Goal: Task Accomplishment & Management: Manage account settings

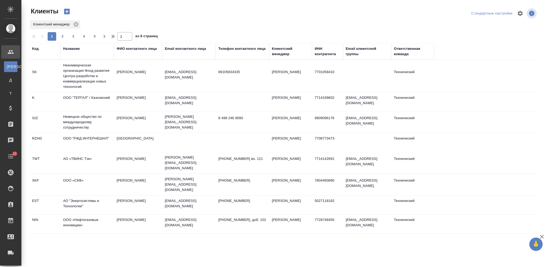
select select "RU"
click at [70, 49] on div "Название" at bounding box center [71, 48] width 17 height 5
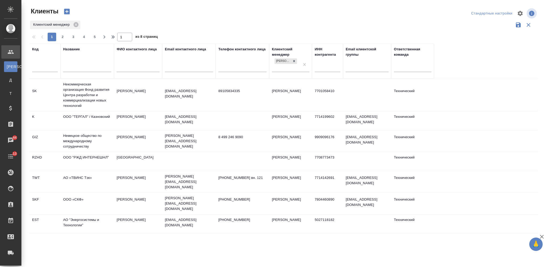
click at [79, 69] on input "text" at bounding box center [87, 68] width 48 height 7
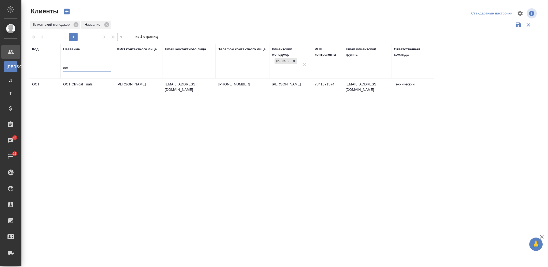
type input "oct"
click at [114, 89] on td "[PERSON_NAME]" at bounding box center [138, 88] width 48 height 19
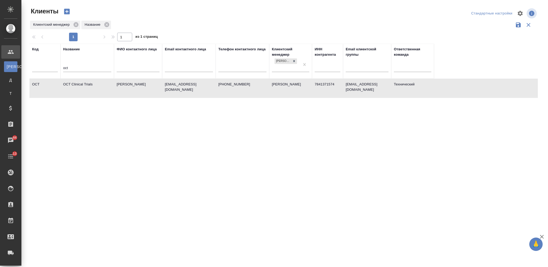
click at [114, 89] on td "[PERSON_NAME]" at bounding box center [138, 88] width 48 height 19
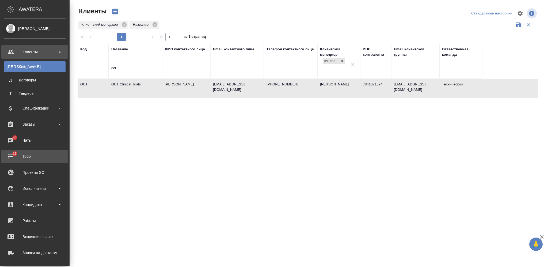
click at [40, 157] on div "Todo" at bounding box center [35, 156] width 62 height 8
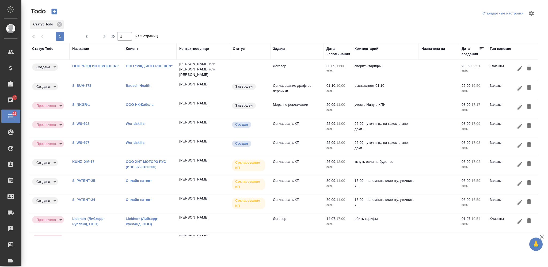
click at [319, 12] on div at bounding box center [285, 13] width 171 height 13
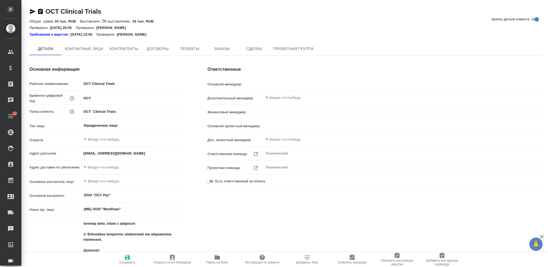
type textarea "x"
type input "[PERSON_NAME]"
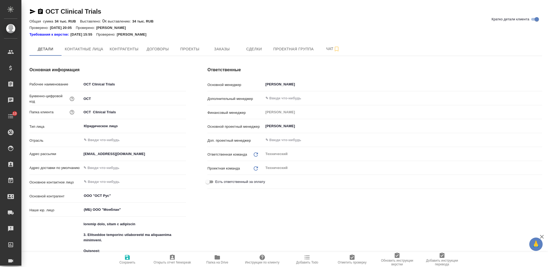
type textarea "x"
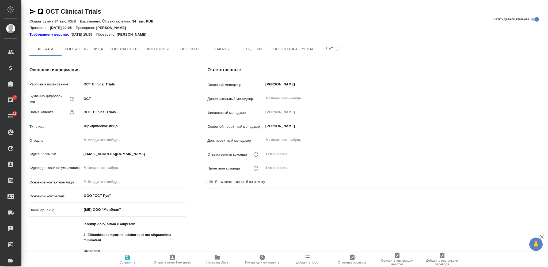
type textarea "x"
click at [217, 49] on span "Заказы" at bounding box center [222, 49] width 26 height 7
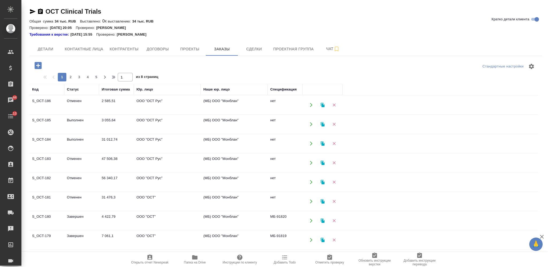
click at [90, 139] on td "Выполнен" at bounding box center [81, 143] width 35 height 19
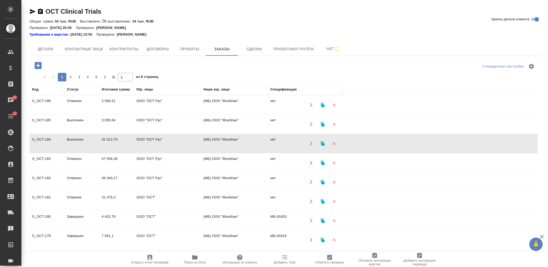
click at [118, 126] on td "3 055,64" at bounding box center [116, 124] width 35 height 19
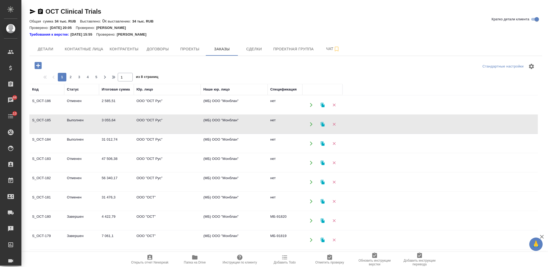
click at [118, 126] on td "3 055,64" at bounding box center [116, 124] width 35 height 19
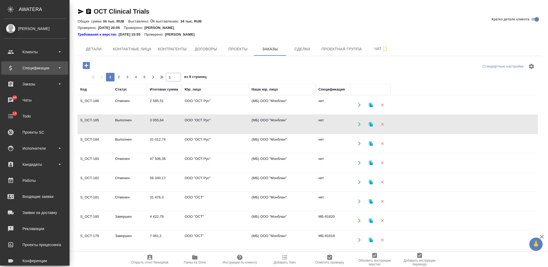
click at [50, 68] on div "Спецификации" at bounding box center [35, 68] width 62 height 8
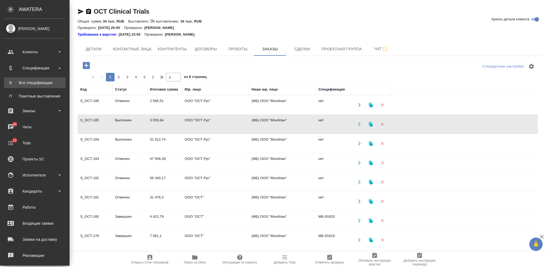
click at [40, 84] on div "Все спецификации" at bounding box center [35, 82] width 56 height 5
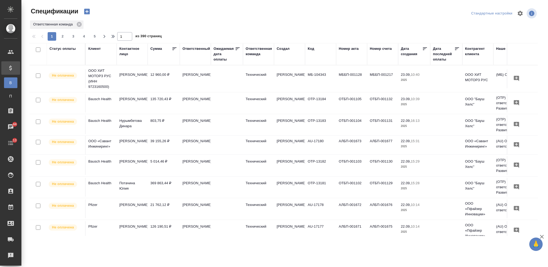
click at [84, 12] on icon "button" at bounding box center [87, 12] width 6 height 6
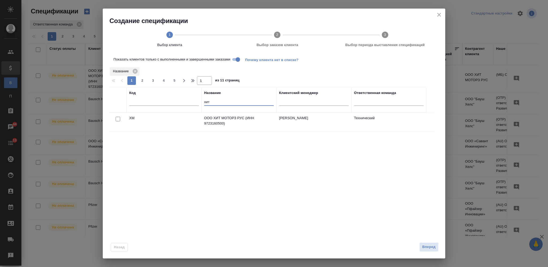
click at [207, 102] on input "хит" at bounding box center [239, 102] width 70 height 7
type input "oct"
click at [117, 119] on input "checkbox" at bounding box center [118, 119] width 5 height 5
checkbox input "true"
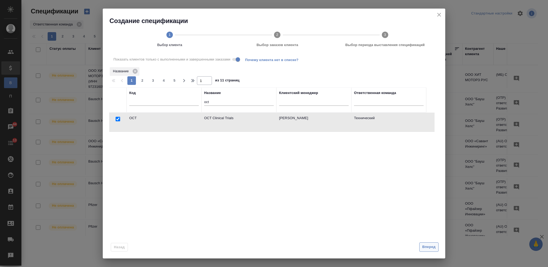
click at [430, 243] on button "Вперед" at bounding box center [428, 246] width 19 height 9
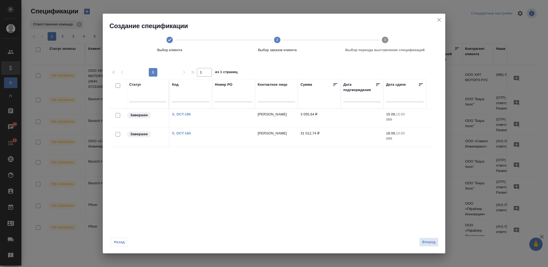
click at [117, 133] on input "checkbox" at bounding box center [118, 134] width 5 height 5
checkbox input "true"
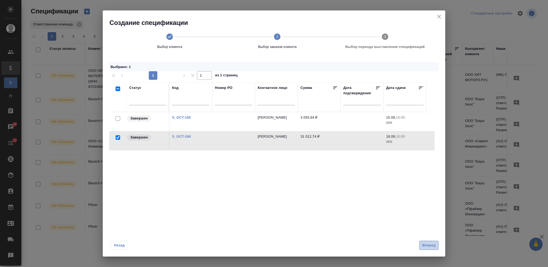
click at [427, 241] on button "Вперед" at bounding box center [428, 244] width 19 height 9
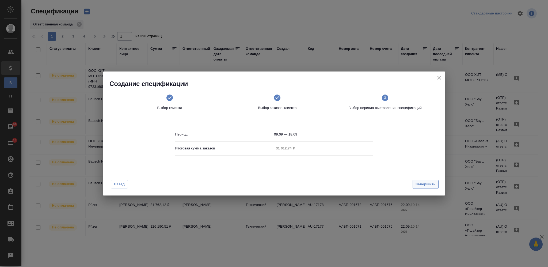
click at [427, 185] on span "Завершить" at bounding box center [425, 184] width 20 height 6
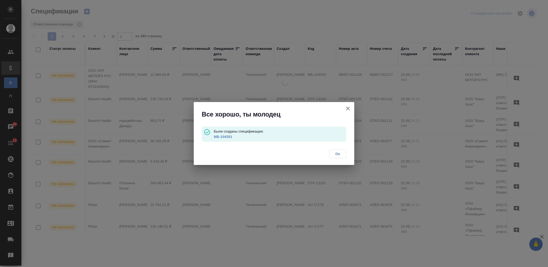
click at [223, 136] on link "МБ-104351" at bounding box center [223, 137] width 18 height 4
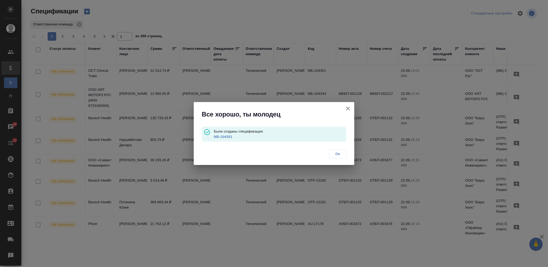
click at [336, 152] on span "Ок" at bounding box center [337, 153] width 11 height 5
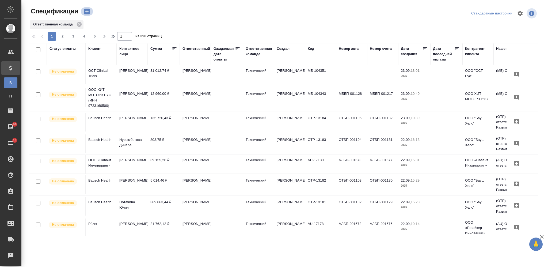
click at [85, 12] on icon "button" at bounding box center [87, 12] width 6 height 6
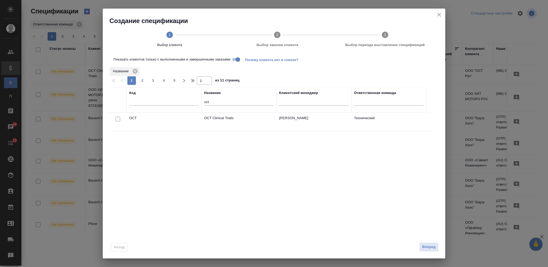
drag, startPoint x: 118, startPoint y: 119, endPoint x: 138, endPoint y: 124, distance: 20.8
click at [118, 119] on input "checkbox" at bounding box center [118, 119] width 5 height 5
checkbox input "true"
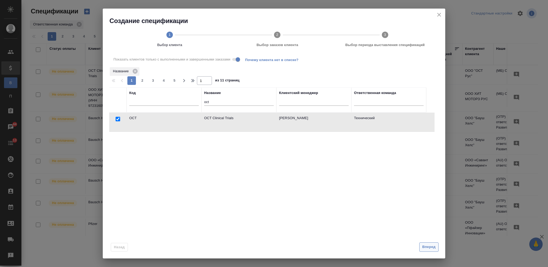
click at [427, 244] on span "Вперед" at bounding box center [428, 247] width 13 height 6
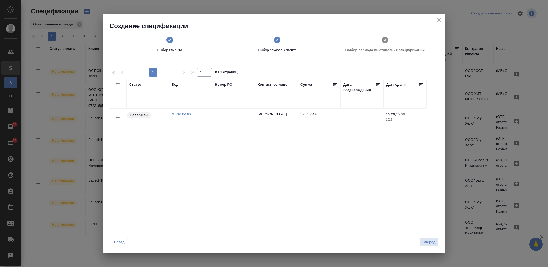
click at [118, 114] on input "checkbox" at bounding box center [118, 115] width 5 height 5
checkbox input "true"
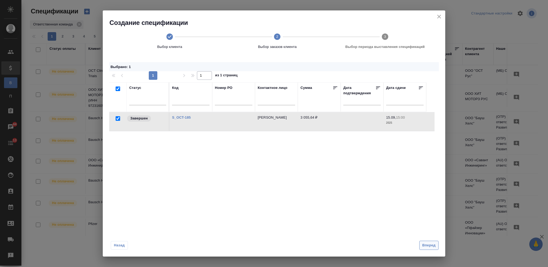
click at [431, 246] on span "Вперед" at bounding box center [428, 245] width 13 height 6
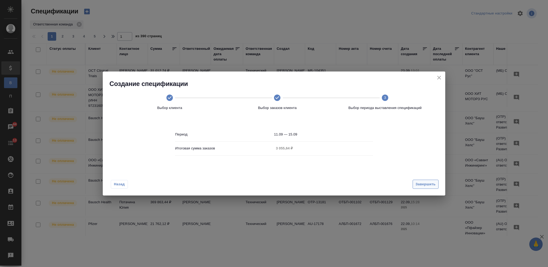
click at [419, 181] on span "Завершить" at bounding box center [425, 184] width 20 height 6
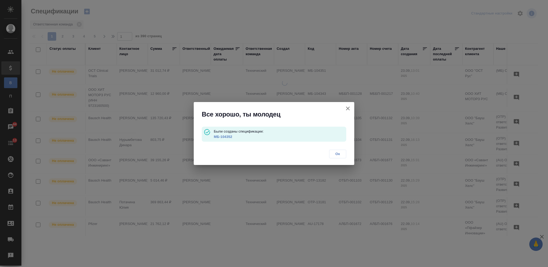
click at [221, 137] on link "МБ-104352" at bounding box center [223, 137] width 18 height 4
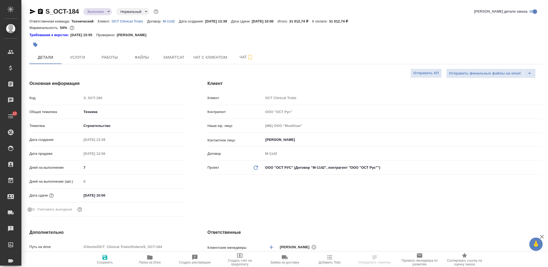
select select "RU"
click at [97, 13] on body "🙏 .cls-1 fill:#fff; AWATERA Nikiforova Valeria Клиенты Спецификации Заказы 44 Ч…" at bounding box center [274, 133] width 548 height 267
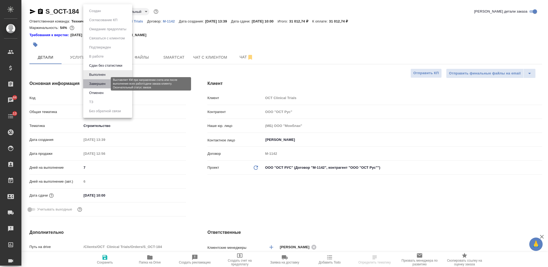
click at [98, 83] on button "Завершен" at bounding box center [97, 84] width 20 height 6
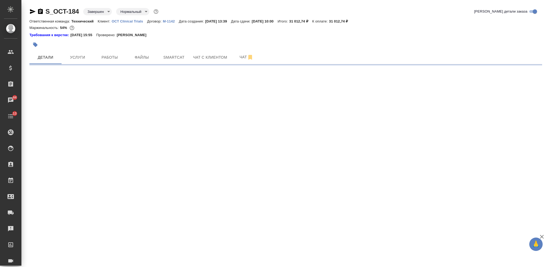
select select "RU"
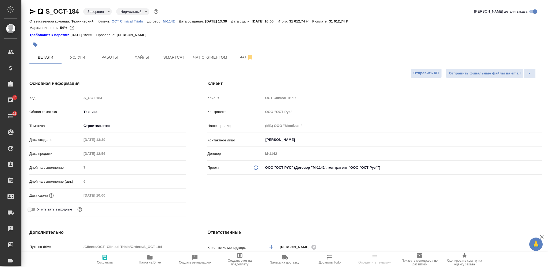
type textarea "x"
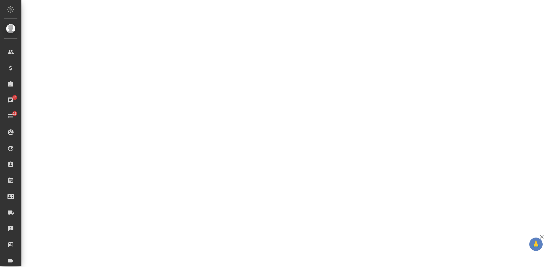
select select "RU"
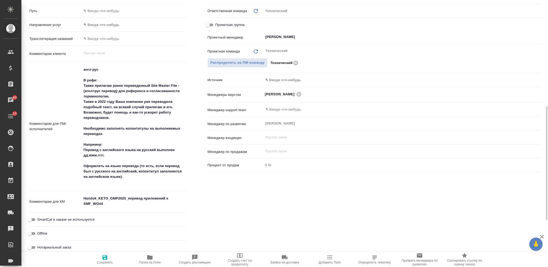
type textarea "x"
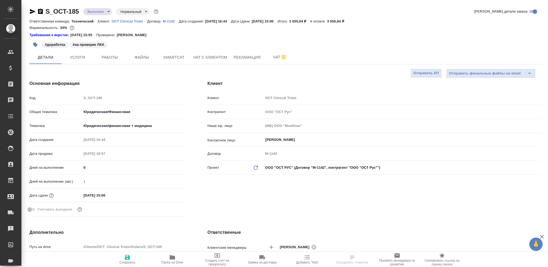
select select "RU"
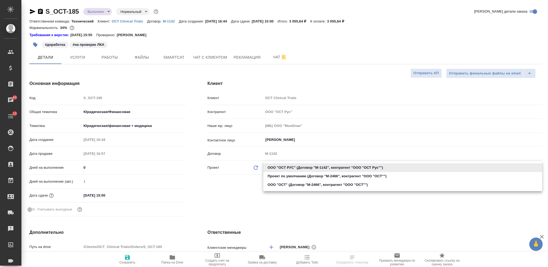
click at [327, 163] on body "🙏 .cls-1 fill:#fff; AWATERA Nikiforova Valeria Клиенты Спецификации Заказы 44 Ч…" at bounding box center [274, 133] width 548 height 267
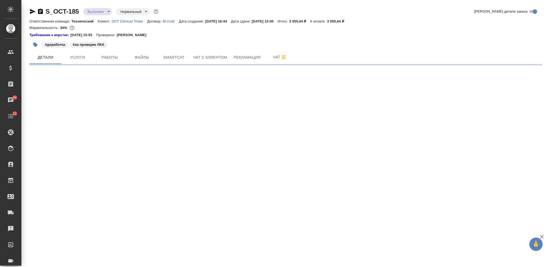
select select "RU"
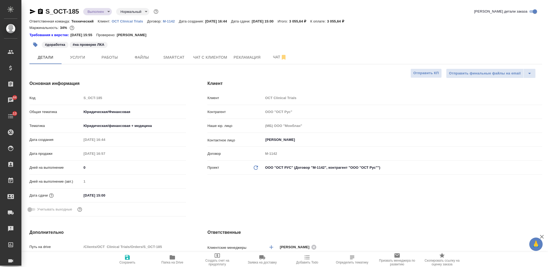
type textarea "x"
click at [304, 170] on body "🙏 .cls-1 fill:#fff; AWATERA Nikiforova Valeria Клиенты Спецификации Заказы 44 Ч…" at bounding box center [274, 133] width 548 height 267
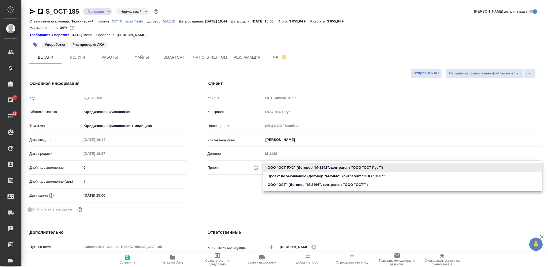
click at [306, 183] on li "ООО "ОСТ" (Договор "М-2466", контрагент "ООО "ОCT"")" at bounding box center [402, 184] width 279 height 9
type input "642d3432b012b0b658641aa1"
type textarea "x"
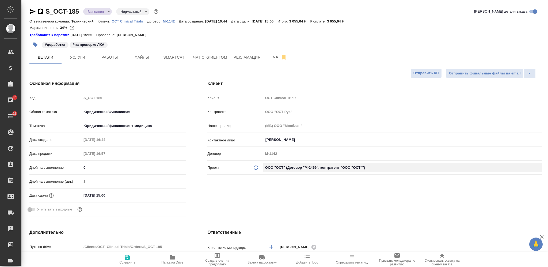
type input "ООО "ОCT""
type input "М-2466"
type textarea "x"
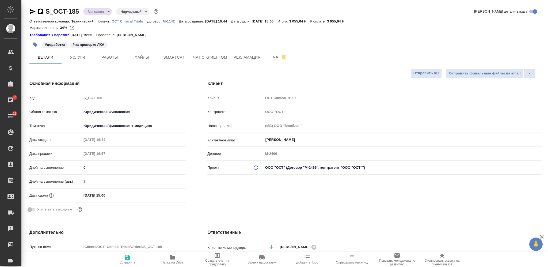
click at [126, 257] on icon "button" at bounding box center [127, 257] width 5 height 5
type textarea "x"
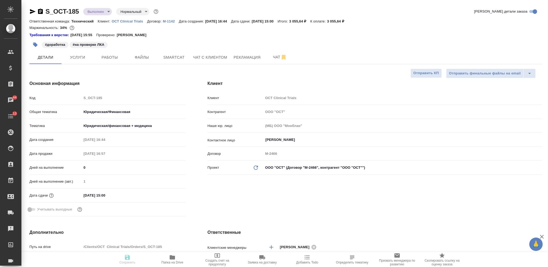
type textarea "x"
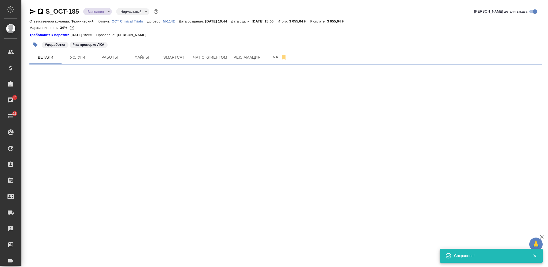
select select "RU"
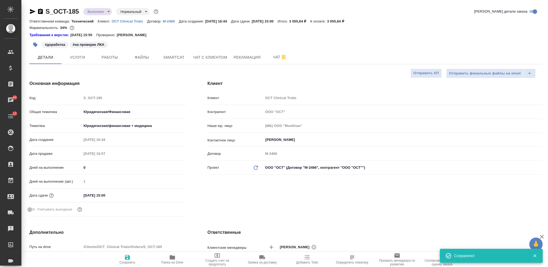
type textarea "x"
click at [99, 10] on body "🙏 .cls-1 fill:#fff; AWATERA Nikiforova Valeria Клиенты Спецификации Заказы 44 Ч…" at bounding box center [274, 133] width 548 height 267
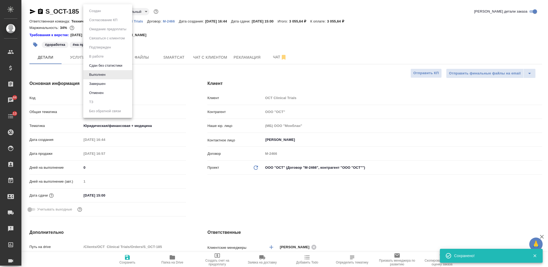
click at [178, 43] on div at bounding box center [274, 133] width 548 height 267
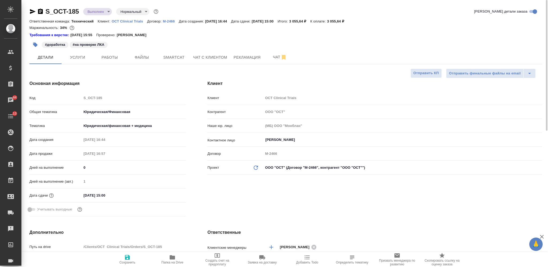
click at [105, 10] on body "🙏 .cls-1 fill:#fff; AWATERA Nikiforova Valeria Клиенты Спецификации Заказы 44 Ч…" at bounding box center [274, 133] width 548 height 267
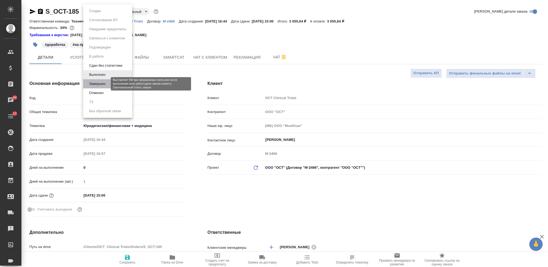
click at [106, 81] on button "Завершен" at bounding box center [97, 84] width 20 height 6
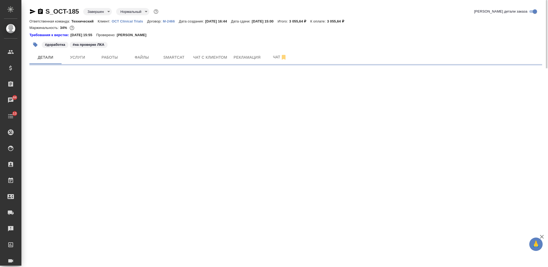
select select "RU"
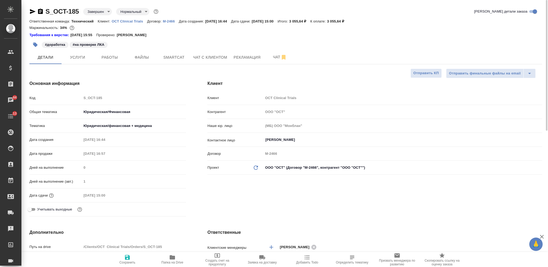
type textarea "x"
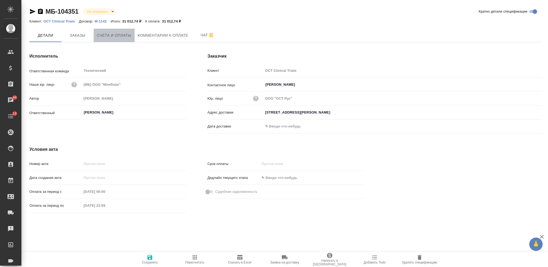
click at [115, 35] on span "Счета и оплаты" at bounding box center [114, 35] width 35 height 7
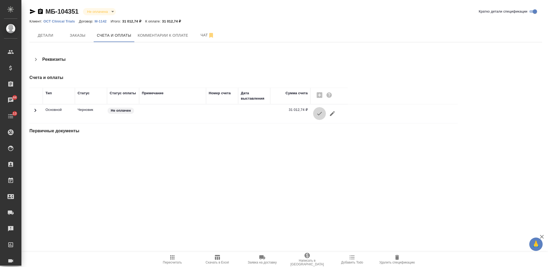
click at [317, 110] on icon "button" at bounding box center [319, 113] width 6 height 6
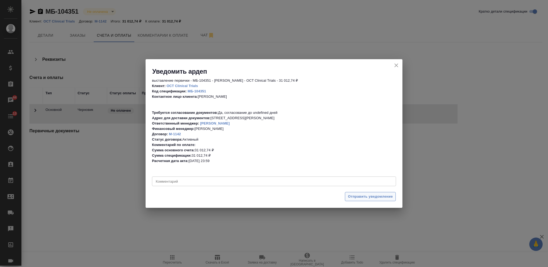
click at [361, 193] on span "Отправить уведомление" at bounding box center [370, 196] width 45 height 6
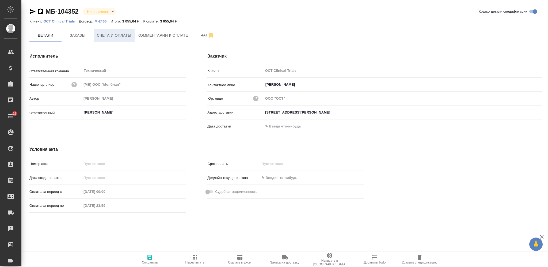
click at [129, 35] on span "Счета и оплаты" at bounding box center [114, 35] width 35 height 7
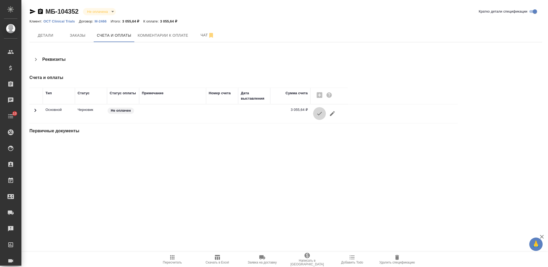
click at [319, 112] on icon "button" at bounding box center [319, 113] width 6 height 6
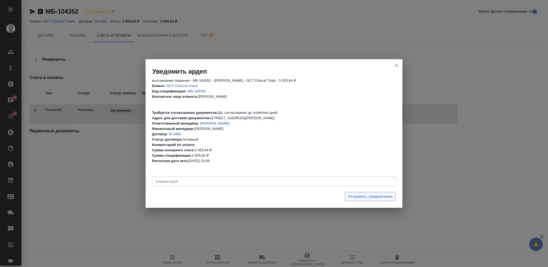
click at [357, 198] on span "Отправить уведомление" at bounding box center [370, 196] width 45 height 6
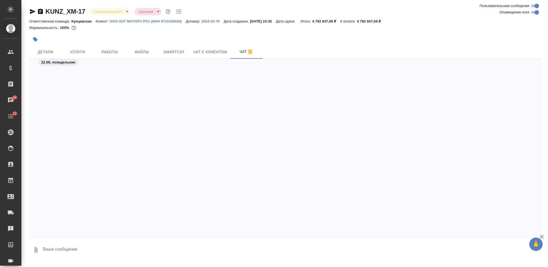
scroll to position [4579, 0]
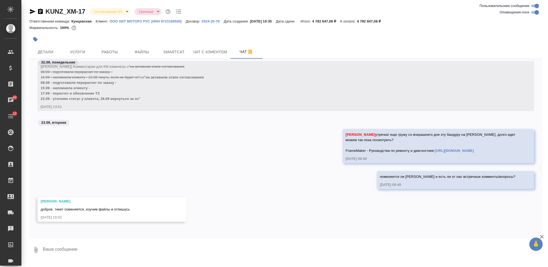
click at [213, 244] on textarea at bounding box center [292, 249] width 500 height 18
type textarea "FYI догрузила фрейм на драйв в сорс"
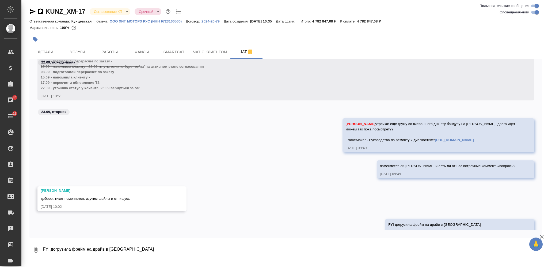
scroll to position [4605, 0]
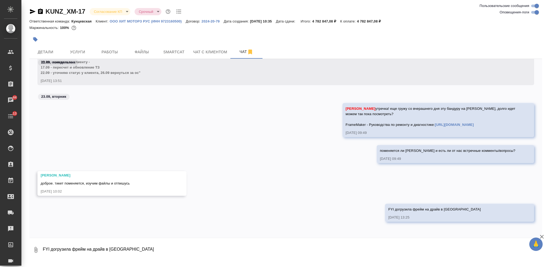
click at [424, 27] on div "Маржинальность: 100%" at bounding box center [285, 27] width 512 height 7
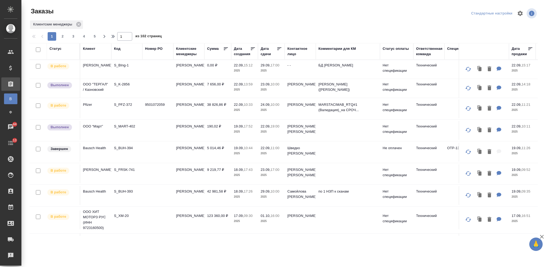
click at [112, 87] on td "S_K-2856" at bounding box center [126, 88] width 31 height 19
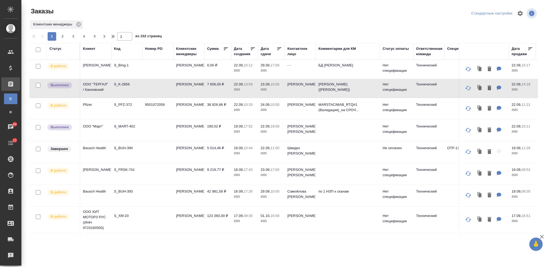
click at [135, 126] on p "S_MART-402" at bounding box center [127, 126] width 26 height 5
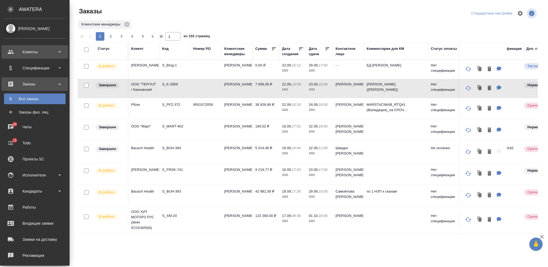
click at [29, 53] on div "Клиенты" at bounding box center [35, 52] width 62 height 8
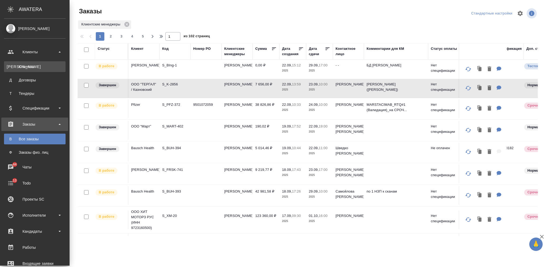
click at [33, 67] on div "Клиенты" at bounding box center [35, 66] width 56 height 5
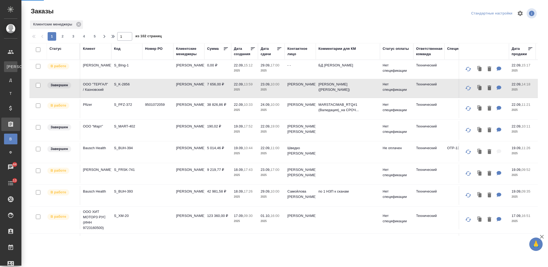
select select "RU"
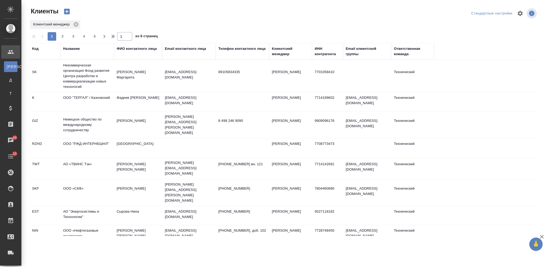
click at [68, 49] on div "Название" at bounding box center [71, 48] width 17 height 5
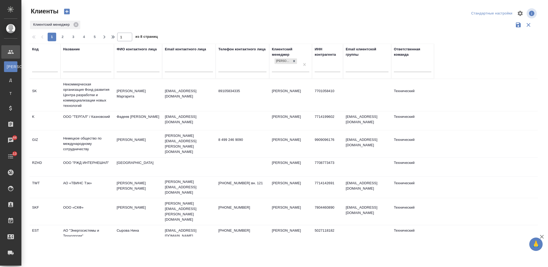
click at [76, 69] on input "text" at bounding box center [87, 68] width 48 height 7
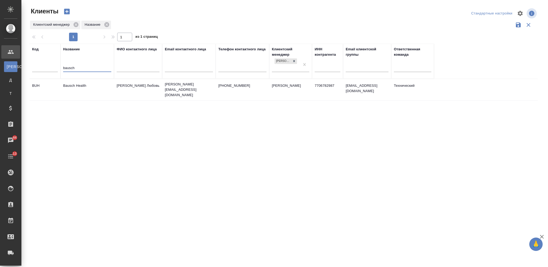
click at [92, 85] on td "Bausch Health" at bounding box center [86, 89] width 53 height 19
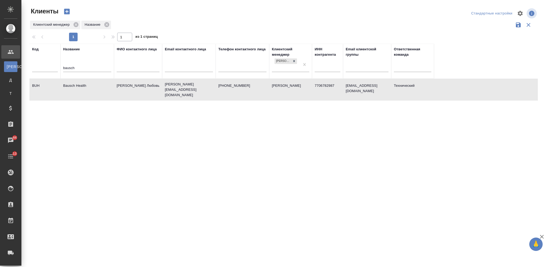
click at [92, 85] on td "Bausch Health" at bounding box center [86, 89] width 53 height 19
click at [69, 67] on input "bausch" at bounding box center [87, 68] width 48 height 7
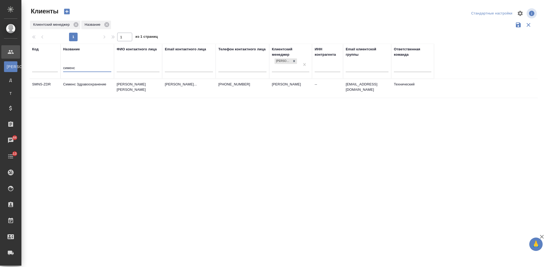
click at [79, 91] on td "Сименс Здравоохранение" at bounding box center [86, 88] width 53 height 19
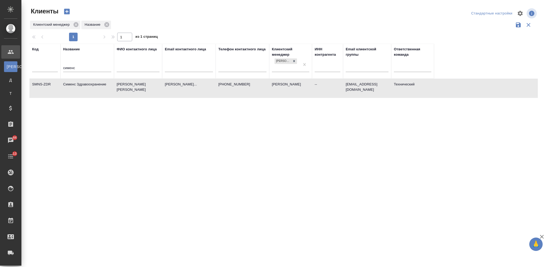
click at [79, 91] on td "Сименс Здравоохранение" at bounding box center [86, 88] width 53 height 19
click at [68, 68] on input "сименс" at bounding box center [87, 68] width 48 height 7
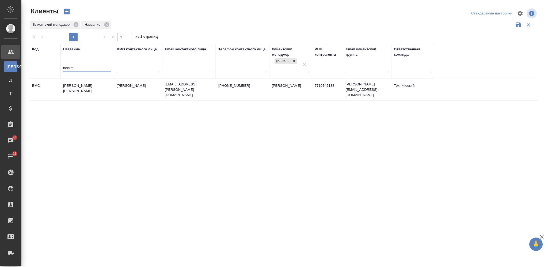
type input "beckm"
click at [78, 85] on td "Beckman Coulter" at bounding box center [86, 89] width 53 height 19
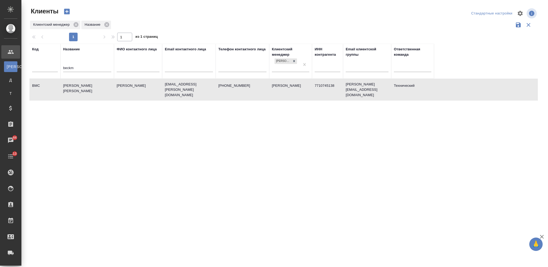
click at [78, 85] on td "Beckman Coulter" at bounding box center [86, 89] width 53 height 19
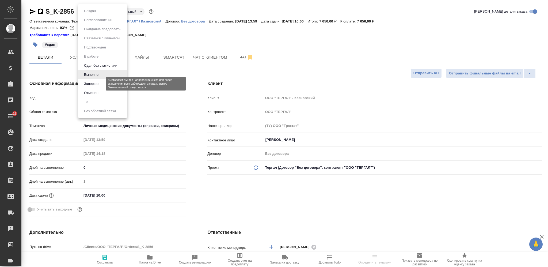
select select "RU"
click at [98, 83] on button "Завершен" at bounding box center [92, 84] width 20 height 6
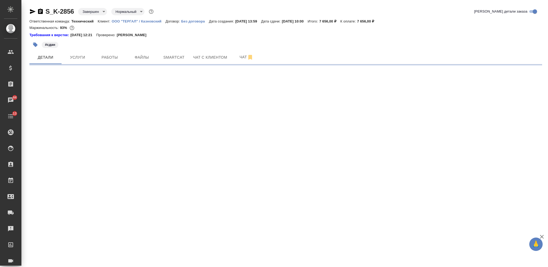
select select "RU"
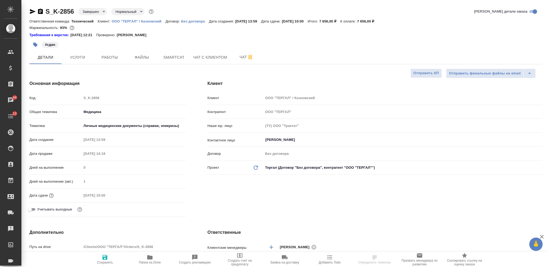
type textarea "x"
click at [87, 59] on span "Услуги" at bounding box center [78, 57] width 26 height 7
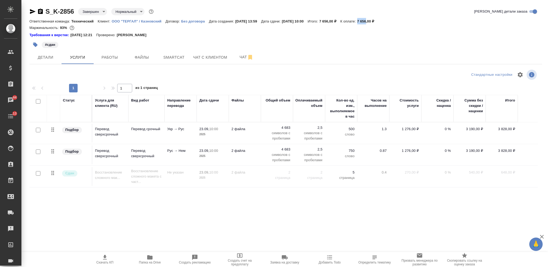
drag, startPoint x: 370, startPoint y: 21, endPoint x: 379, endPoint y: 21, distance: 8.8
click at [379, 21] on div "Ответственная команда: Технический Клиент: ООО "ТЕРГАЛ" / Казновский Договор: Б…" at bounding box center [285, 21] width 512 height 6
copy p "7 656"
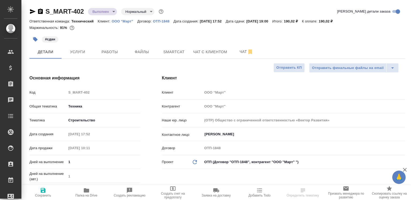
select select "RU"
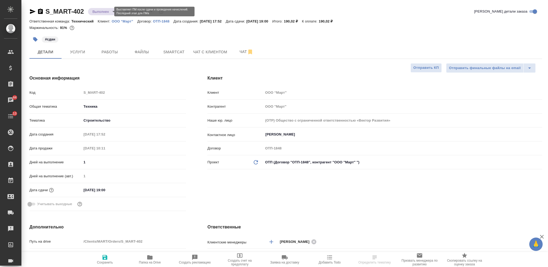
click at [101, 11] on body "🙏 .cls-1 fill:#fff; AWATERA [PERSON_NAME] Спецификации Заказы 44 Чаты 13 Todo П…" at bounding box center [274, 133] width 548 height 267
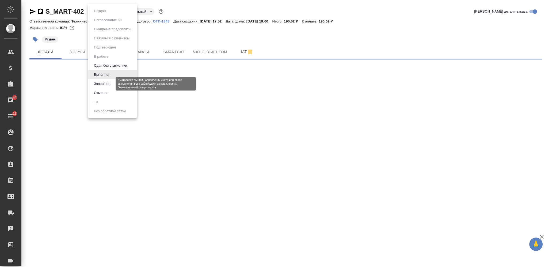
click at [108, 81] on button "Завершен" at bounding box center [102, 84] width 20 height 6
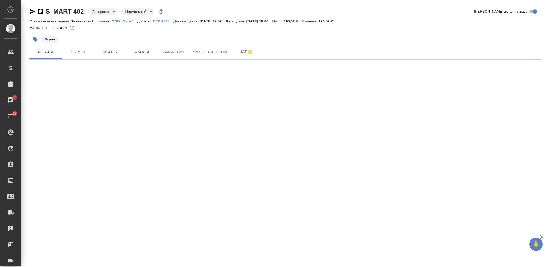
select select "RU"
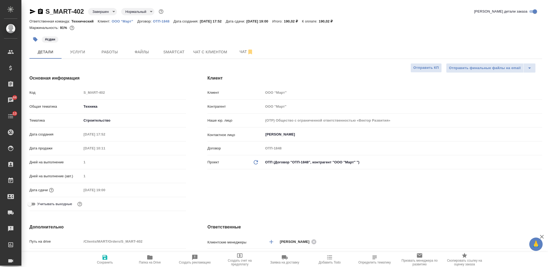
type textarea "x"
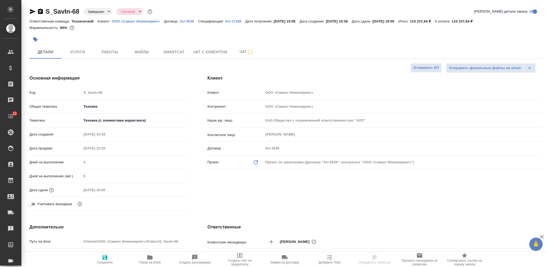
select select "RU"
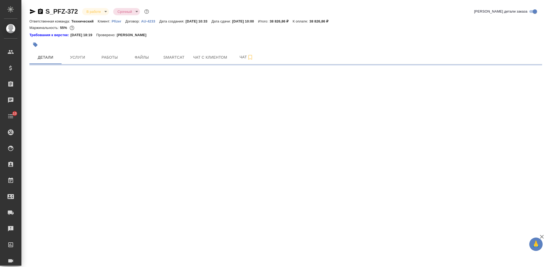
select select "RU"
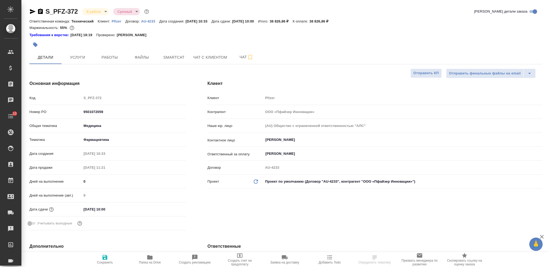
type textarea "x"
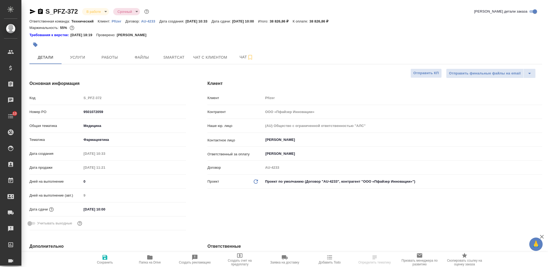
type textarea "x"
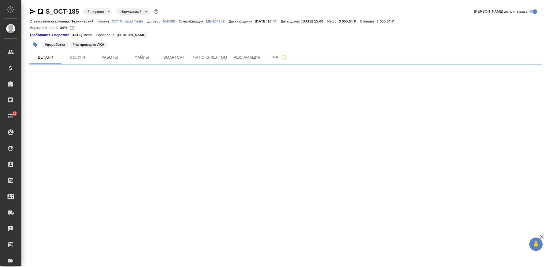
select select "RU"
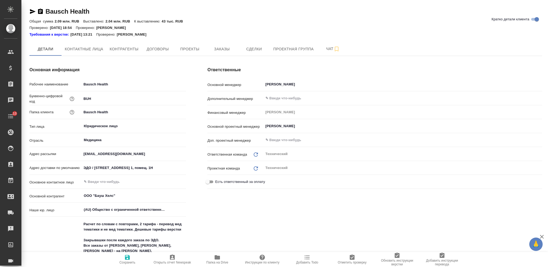
type textarea "x"
click at [90, 47] on span "Контактные лица" at bounding box center [84, 49] width 39 height 7
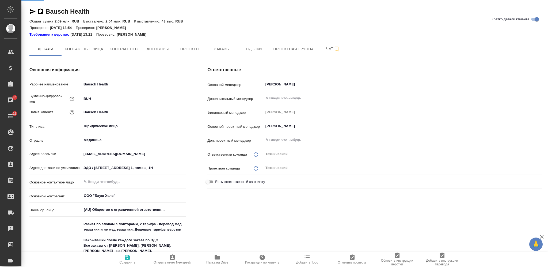
select select "RU"
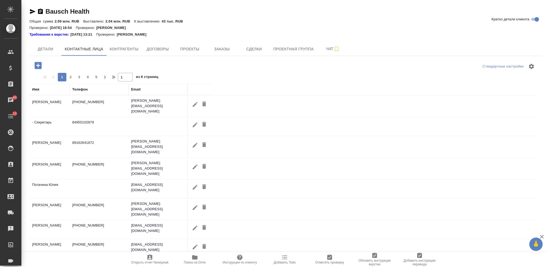
click at [37, 90] on div "Имя" at bounding box center [35, 89] width 7 height 5
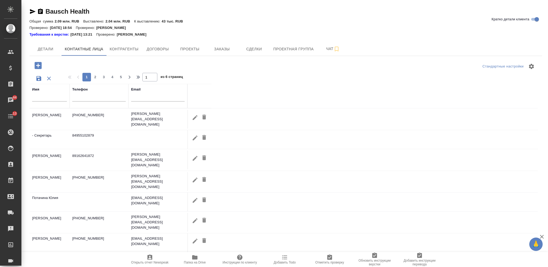
click at [45, 103] on div at bounding box center [49, 98] width 35 height 13
click at [45, 97] on input "text" at bounding box center [49, 98] width 35 height 7
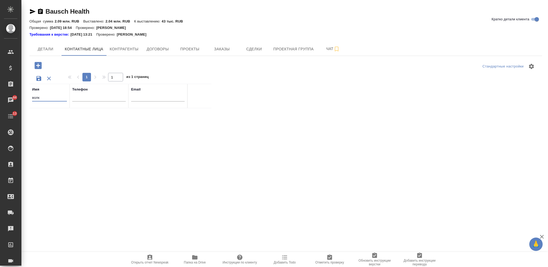
type input "волк"
click at [36, 65] on icon "button" at bounding box center [37, 65] width 9 height 9
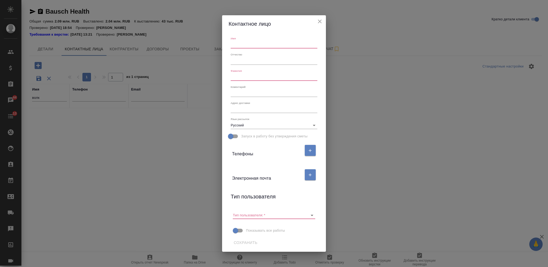
click at [250, 92] on textarea at bounding box center [274, 93] width 86 height 4
paste textarea "[PERSON_NAME] Специалист по работе с клиентами [PHONE_NUMBER] (Мобильный)"
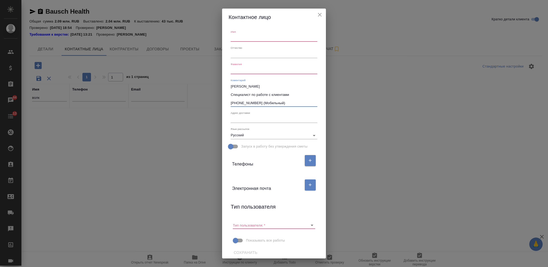
click at [234, 88] on textarea "[PERSON_NAME] Специалист по работе с клиентами [PHONE_NUMBER] (Мобильный)" at bounding box center [274, 94] width 86 height 21
type textarea "Арина Волкова Специалист по работе с клиентами +7 916 040 0178 (Мобильный)"
click at [247, 41] on input "text" at bounding box center [274, 37] width 86 height 7
paste input "Арина"
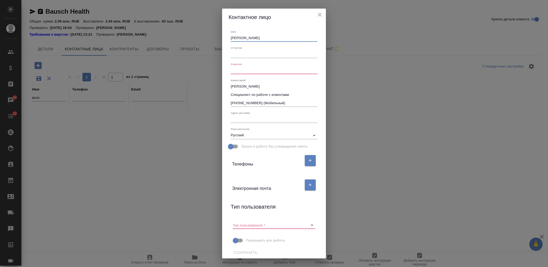
type input "Арина"
click at [249, 88] on textarea "Арина Волкова Специалист по работе с клиентами +7 916 040 0178 (Мобильный)" at bounding box center [274, 94] width 86 height 21
click at [266, 66] on div "Фамилия" at bounding box center [274, 68] width 86 height 12
click at [264, 71] on input "text" at bounding box center [274, 70] width 86 height 7
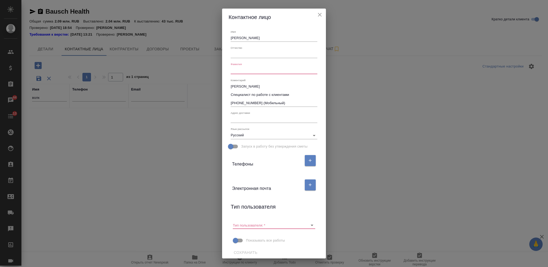
paste input "Волкова"
type input "Волкова"
click at [232, 87] on textarea "Арина Волкова Специалист по работе с клиентами +7 916 040 0178 (Мобильный)" at bounding box center [274, 94] width 86 height 21
click at [262, 89] on textarea "Арина Волкова Специалист по работе с клиентами +7 916 040 0178 (Мобильный)" at bounding box center [274, 94] width 86 height 21
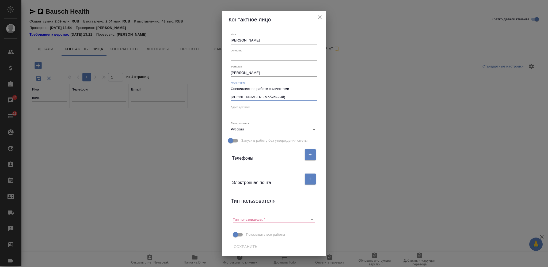
click at [232, 97] on textarea "Специалист по работе с клиентами +7 916 040 0178 (Мобильный)" at bounding box center [274, 93] width 86 height 12
click at [256, 96] on textarea "Специалист по работе с клиентами +7 916 040 0178 (Мобильный)" at bounding box center [274, 93] width 86 height 12
click at [257, 96] on textarea "Специалист по работе с клиентами +7 916 040 0178 (Мобильный)" at bounding box center [274, 93] width 86 height 12
type textarea "Специалист по работе с клиентами +7 916 040 0178 (Мобильный)"
click at [308, 153] on icon "button" at bounding box center [310, 154] width 5 height 5
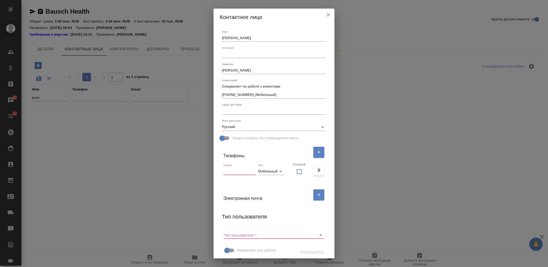
click at [242, 173] on input "text" at bounding box center [239, 170] width 32 height 7
paste input "+7 916 040 0178"
type input "+7 916 040 0178"
click at [283, 92] on textarea "Специалист по работе с клиентами +7 916 040 0178 (Мобильный)" at bounding box center [274, 90] width 104 height 12
click at [283, 95] on textarea "Специалист по работе с клиентами +7 916 040 0178 (Мобильный)" at bounding box center [274, 90] width 104 height 12
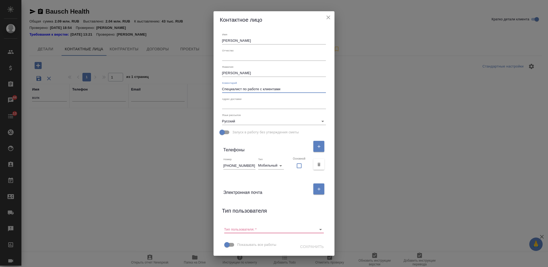
type textarea "Специалист по работе с клиентами"
click at [313, 193] on button "button" at bounding box center [318, 188] width 11 height 11
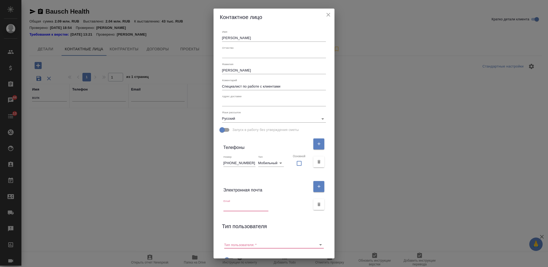
click at [247, 200] on div "Email" at bounding box center [245, 205] width 45 height 12
click at [246, 204] on input "text" at bounding box center [245, 206] width 45 height 7
paste input "Arina.Volkova@bausch.com"
type input "Arina.Volkova@bausch.com"
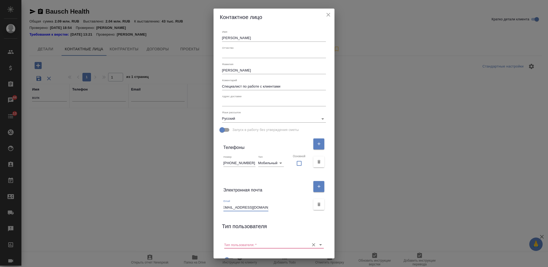
click at [283, 244] on input "Тип пользователя:   *" at bounding box center [265, 244] width 83 height 7
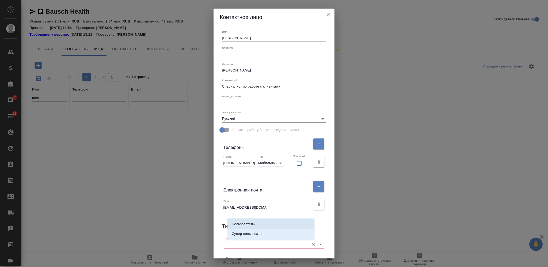
click at [268, 224] on li "Пользователь" at bounding box center [270, 224] width 87 height 10
type input "Пользователь"
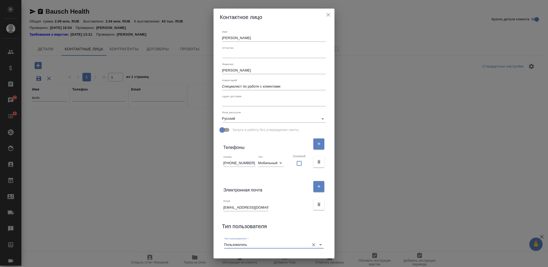
click at [241, 103] on textarea at bounding box center [274, 102] width 104 height 4
paste textarea "115162, г. Москва | ул. Павловская дом 7с1"
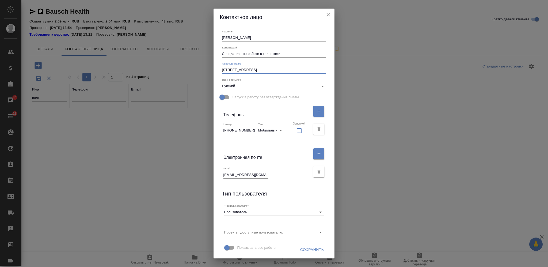
type textarea "115162, г. Москва | ул. Павловская дом 7с1"
click at [310, 247] on span "Сохранить" at bounding box center [312, 249] width 24 height 7
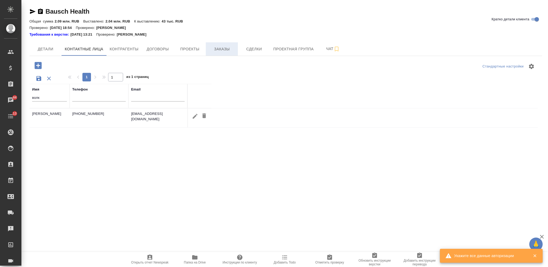
click at [223, 51] on span "Заказы" at bounding box center [222, 49] width 26 height 7
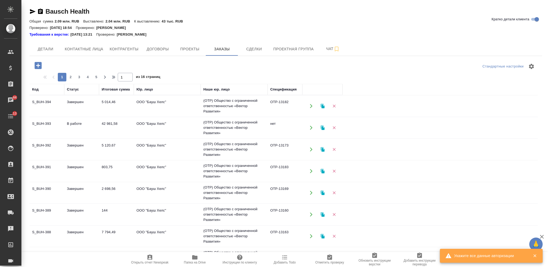
click at [37, 64] on icon "button" at bounding box center [38, 65] width 7 height 7
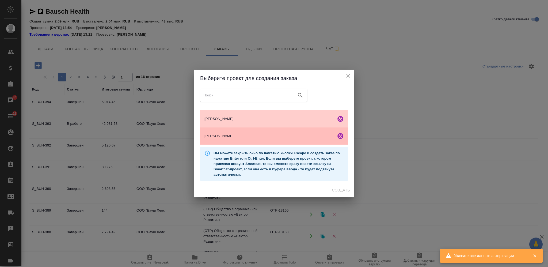
click at [290, 133] on div "Бауш Хелс" at bounding box center [274, 135] width 148 height 17
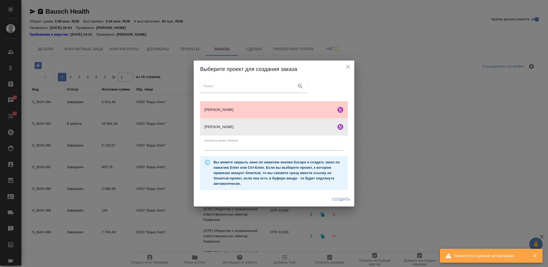
click at [333, 200] on span "Создать" at bounding box center [341, 199] width 18 height 7
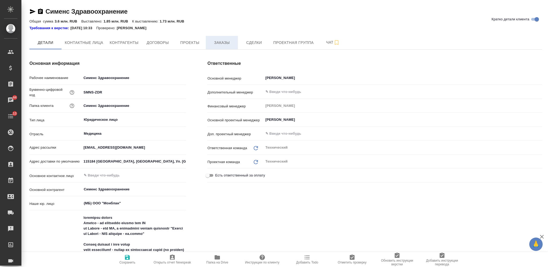
click at [220, 43] on span "Заказы" at bounding box center [222, 42] width 26 height 7
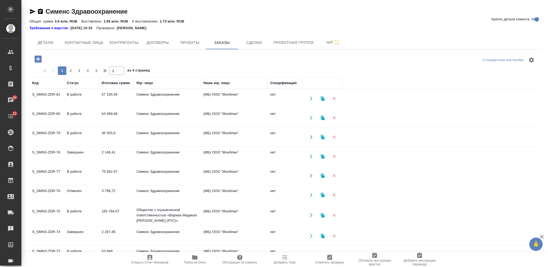
click at [38, 58] on icon "button" at bounding box center [37, 58] width 9 height 9
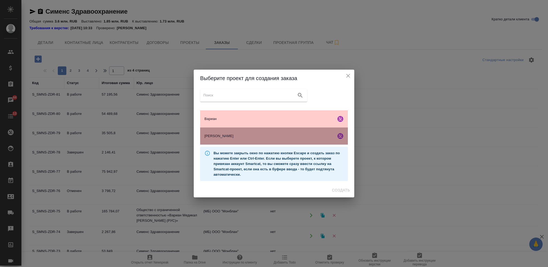
click at [317, 134] on span "Сименс" at bounding box center [268, 135] width 129 height 5
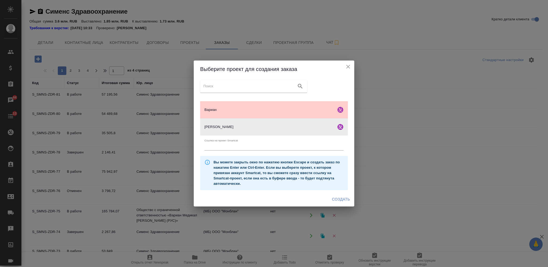
click at [341, 198] on span "Создать" at bounding box center [341, 199] width 18 height 7
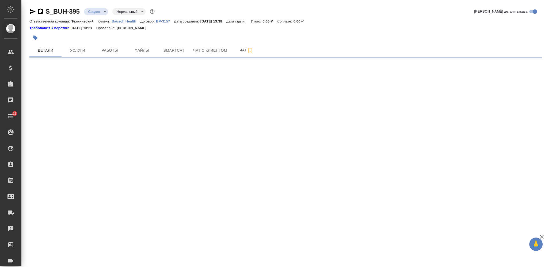
select select "RU"
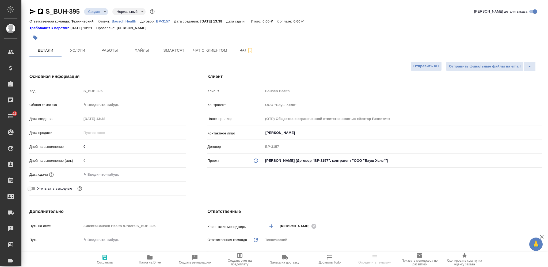
type textarea "x"
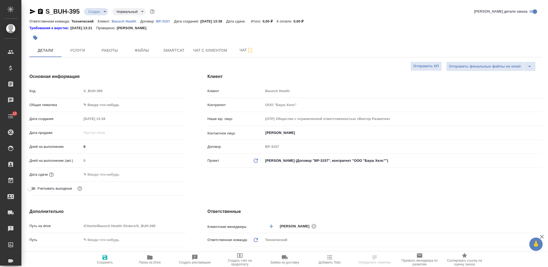
type textarea "x"
click at [275, 132] on input "[PERSON_NAME]" at bounding box center [394, 132] width 258 height 6
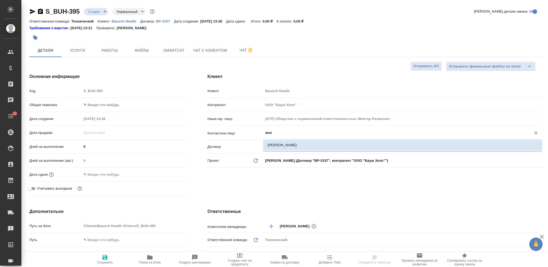
click at [282, 148] on li "[PERSON_NAME]" at bounding box center [402, 145] width 279 height 10
type input "[PERSON_NAME]"
type textarea "x"
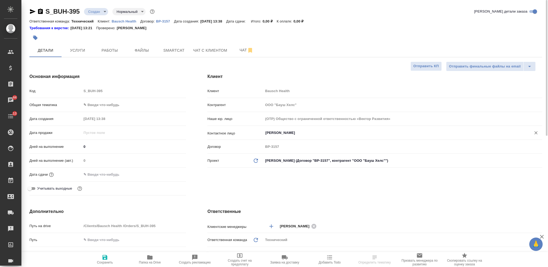
type input "[PERSON_NAME]"
drag, startPoint x: 101, startPoint y: 261, endPoint x: 109, endPoint y: 238, distance: 24.4
click at [101, 261] on span "Сохранить" at bounding box center [105, 262] width 16 height 4
type textarea "x"
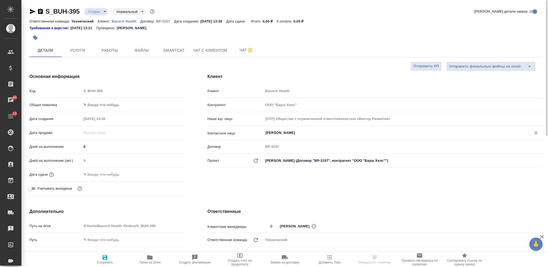
type textarea "x"
type input "holyTrinity"
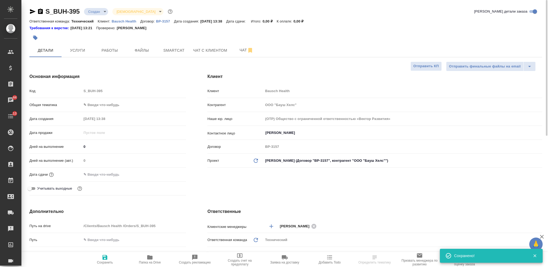
select select "RU"
type textarea "x"
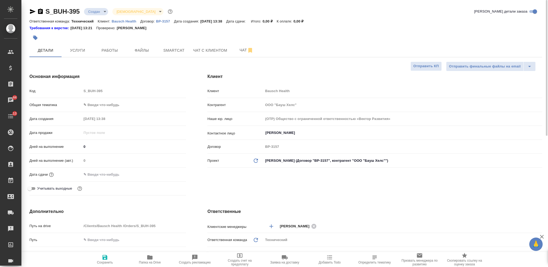
type textarea "x"
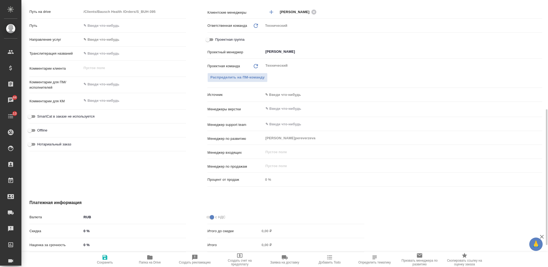
scroll to position [250, 0]
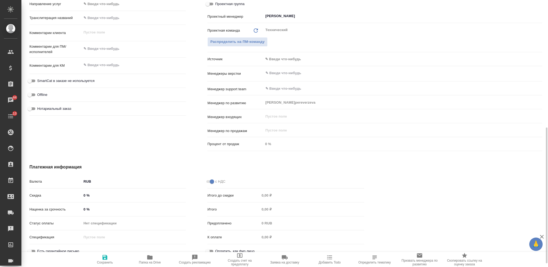
type textarea "x"
click at [116, 68] on textarea at bounding box center [134, 65] width 104 height 9
paste textarea "сертификаты на [PERSON_NAME] 10мл."
type textarea "сертификаты на [PERSON_NAME] 10мл."
type textarea "x"
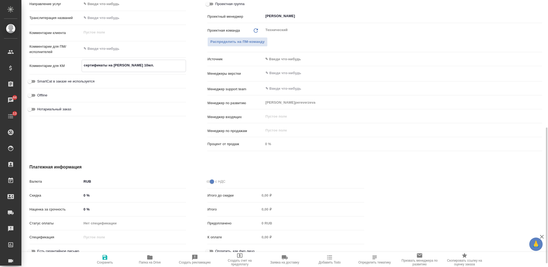
type textarea "x"
drag, startPoint x: 86, startPoint y: 65, endPoint x: 83, endPoint y: 65, distance: 3.5
click at [83, 65] on textarea "сертификаты на [PERSON_NAME] 10мл." at bounding box center [134, 65] width 104 height 9
type textarea "x"
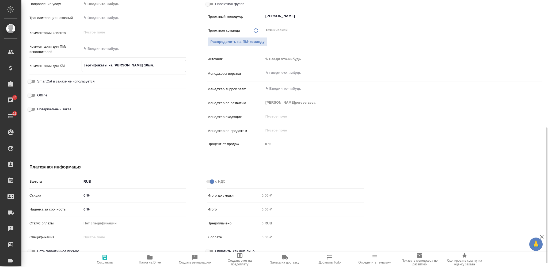
type textarea "x"
type textarea "Сертификаты на [PERSON_NAME] 10мл."
type textarea "x"
type textarea "Сертификаты на [PERSON_NAME] 10мл."
type textarea "x"
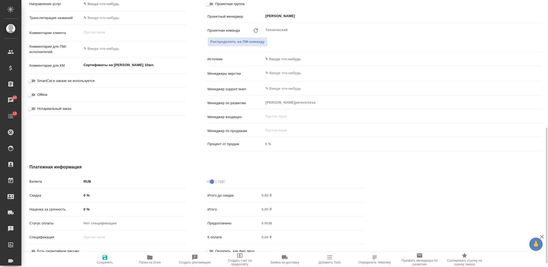
type textarea "x"
click at [279, 74] on input "text" at bounding box center [394, 73] width 258 height 6
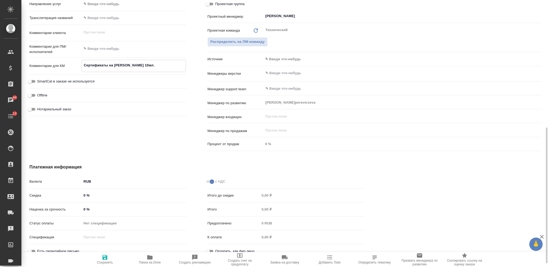
type textarea "x"
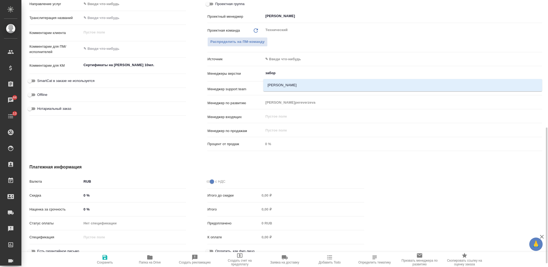
type input "заборо"
drag, startPoint x: 284, startPoint y: 83, endPoint x: 277, endPoint y: 80, distance: 7.5
click at [284, 83] on li "Заборова Александра" at bounding box center [402, 85] width 279 height 10
type textarea "x"
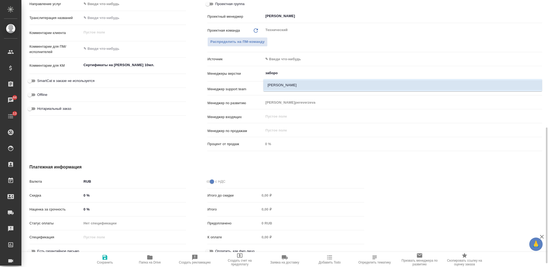
type textarea "x"
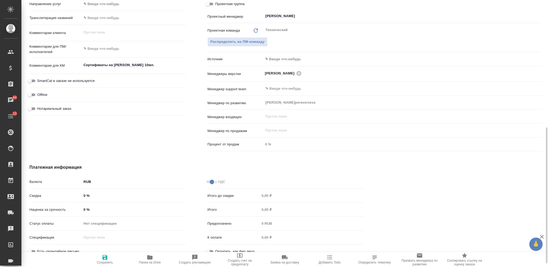
type textarea "x"
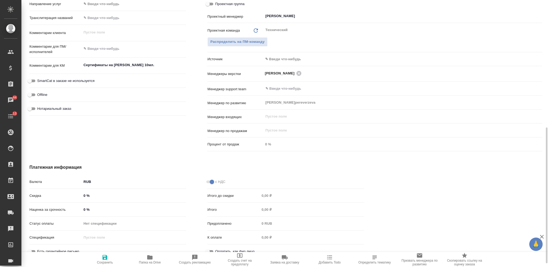
type textarea "x"
click at [100, 47] on textarea at bounding box center [134, 48] width 104 height 9
type textarea "x"
type textarea "и"
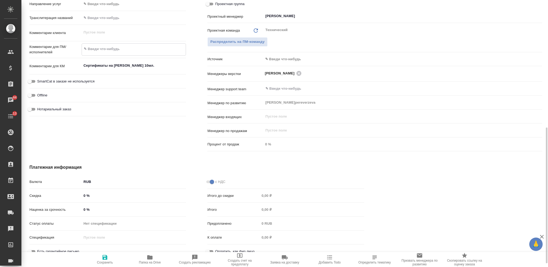
type textarea "x"
type textarea "ит"
type textarea "x"
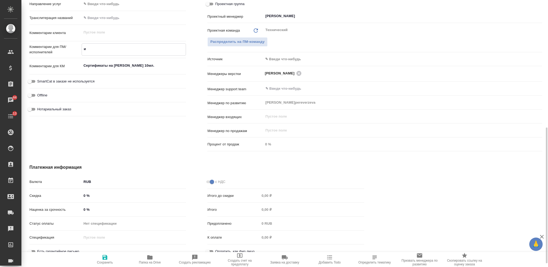
type textarea "x"
type textarea "ита"
type textarea "x"
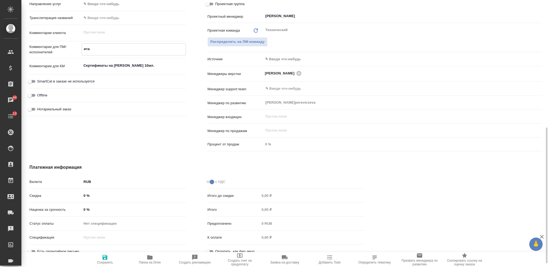
type textarea "итал"
type textarea "x"
type textarea "итал-"
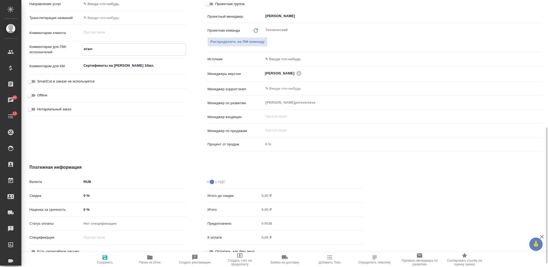
type textarea "x"
type textarea "итал-р"
type textarea "x"
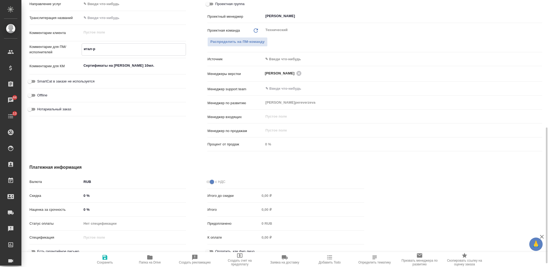
type textarea "x"
type textarea "итал-ру"
type textarea "x"
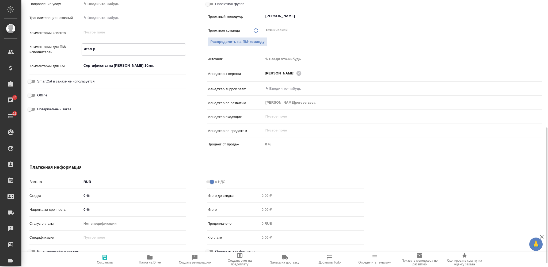
type textarea "x"
type textarea "итал-рус"
type textarea "x"
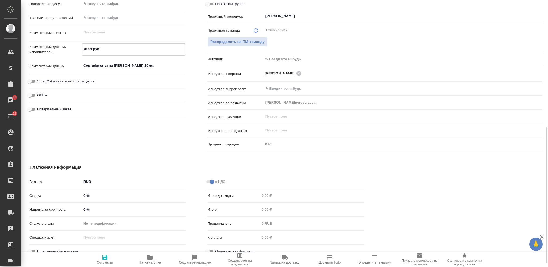
type textarea "итал-рус,"
type textarea "x"
type textarea "итал-рус,"
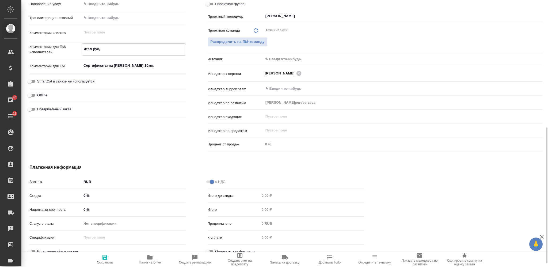
type textarea "x"
type textarea "итал-рус, а"
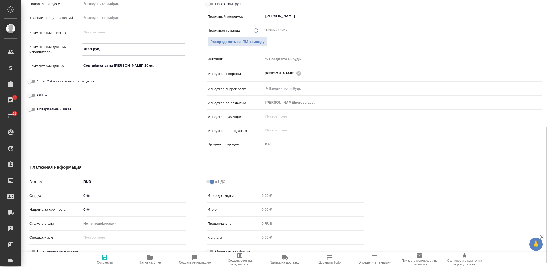
type textarea "x"
type textarea "итал-рус, ан"
type textarea "x"
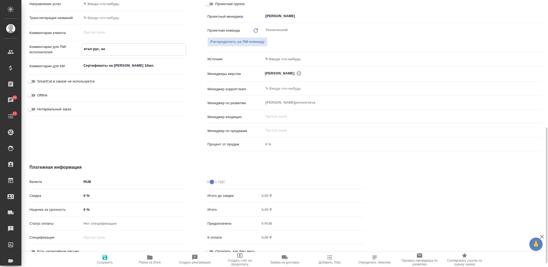
type textarea "x"
type textarea "итал-рус, анг"
type textarea "x"
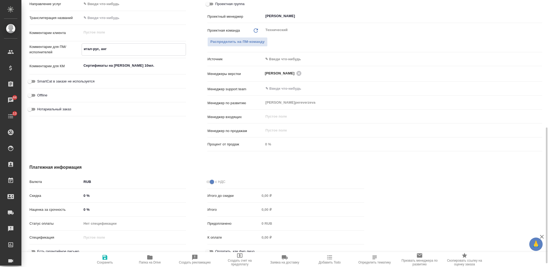
type textarea "x"
type textarea "итал-рус, англ"
type textarea "x"
type textarea "итал-рус, англ-"
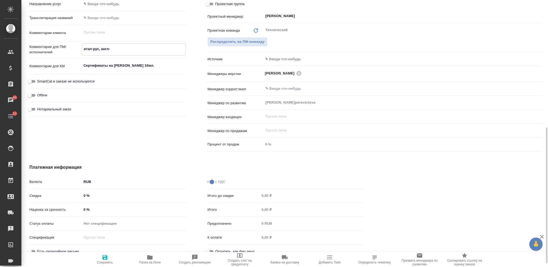
type textarea "x"
type textarea "итал-рус, англ-р"
type textarea "x"
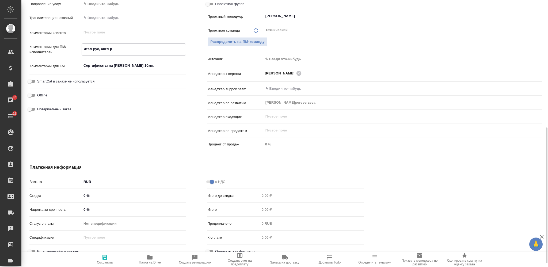
type textarea "x"
type textarea "итал-рус, англ-ру"
type textarea "x"
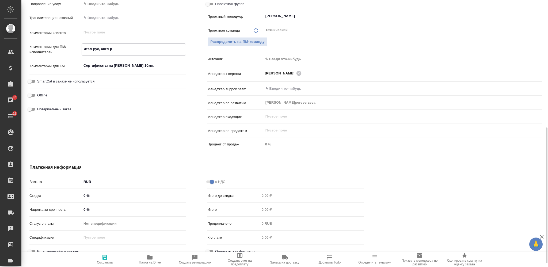
type textarea "x"
type textarea "итал-рус, англ-рус"
type textarea "x"
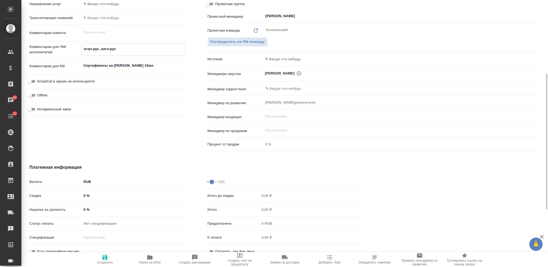
scroll to position [178, 0]
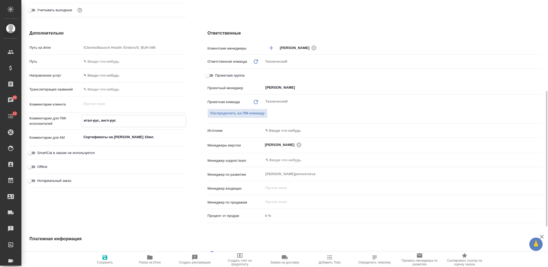
type textarea "x"
type textarea "итал-рус, англ-рус"
type textarea "x"
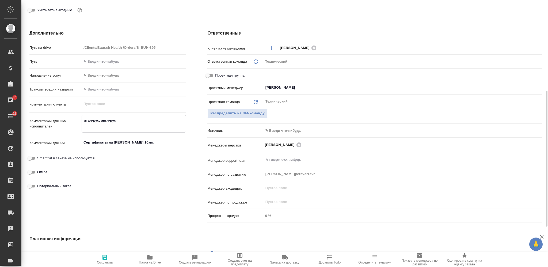
type textarea "итал-рус, англ-рус д"
type textarea "x"
type textarea "итал-рус, англ-рус ду"
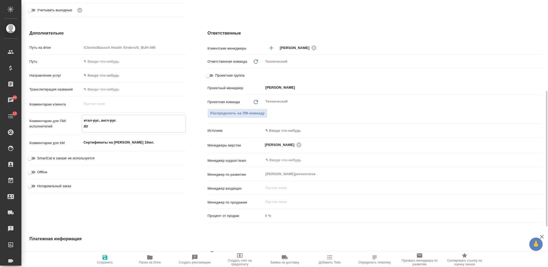
type textarea "x"
type textarea "итал-рус, англ-рус дуб"
type textarea "x"
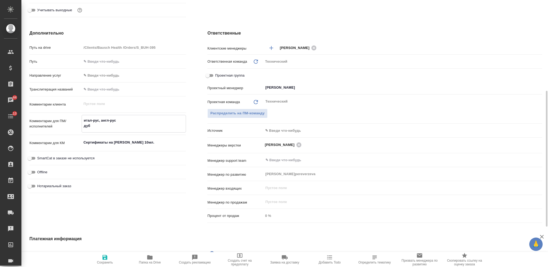
type textarea "итал-рус, англ-рус дубл"
type textarea "x"
type textarea "итал-рус, англ-рус дубль"
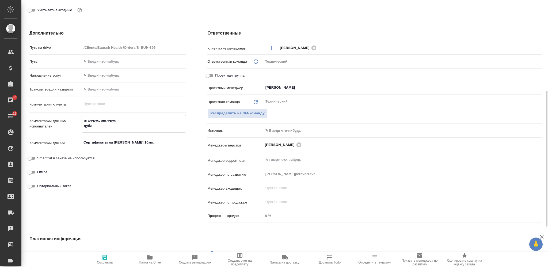
type textarea "x"
type textarea "итал-рус, англ-рус дубль"
type textarea "x"
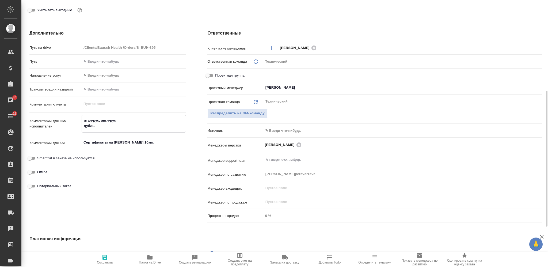
type textarea "x"
type textarea "итал-рус, англ-рус дубль у"
type textarea "x"
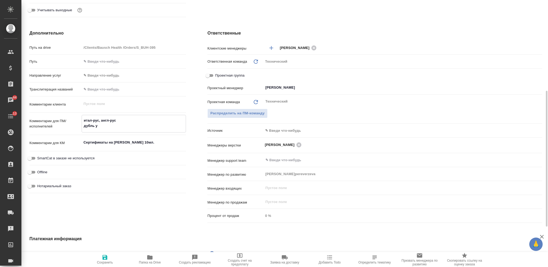
type textarea "x"
type textarea "итал-рус, англ-рус дубль уб"
type textarea "x"
type textarea "итал-рус, англ-рус дубль уби"
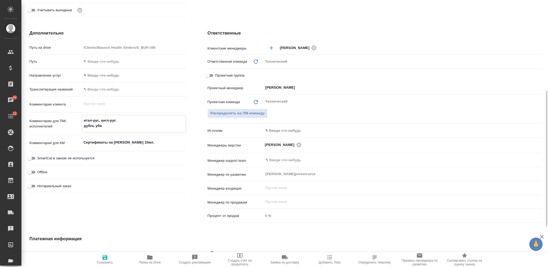
type textarea "x"
type textarea "итал-рус, англ-рус дубль убира"
type textarea "x"
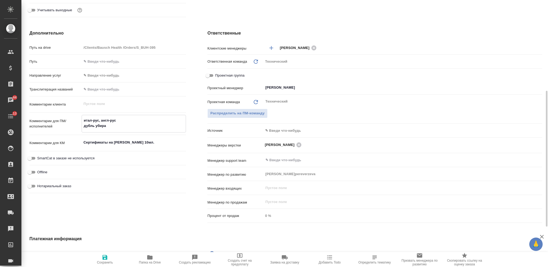
type textarea "x"
type textarea "итал-рус, англ-рус дубль убирае"
type textarea "x"
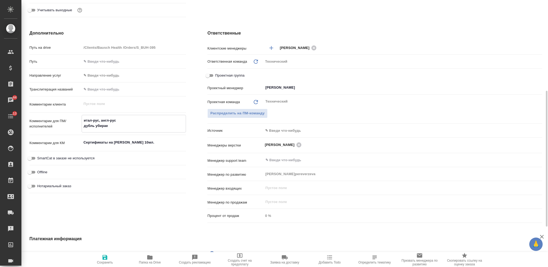
type textarea "x"
type textarea "итал-рус, англ-рус дубль убираем"
type textarea "x"
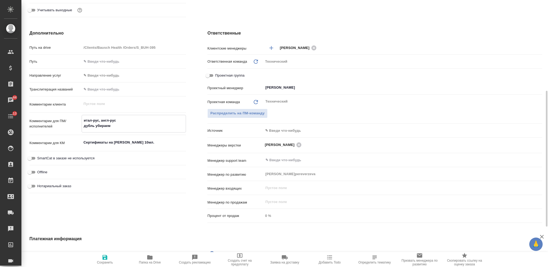
type textarea "итал-рус, англ-рус дубль убираем"
type textarea "x"
click at [105, 260] on icon "button" at bounding box center [105, 257] width 6 height 6
type textarea "x"
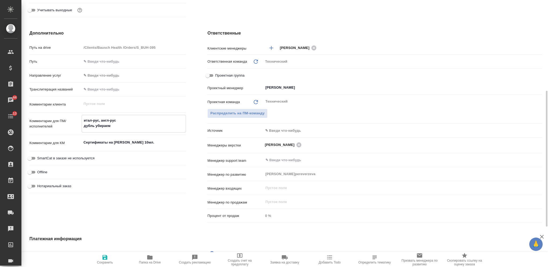
type textarea "x"
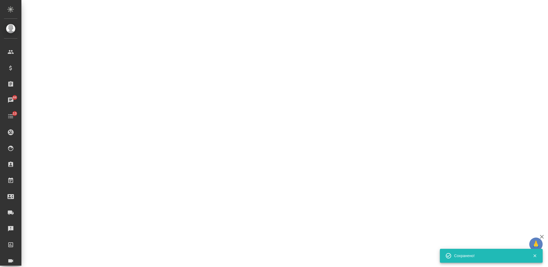
select select "RU"
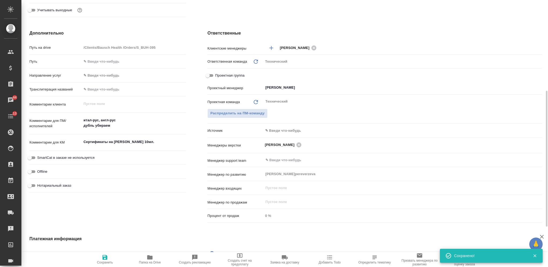
type textarea "x"
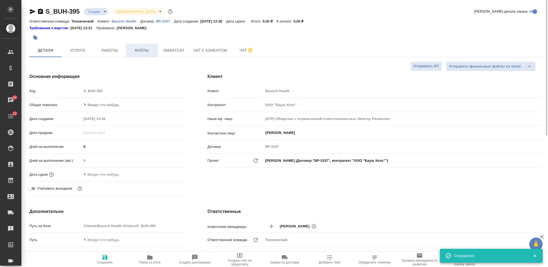
click at [144, 49] on span "Файлы" at bounding box center [142, 50] width 26 height 7
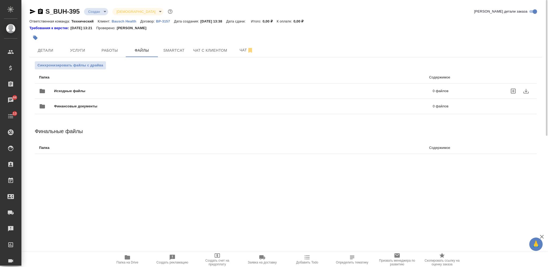
click at [151, 88] on span "Исходные файлы" at bounding box center [156, 90] width 205 height 5
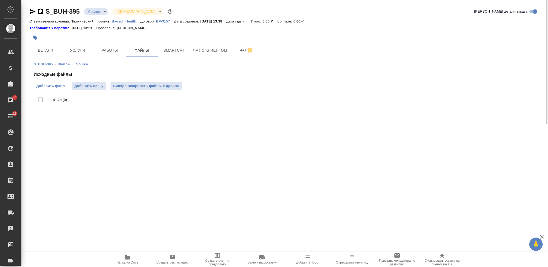
click at [61, 85] on span "Добавить файл" at bounding box center [50, 85] width 28 height 5
click at [0, 0] on input "Добавить файл" at bounding box center [0, 0] width 0 height 0
click at [78, 50] on span "Услуги" at bounding box center [78, 50] width 26 height 7
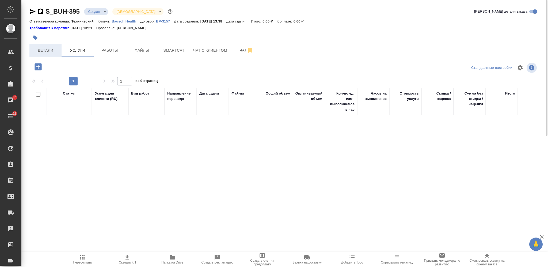
click at [44, 56] on button "Детали" at bounding box center [45, 50] width 32 height 13
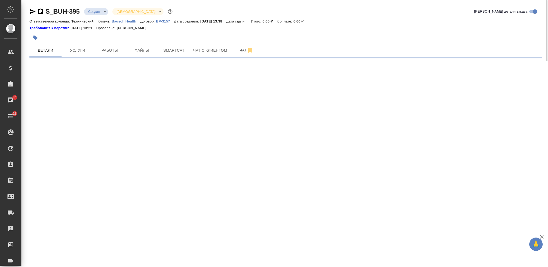
select select "RU"
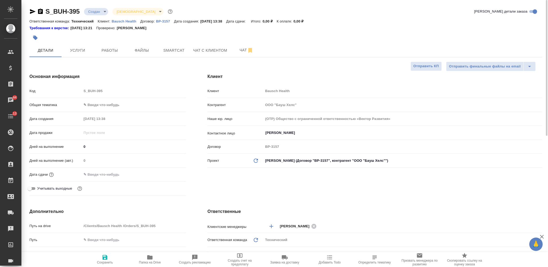
type textarea "x"
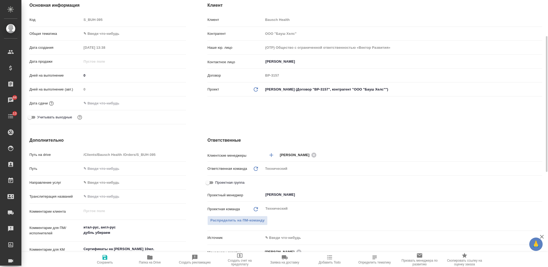
scroll to position [143, 0]
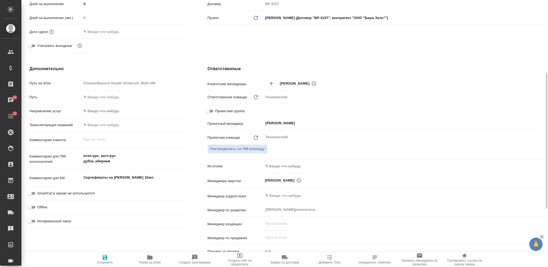
type textarea "x"
click at [121, 162] on textarea "итал-рус, англ-рус дубль убираем" at bounding box center [134, 158] width 104 height 14
type textarea "x"
type textarea "итал-рус, англ-рус дубль убираем"
type textarea "x"
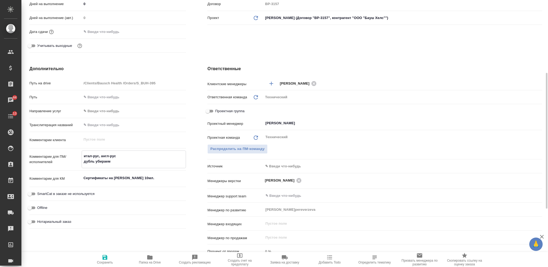
type textarea "x"
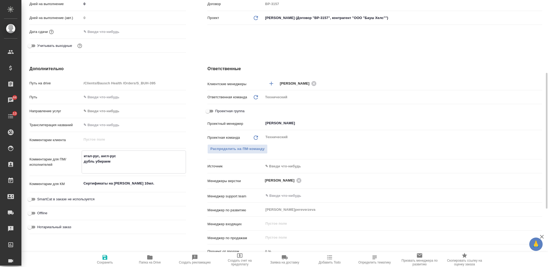
type textarea "x"
type textarea "итал-рус, англ-рус дубль убираем"
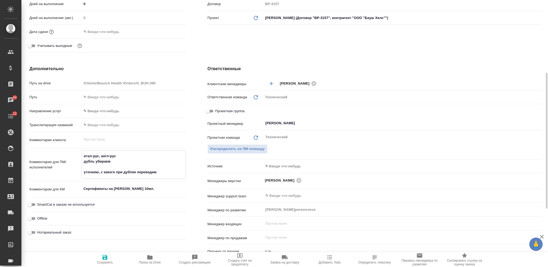
click at [133, 170] on textarea "итал-рус, англ-рус дубль убираем уточняю, с какого при дубляе переводим" at bounding box center [134, 163] width 104 height 25
click at [108, 260] on span "Сохранить" at bounding box center [105, 259] width 39 height 10
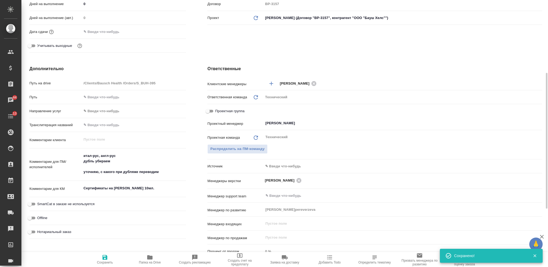
scroll to position [0, 0]
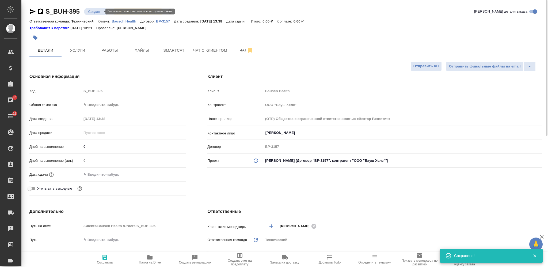
click at [95, 12] on body "🙏 .cls-1 fill:#fff; AWATERA Nikiforova Valeria Клиенты Спецификации Заказы 44 Ч…" at bounding box center [274, 133] width 548 height 267
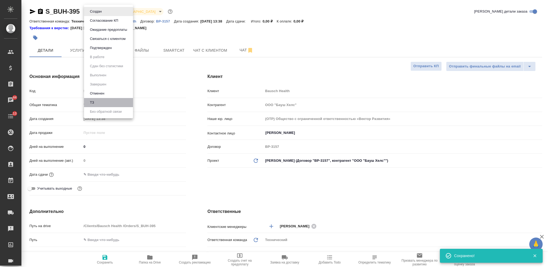
click at [108, 102] on li "ТЗ" at bounding box center [108, 102] width 49 height 9
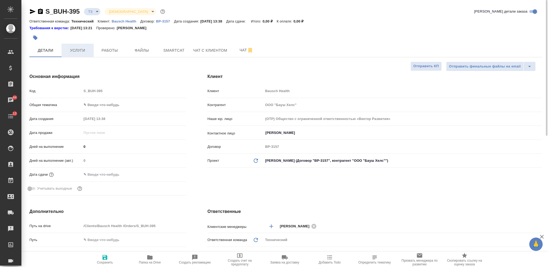
click at [81, 52] on span "Услуги" at bounding box center [78, 50] width 26 height 7
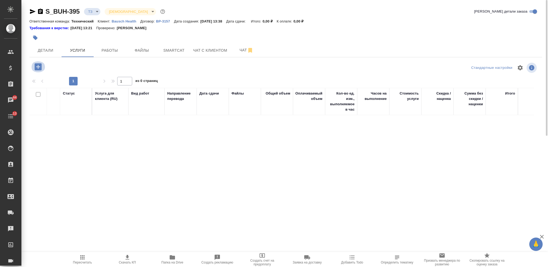
click at [41, 67] on icon "button" at bounding box center [38, 66] width 7 height 7
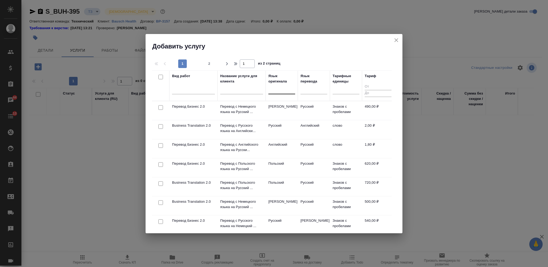
click at [278, 84] on div at bounding box center [281, 89] width 27 height 10
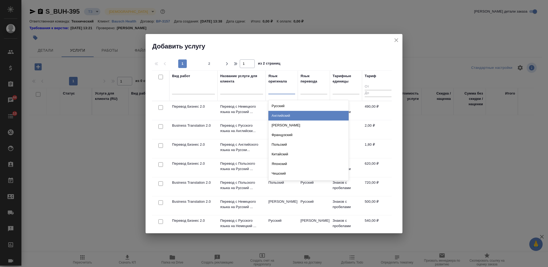
click at [282, 113] on div "Английский" at bounding box center [308, 116] width 80 height 10
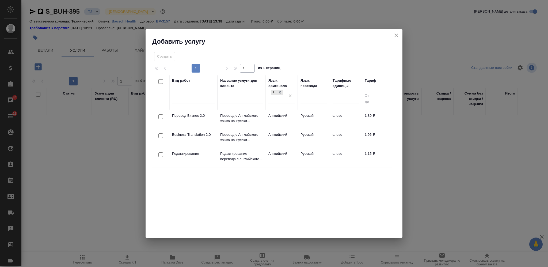
click at [160, 135] on input "checkbox" at bounding box center [160, 135] width 5 height 5
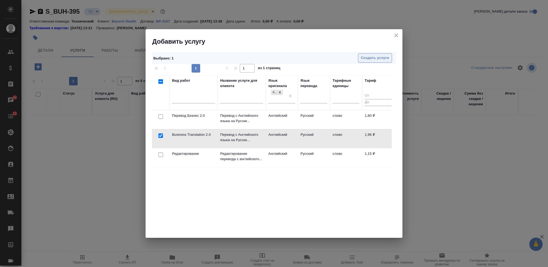
click at [361, 60] on span "Создать услуги" at bounding box center [375, 58] width 28 height 6
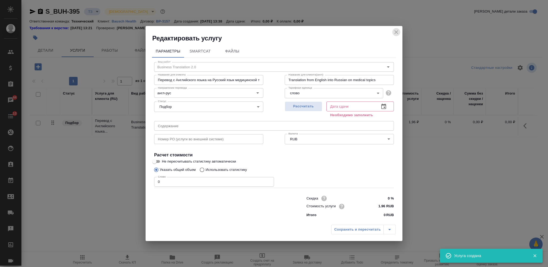
click at [395, 32] on icon "close" at bounding box center [396, 32] width 6 height 6
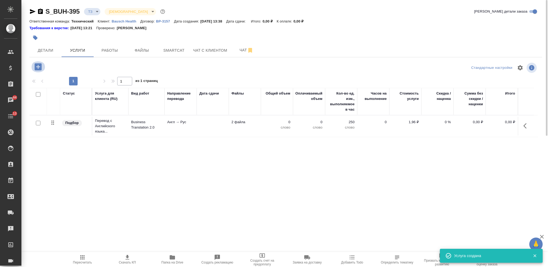
click at [39, 69] on icon "button" at bounding box center [38, 66] width 7 height 7
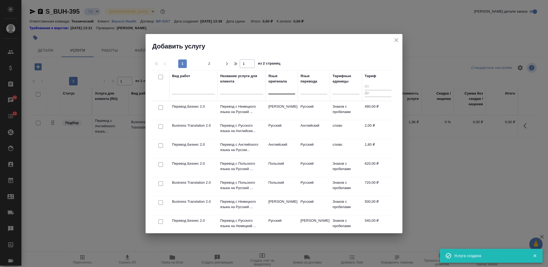
click at [287, 89] on div at bounding box center [281, 89] width 27 height 8
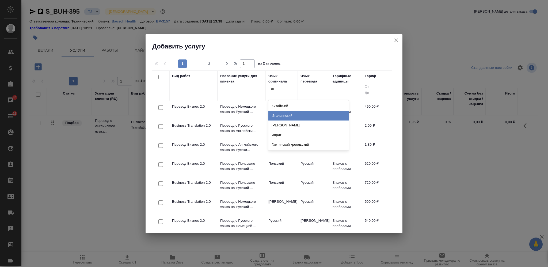
click at [285, 112] on div "Итальянский" at bounding box center [308, 116] width 80 height 10
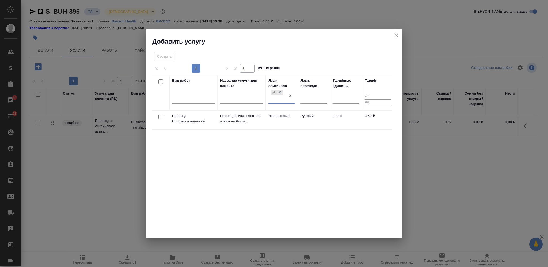
click at [159, 116] on input "checkbox" at bounding box center [160, 116] width 5 height 5
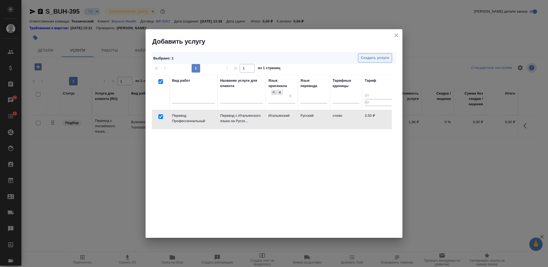
click at [367, 56] on span "Создать услуги" at bounding box center [375, 58] width 28 height 6
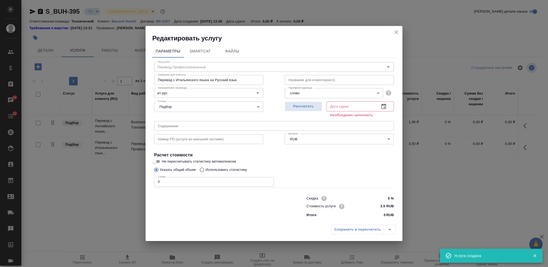
click at [394, 29] on icon "close" at bounding box center [396, 32] width 6 height 6
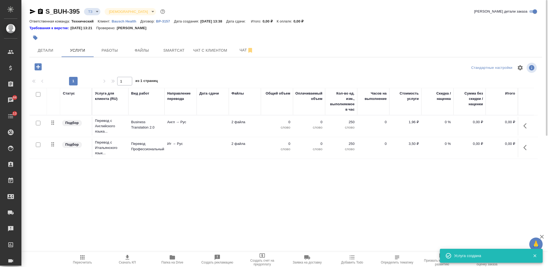
click at [176, 256] on span "Папка на Drive" at bounding box center [172, 259] width 39 height 10
click at [212, 144] on td at bounding box center [213, 147] width 32 height 19
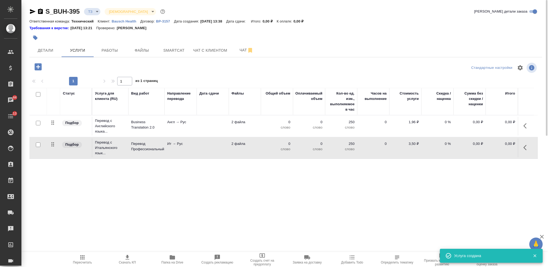
click at [212, 144] on td at bounding box center [213, 147] width 32 height 19
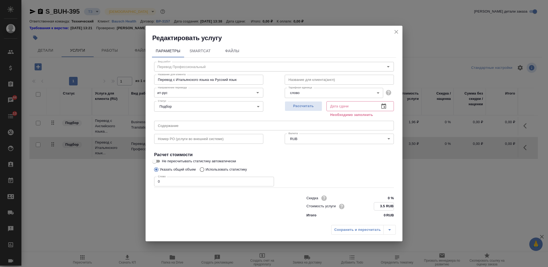
click at [382, 206] on input "3.5 RUB" at bounding box center [384, 206] width 20 height 8
click at [312, 105] on span "Рассчитать" at bounding box center [304, 106] width 32 height 6
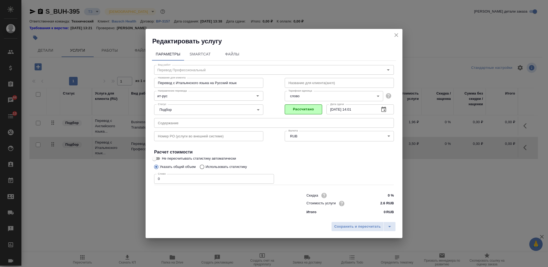
drag, startPoint x: 164, startPoint y: 181, endPoint x: 157, endPoint y: 180, distance: 7.2
click at [157, 180] on input "0" at bounding box center [214, 179] width 120 height 10
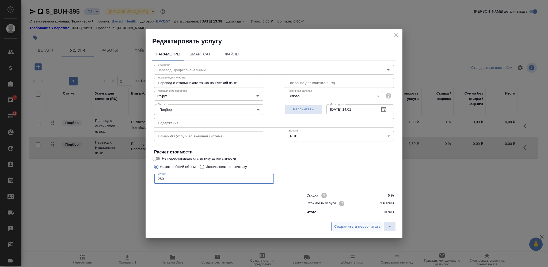
click at [338, 224] on span "Сохранить и пересчитать" at bounding box center [357, 226] width 47 height 6
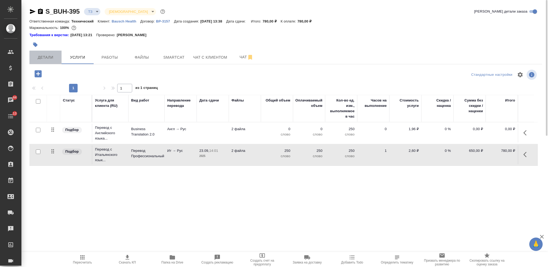
click at [55, 55] on span "Детали" at bounding box center [46, 57] width 26 height 7
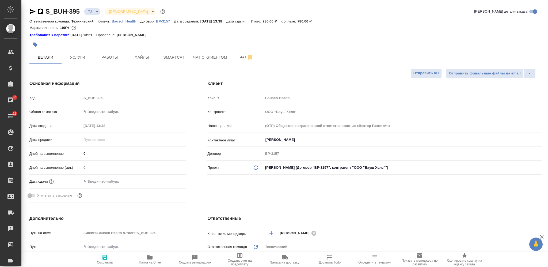
scroll to position [178, 0]
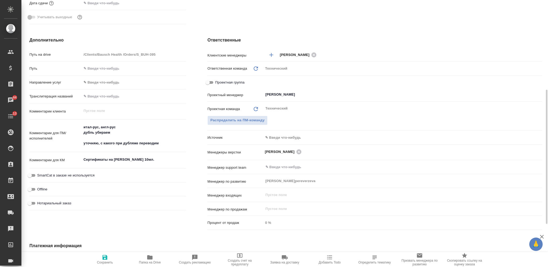
click at [93, 138] on textarea "итал-рус, англ-рус дубль убираем уточняю, с какого при дубляже переводим" at bounding box center [134, 134] width 104 height 25
click at [164, 143] on textarea "итал-рус, англ-рус дубль убираем уточняю, с какого при дубляже переводим" at bounding box center [134, 135] width 104 height 25
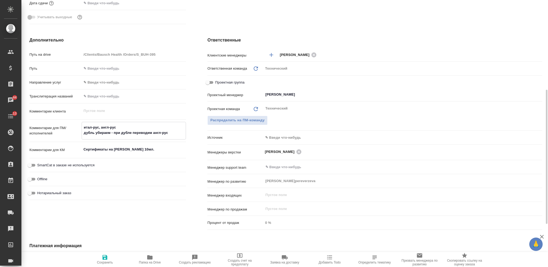
click at [109, 258] on span "Сохранить" at bounding box center [105, 259] width 39 height 10
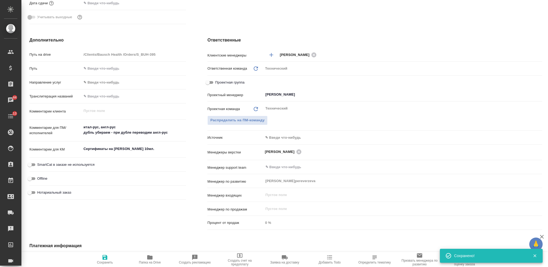
scroll to position [0, 0]
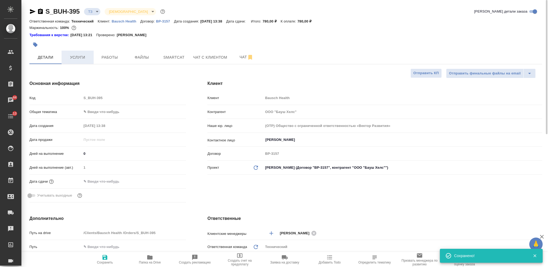
click at [74, 56] on span "Услуги" at bounding box center [78, 57] width 26 height 7
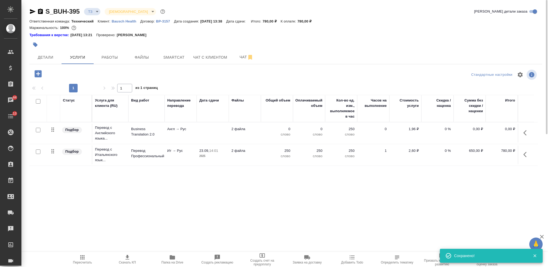
click at [41, 11] on icon "button" at bounding box center [40, 11] width 6 height 6
click at [39, 130] on input "checkbox" at bounding box center [38, 130] width 5 height 5
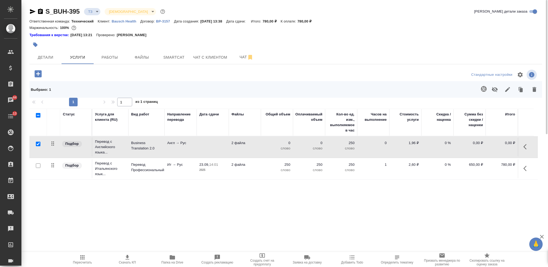
click at [481, 89] on icon "button" at bounding box center [484, 89] width 6 height 6
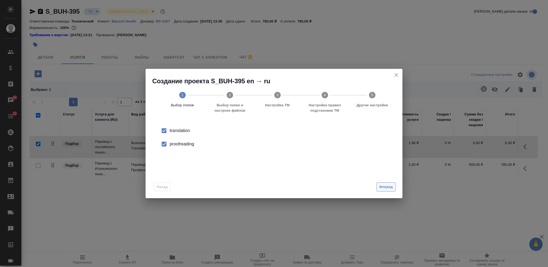
click at [380, 184] on span "Вперед" at bounding box center [385, 187] width 13 height 6
click at [261, 135] on input "Папка с файлами для перевода" at bounding box center [265, 133] width 223 height 6
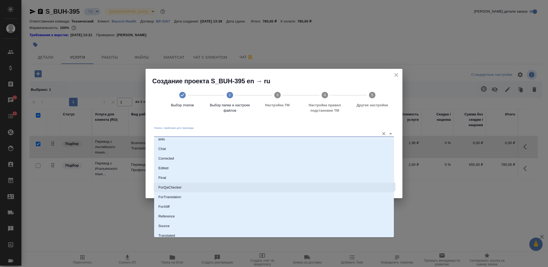
scroll to position [28, 0]
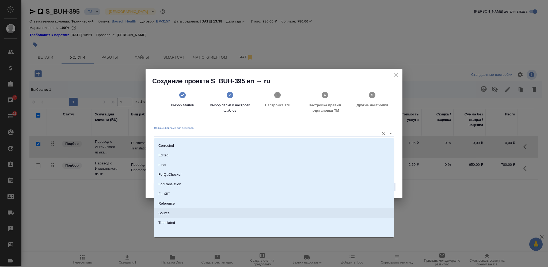
click at [234, 214] on li "Source" at bounding box center [274, 213] width 240 height 10
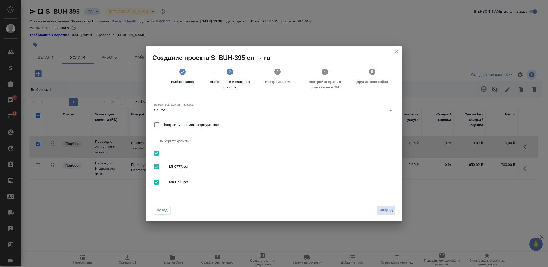
click at [390, 205] on div "Назад Вперед" at bounding box center [273, 208] width 257 height 25
click at [387, 209] on span "Вперед" at bounding box center [385, 210] width 13 height 6
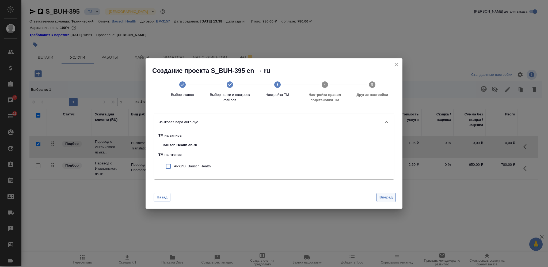
click at [386, 196] on span "Вперед" at bounding box center [385, 197] width 13 height 6
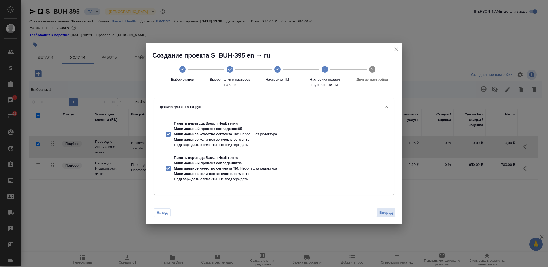
click at [385, 212] on span "Вперед" at bounding box center [385, 212] width 13 height 6
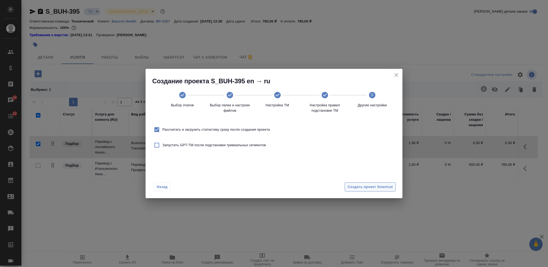
click at [376, 188] on span "Создать проект Smartcat" at bounding box center [369, 187] width 45 height 6
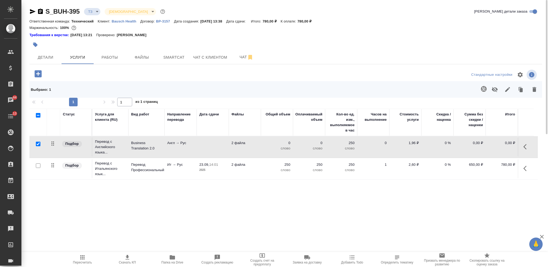
click at [39, 144] on input "checkbox" at bounding box center [38, 143] width 5 height 5
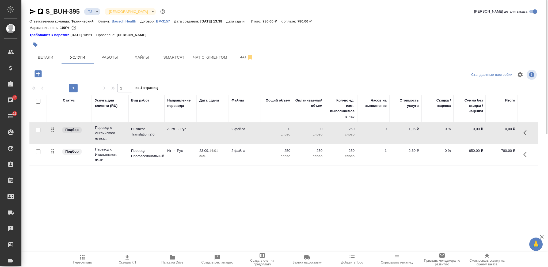
click at [37, 152] on input "checkbox" at bounding box center [38, 151] width 5 height 5
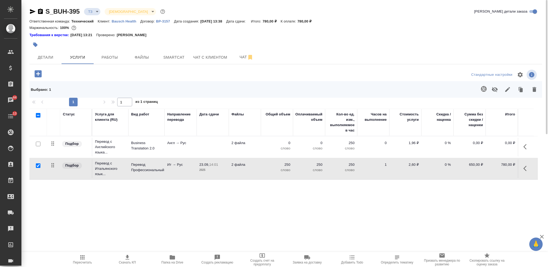
click at [481, 87] on icon "button" at bounding box center [484, 89] width 6 height 6
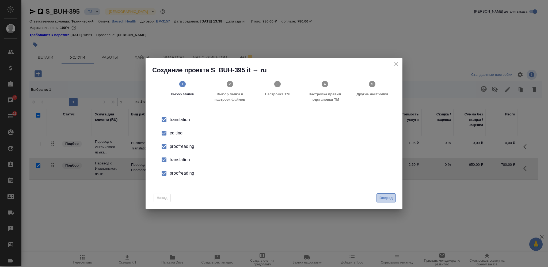
click at [387, 199] on span "Вперед" at bounding box center [385, 198] width 13 height 6
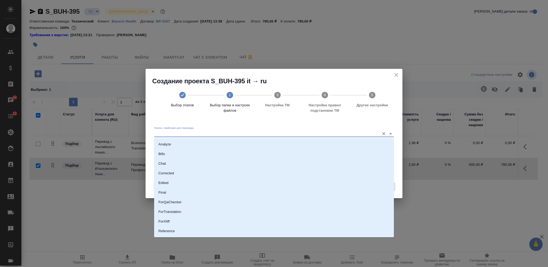
click at [284, 131] on input "Папка с файлами для перевода" at bounding box center [265, 133] width 223 height 6
click at [263, 214] on li "Source" at bounding box center [274, 213] width 240 height 10
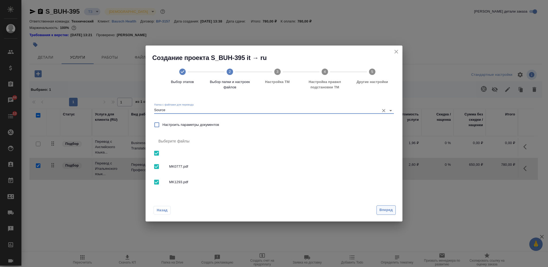
click at [382, 209] on span "Вперед" at bounding box center [385, 210] width 13 height 6
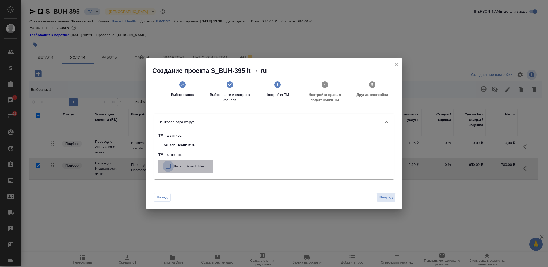
click at [170, 164] on input "checkbox" at bounding box center [168, 165] width 11 height 11
click at [383, 197] on span "Вперед" at bounding box center [385, 197] width 13 height 6
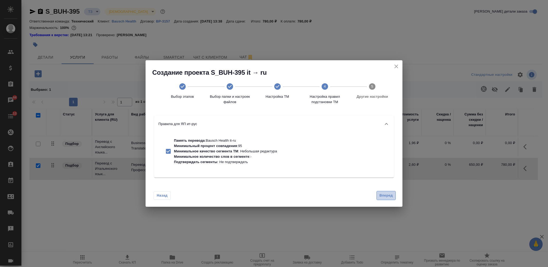
click at [384, 195] on span "Вперед" at bounding box center [385, 195] width 13 height 6
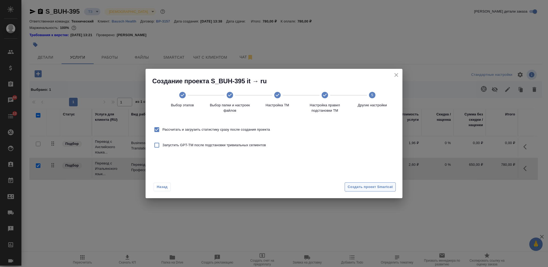
click at [383, 190] on span "Создать проект Smartcat" at bounding box center [369, 187] width 45 height 6
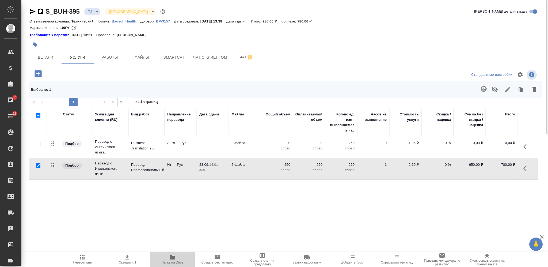
click at [171, 260] on icon "button" at bounding box center [172, 257] width 6 height 6
click at [249, 143] on p "2 файла" at bounding box center [244, 142] width 27 height 5
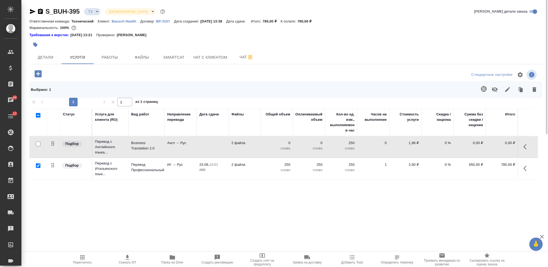
click at [249, 143] on p "2 файла" at bounding box center [244, 142] width 27 height 5
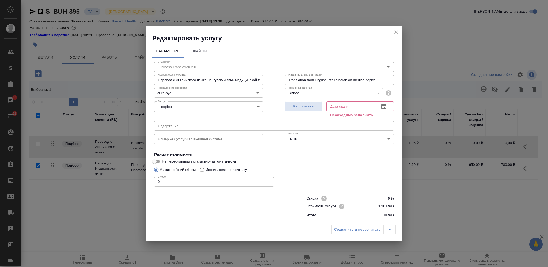
click at [237, 172] on p "Использовать статистику" at bounding box center [225, 169] width 41 height 5
click at [205, 172] on input "Использовать статистику" at bounding box center [201, 169] width 9 height 10
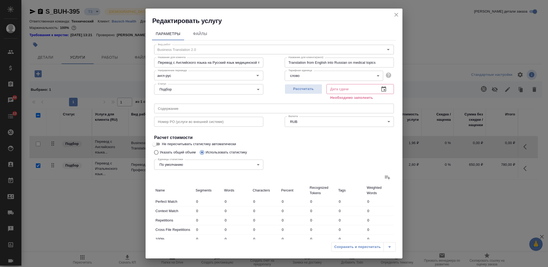
click at [384, 177] on icon at bounding box center [387, 177] width 6 height 6
click at [0, 0] on input "file" at bounding box center [0, 0] width 0 height 0
click at [315, 90] on span "Рассчитать" at bounding box center [304, 89] width 32 height 6
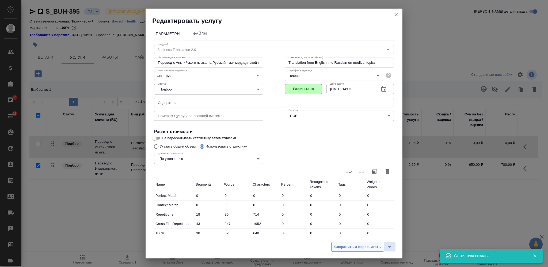
click at [363, 247] on span "Сохранить и пересчитать" at bounding box center [357, 247] width 47 height 6
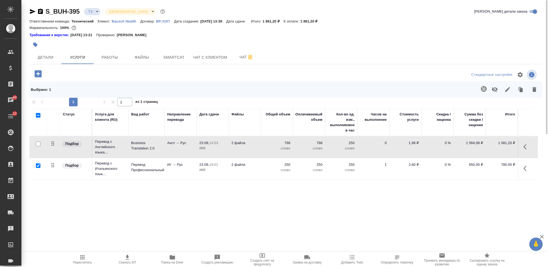
click at [257, 147] on td "2 файла" at bounding box center [245, 146] width 32 height 19
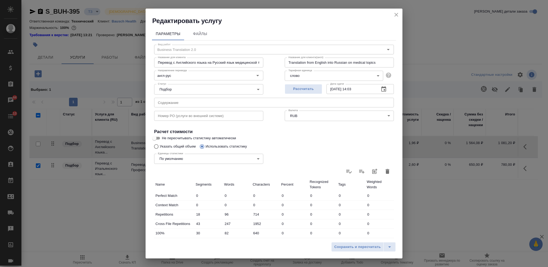
scroll to position [98, 0]
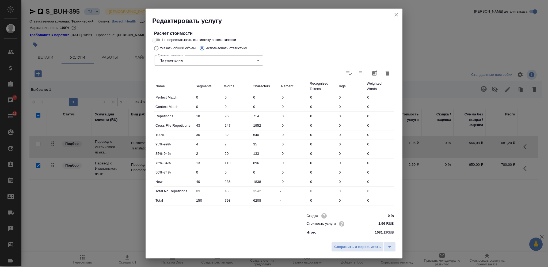
click at [396, 18] on icon "close" at bounding box center [396, 15] width 6 height 6
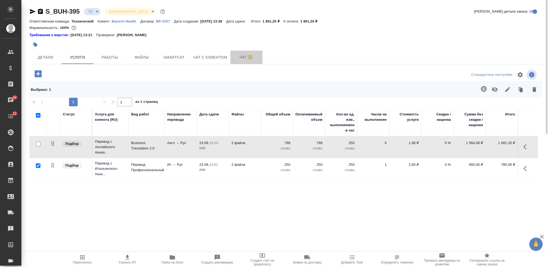
drag, startPoint x: 241, startPoint y: 54, endPoint x: 279, endPoint y: 46, distance: 38.8
click at [241, 55] on span "Чат" at bounding box center [246, 57] width 26 height 7
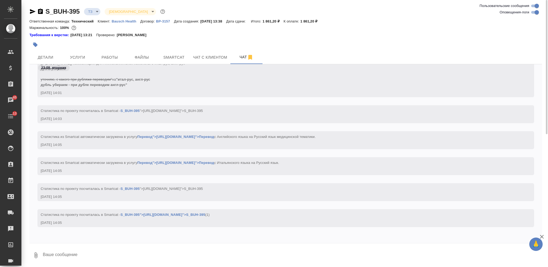
scroll to position [344, 0]
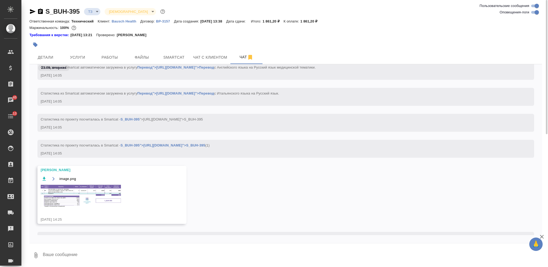
click at [89, 191] on img at bounding box center [81, 196] width 80 height 23
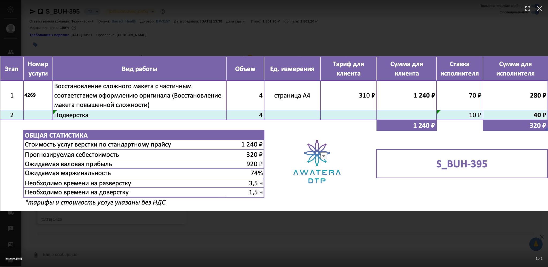
click at [243, 226] on div "image.png 1 of 1" at bounding box center [274, 133] width 548 height 267
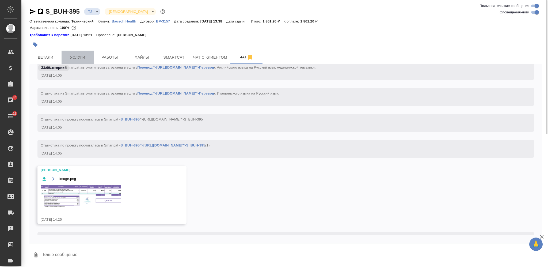
click at [80, 59] on span "Услуги" at bounding box center [78, 57] width 26 height 7
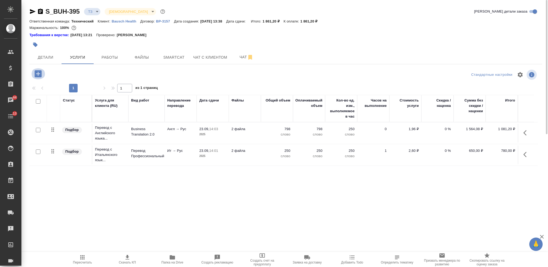
click at [42, 72] on icon "button" at bounding box center [37, 73] width 9 height 9
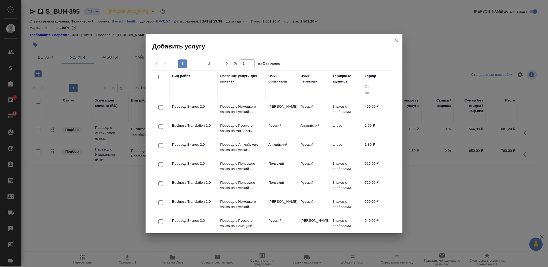
click at [196, 90] on div at bounding box center [193, 89] width 43 height 8
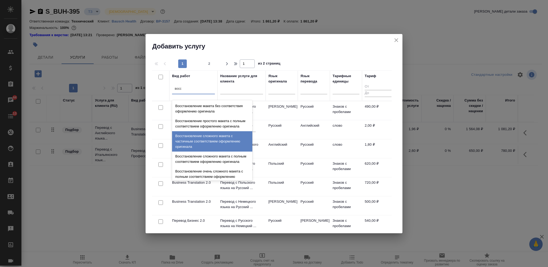
click at [228, 140] on div "Восстановление сложного макета с частичным соответствием оформлению оригинала" at bounding box center [212, 141] width 80 height 20
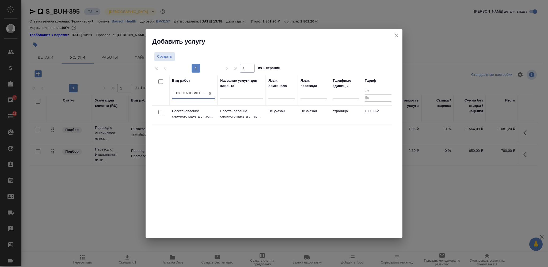
click at [162, 112] on input "checkbox" at bounding box center [160, 112] width 5 height 5
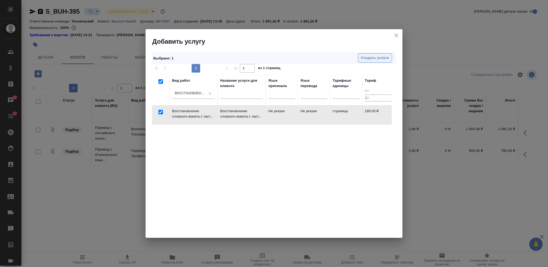
click at [364, 55] on span "Создать услуги" at bounding box center [375, 58] width 28 height 6
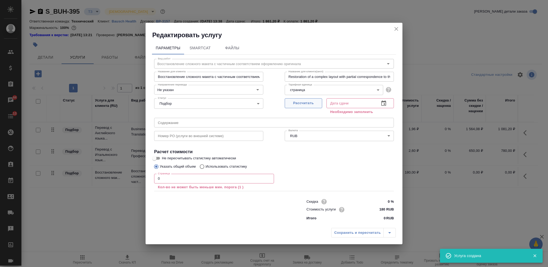
click at [311, 104] on span "Рассчитать" at bounding box center [304, 103] width 32 height 6
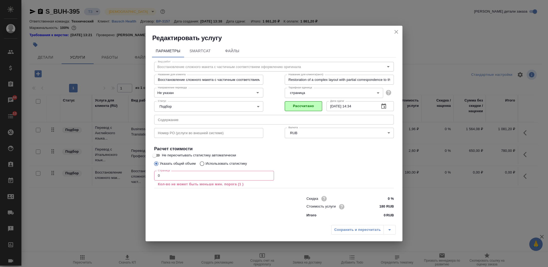
drag, startPoint x: 163, startPoint y: 178, endPoint x: 146, endPoint y: 176, distance: 16.7
click at [155, 178] on input "0" at bounding box center [214, 176] width 120 height 10
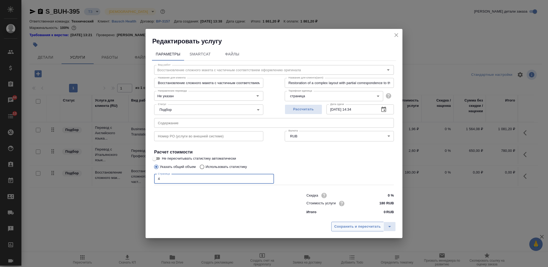
click at [346, 228] on span "Сохранить и пересчитать" at bounding box center [357, 226] width 47 height 6
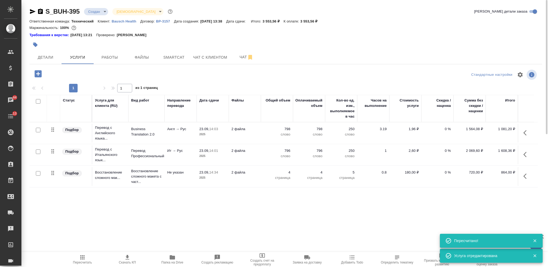
click at [42, 11] on icon "button" at bounding box center [40, 11] width 5 height 5
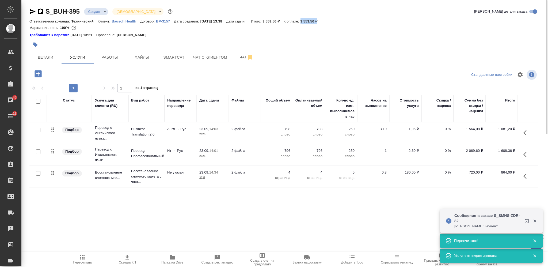
drag, startPoint x: 319, startPoint y: 19, endPoint x: 308, endPoint y: 20, distance: 11.3
click at [308, 20] on div "Ответственная команда: Технический Клиент: Bausch Health Договор: ВР-3157 Дата …" at bounding box center [285, 21] width 512 height 6
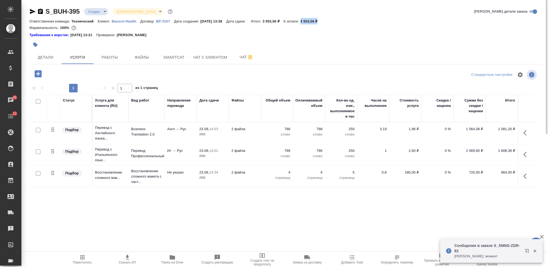
copy p "3 553,56 ₽"
click at [239, 55] on span "Чат" at bounding box center [246, 57] width 26 height 7
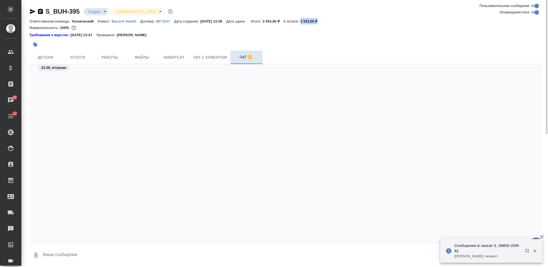
scroll to position [591, 0]
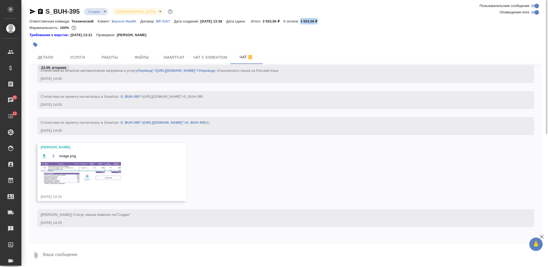
click at [107, 172] on img at bounding box center [81, 173] width 80 height 23
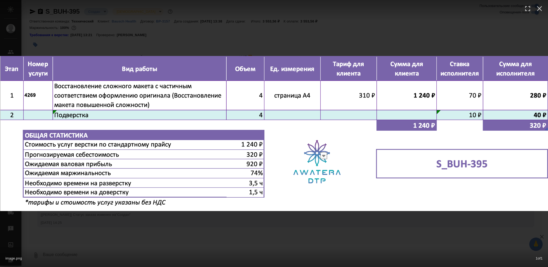
click at [289, 221] on div "image.png 1 of 1" at bounding box center [274, 133] width 548 height 267
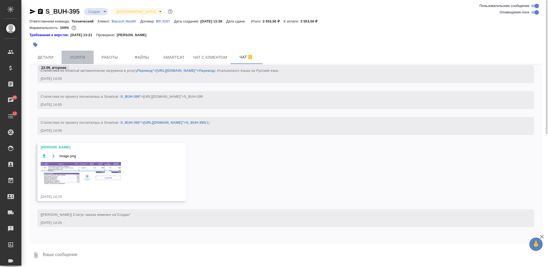
click at [85, 57] on span "Услуги" at bounding box center [78, 57] width 26 height 7
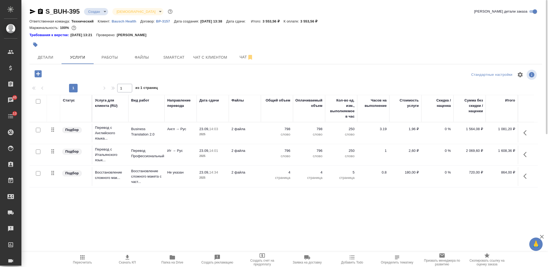
click at [252, 154] on td "2 файла" at bounding box center [245, 154] width 32 height 19
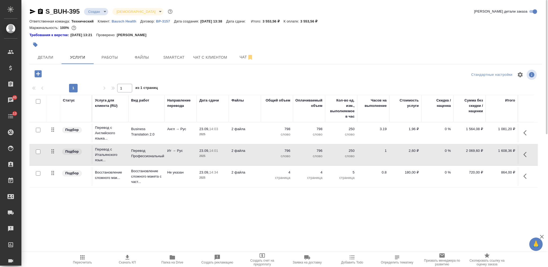
click at [252, 154] on td "2 файла" at bounding box center [245, 154] width 32 height 19
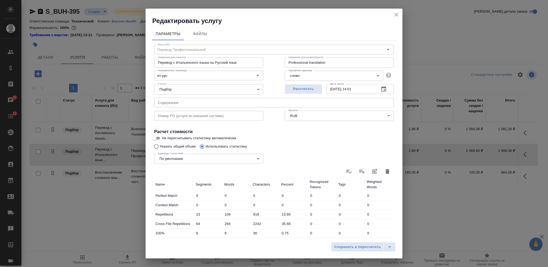
click at [384, 174] on icon "button" at bounding box center [387, 171] width 6 height 6
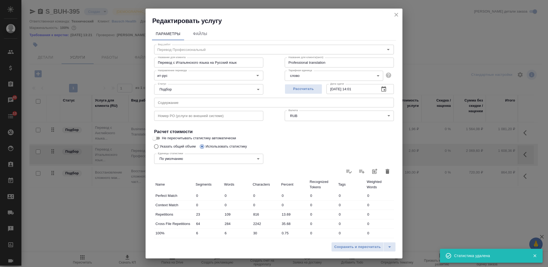
click at [159, 146] on input "Указать общий объем" at bounding box center [155, 146] width 9 height 10
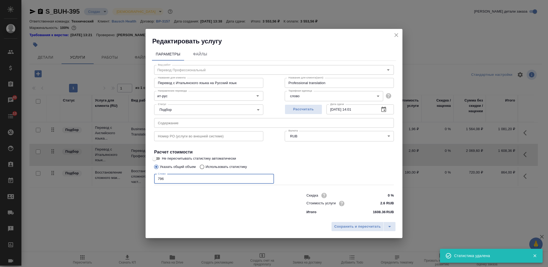
drag, startPoint x: 168, startPoint y: 176, endPoint x: 149, endPoint y: 177, distance: 18.5
click at [149, 177] on div "Параметры Файлы Вид работ Перевод Профессиональный Вид работ Название для клиен…" at bounding box center [273, 131] width 257 height 173
click at [340, 221] on button "Сохранить и пересчитать" at bounding box center [357, 226] width 52 height 10
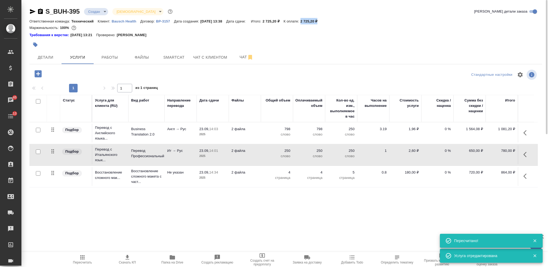
drag, startPoint x: 325, startPoint y: 20, endPoint x: 305, endPoint y: 19, distance: 20.1
click at [305, 19] on div "Ответственная команда: Технический Клиент: Bausch Health Договор: ВР-3157 Дата …" at bounding box center [285, 21] width 512 height 6
copy p "2 725,20 ₽"
click at [131, 261] on span "Скачать КП" at bounding box center [127, 262] width 17 height 4
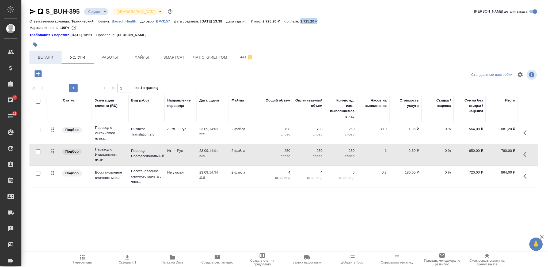
click at [49, 58] on span "Детали" at bounding box center [46, 57] width 26 height 7
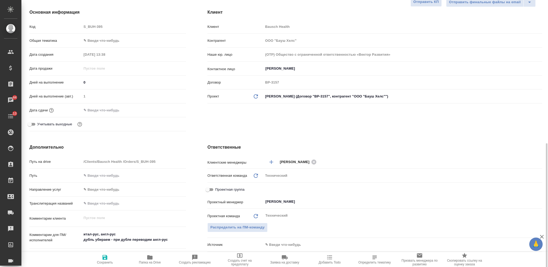
scroll to position [178, 0]
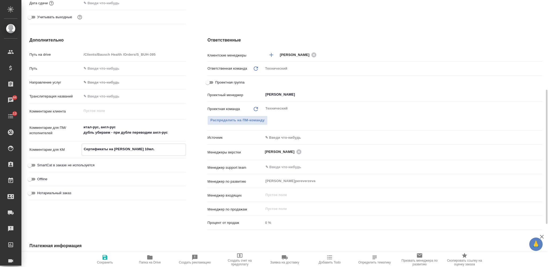
click at [123, 148] on textarea "Сертификаты на [PERSON_NAME] 10мл." at bounding box center [134, 148] width 104 height 9
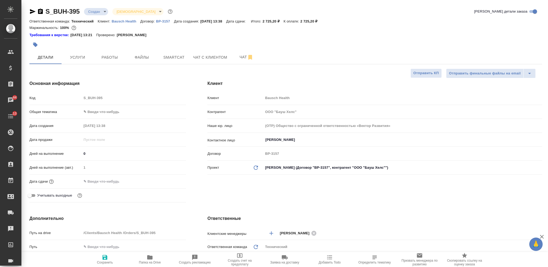
click at [370, 257] on span "Определить тематику" at bounding box center [374, 259] width 39 height 10
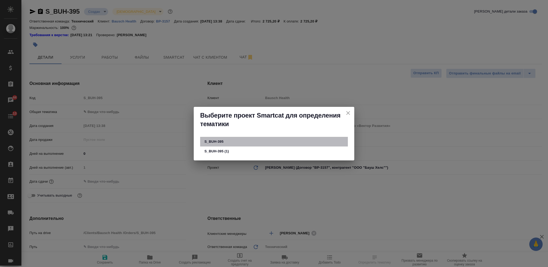
click at [224, 139] on span "S_BUH-395" at bounding box center [273, 141] width 139 height 5
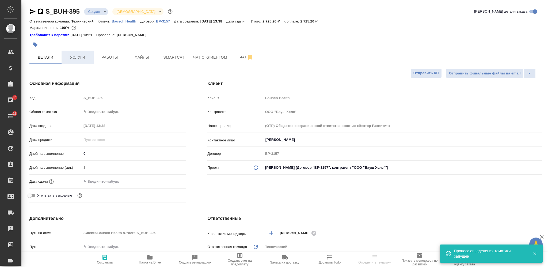
click at [80, 55] on span "Услуги" at bounding box center [78, 57] width 26 height 7
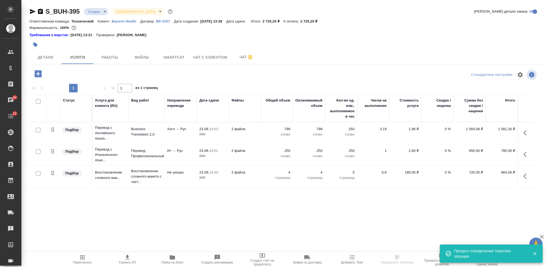
click at [38, 99] on input "checkbox" at bounding box center [38, 101] width 5 height 5
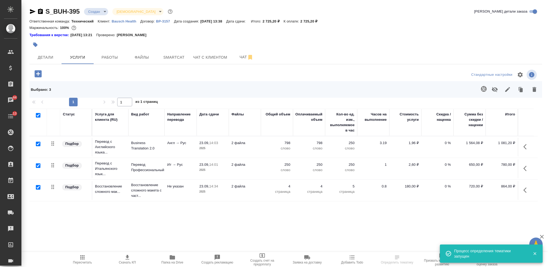
click at [505, 88] on icon "button" at bounding box center [507, 89] width 5 height 5
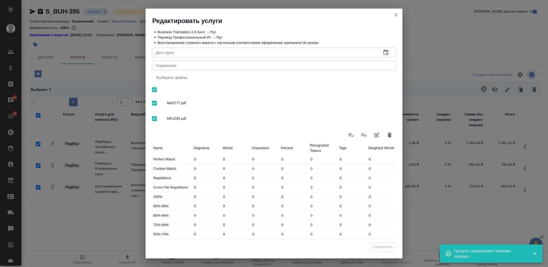
click at [217, 67] on textarea "Содержание" at bounding box center [274, 65] width 236 height 4
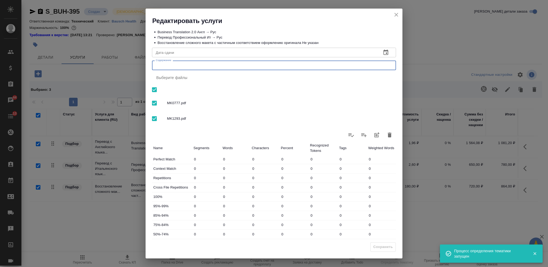
paste textarea "Сертификаты на [PERSON_NAME] 10мл."
click at [381, 247] on span "Сохранить" at bounding box center [383, 247] width 20 height 6
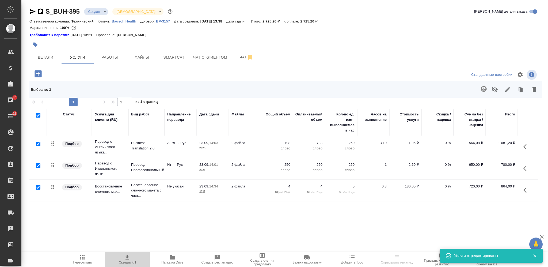
click at [127, 259] on icon "button" at bounding box center [127, 257] width 4 height 5
click at [96, 10] on body "🙏 .cls-1 fill:#fff; AWATERA Nikiforova Valeria Клиенты Спецификации Заказы 44 Ч…" at bounding box center [274, 133] width 548 height 267
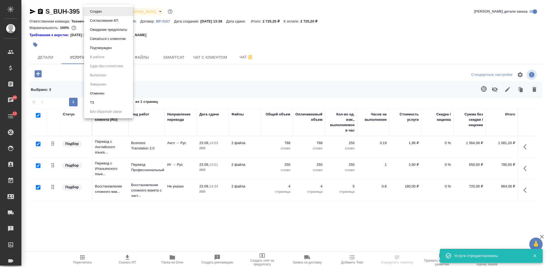
click at [98, 16] on li "Создан" at bounding box center [108, 11] width 49 height 9
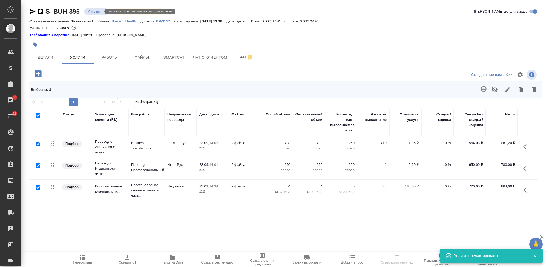
click at [98, 12] on body "🙏 .cls-1 fill:#fff; AWATERA Nikiforova Valeria Клиенты Спецификации Заказы 44 Ч…" at bounding box center [274, 133] width 548 height 267
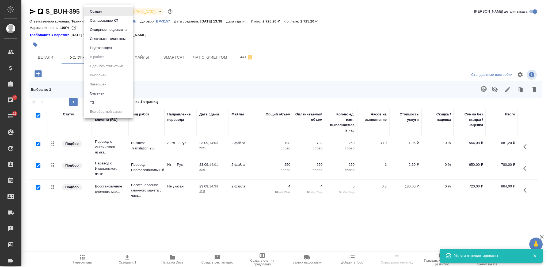
click at [102, 22] on button "Согласование КП" at bounding box center [104, 21] width 32 height 6
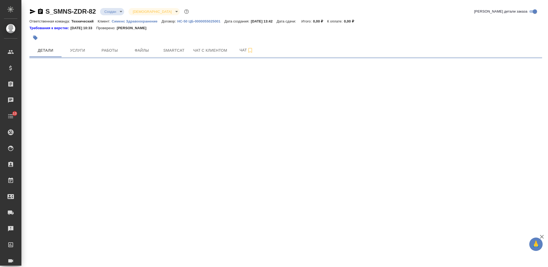
select select "RU"
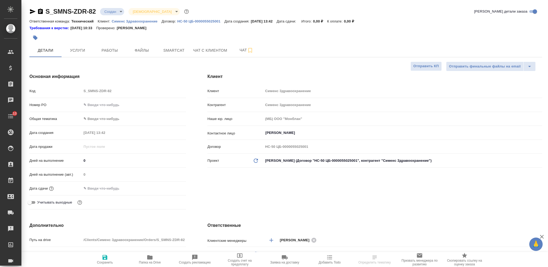
type textarea "x"
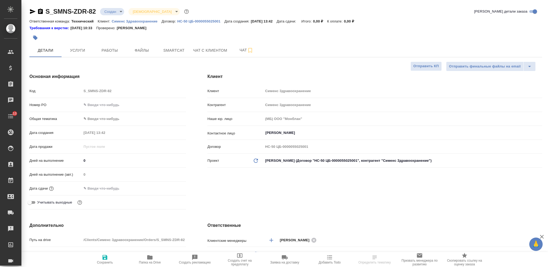
type textarea "x"
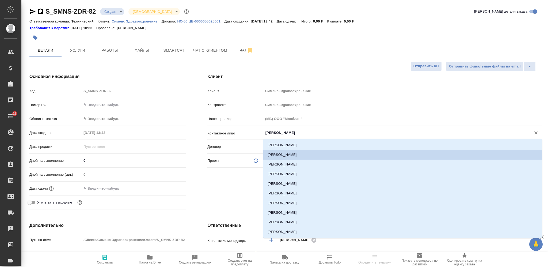
click at [290, 130] on input "Ковергина Юлия" at bounding box center [394, 132] width 258 height 6
click at [296, 174] on li "Евдокимова Марина" at bounding box center [402, 174] width 279 height 10
type input "Евдокимова Марина"
type textarea "x"
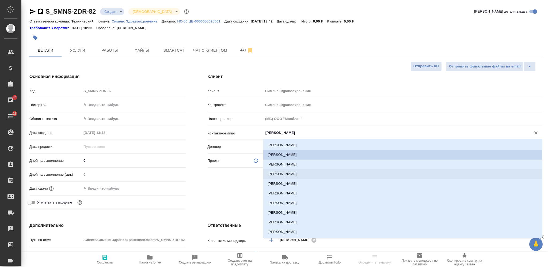
type textarea "x"
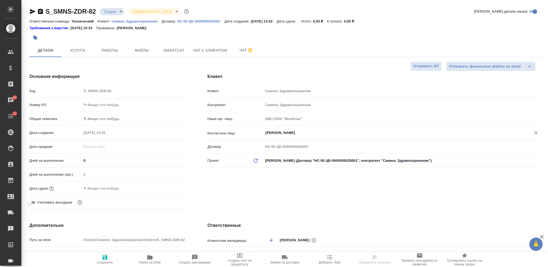
click at [108, 260] on span "Сохранить" at bounding box center [105, 259] width 39 height 10
type textarea "x"
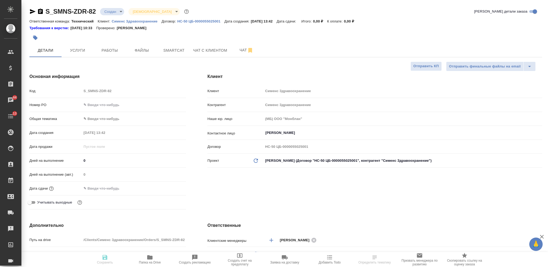
type textarea "x"
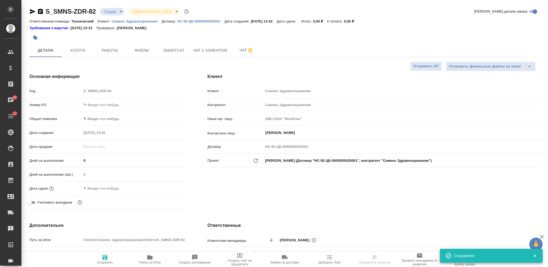
select select "RU"
type textarea "x"
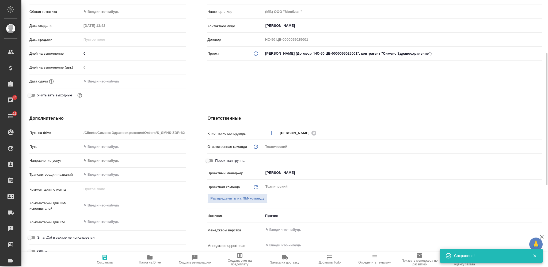
type textarea "x"
click at [114, 205] on textarea at bounding box center [134, 205] width 104 height 9
type textarea "x"
type textarea "а"
type textarea "x"
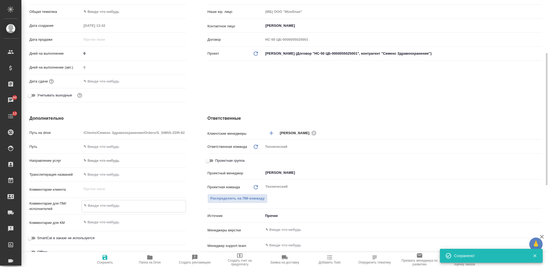
type textarea "x"
type textarea "ан"
type textarea "x"
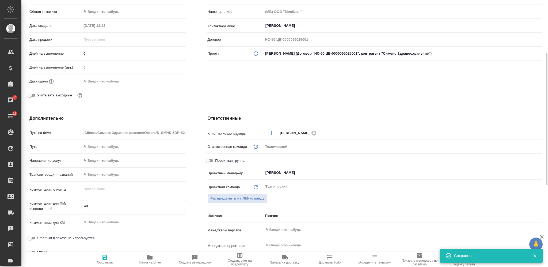
type textarea "x"
type textarea "анг"
type textarea "x"
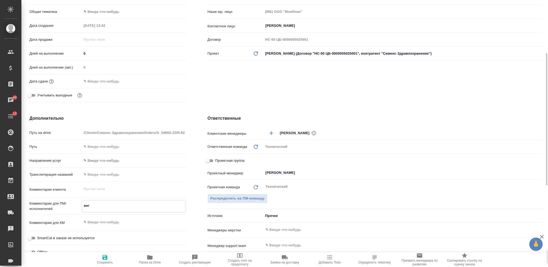
type textarea "x"
type textarea "англ"
type textarea "x"
type textarea "англ-"
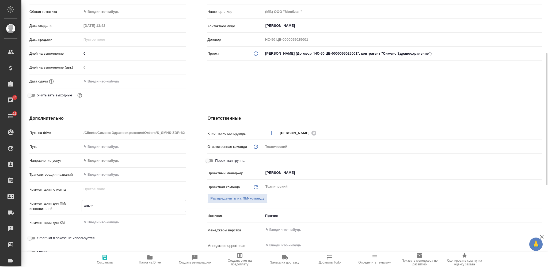
type textarea "x"
type textarea "англ-р"
type textarea "x"
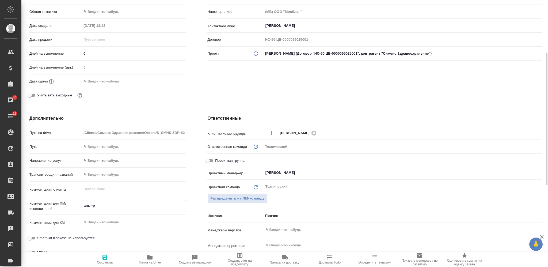
type textarea "x"
type textarea "англ-ру"
type textarea "x"
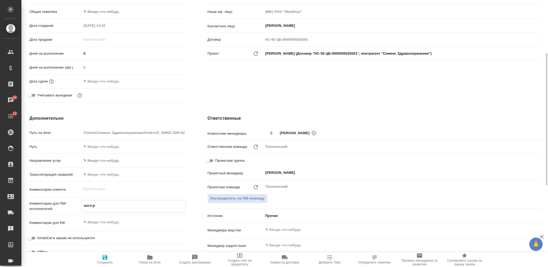
type textarea "x"
type textarea "англ-рус"
type textarea "x"
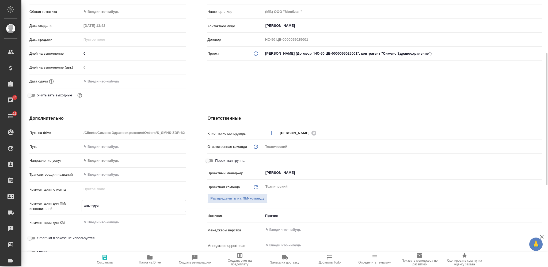
type textarea "x"
type textarea "англ-рус"
type textarea "x"
paste textarea "В следующих файлах нужно перевести только пункты 5 и 6 (вклучая подпункты): GD-…"
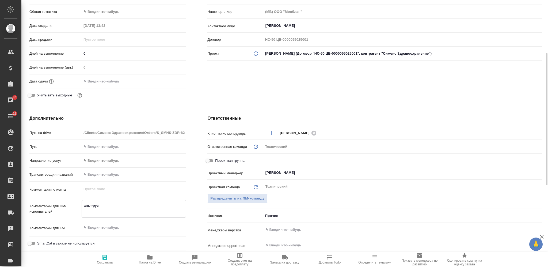
type textarea "англ-рус В следующих файлах нужно перевести только пункты 5 и 6 (вклучая подпун…"
type textarea "x"
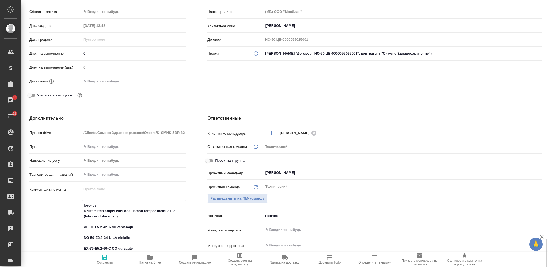
scroll to position [251, 0]
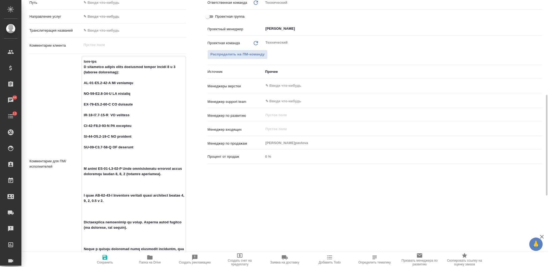
click at [104, 78] on textarea at bounding box center [134, 163] width 104 height 212
type textarea "англ-рус В следующих файлах нужно перевести только пункты 5 и 6 (вклучая подпун…"
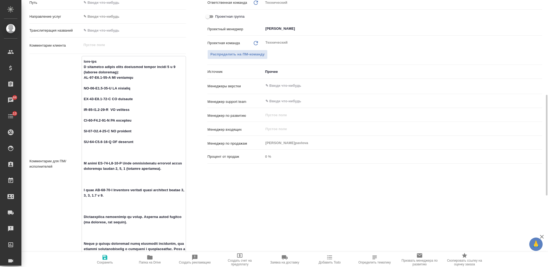
type textarea "x"
click at [98, 72] on textarea at bounding box center [134, 160] width 104 height 207
type textarea "англ-рус В следующих файлах нужно перевести только пункты 5 и 6 (включая подпун…"
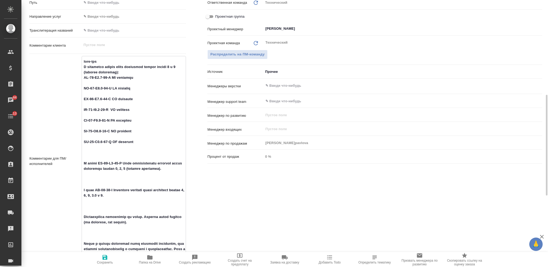
type textarea "x"
click at [94, 83] on textarea at bounding box center [134, 160] width 104 height 207
type textarea "англ-рус В следующих файлах нужно перевести только пункты 5 и 6 (включая подпун…"
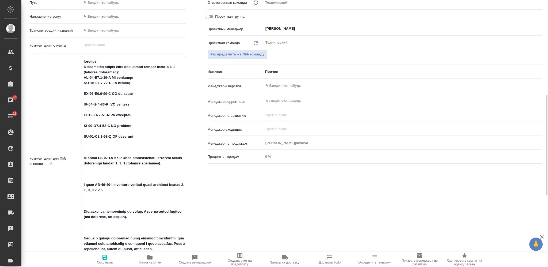
type textarea "x"
click at [94, 87] on textarea at bounding box center [134, 158] width 104 height 202
type textarea "англ-рус В следующих файлах нужно перевести только пункты 5 и 6 (включая подпун…"
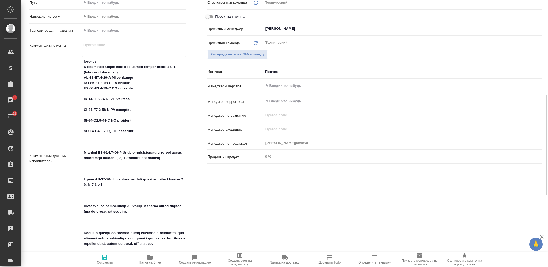
type textarea "x"
click at [91, 93] on textarea at bounding box center [134, 155] width 104 height 196
type textarea "англ-рус В следующих файлах нужно перевести только пункты 5 и 6 (включая подпун…"
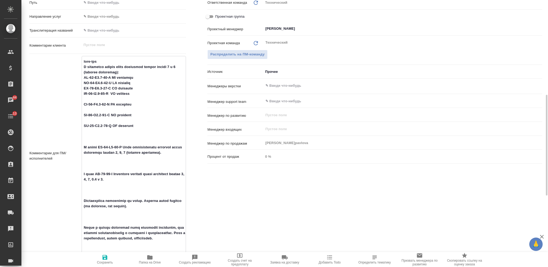
type textarea "x"
click at [92, 98] on textarea at bounding box center [134, 152] width 104 height 191
type textarea "англ-рус В следующих файлах нужно перевести только пункты 5 и 6 (включая подпун…"
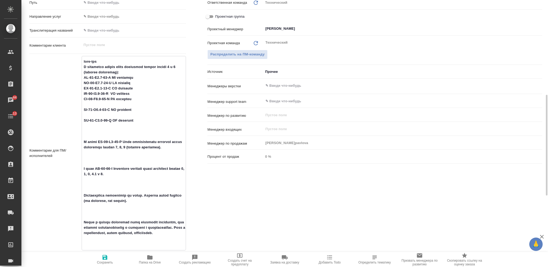
type textarea "x"
click at [91, 105] on textarea at bounding box center [134, 150] width 104 height 186
type textarea "англ-рус В следующих файлах нужно перевести только пункты 5 и 6 (включая подпун…"
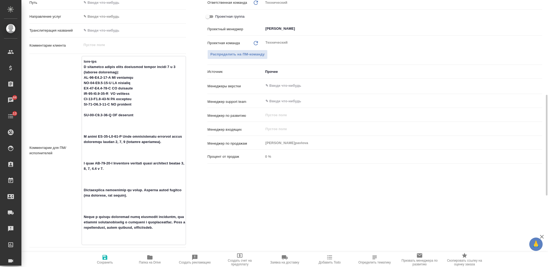
type textarea "x"
click at [87, 109] on textarea at bounding box center [134, 147] width 104 height 180
type textarea "англ-рус В следующих файлах нужно перевести только пункты 5 и 6 (включая подпун…"
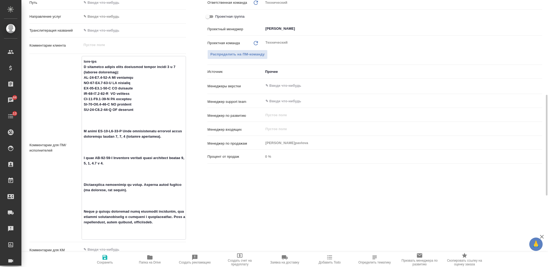
type textarea "x"
click at [87, 116] on textarea at bounding box center [134, 144] width 104 height 175
type textarea "англ-рус В следующих файлах нужно перевести только пункты 5 и 6 (включая подпун…"
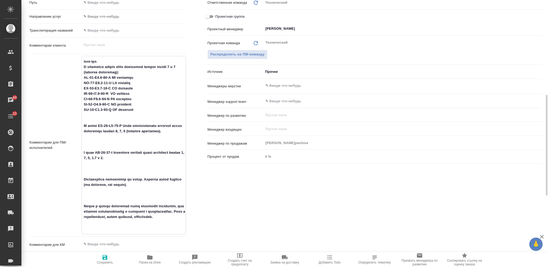
type textarea "x"
type textarea "англ-рус В следующих файлах нужно перевести только пункты 5 и 6 (включая подпун…"
type textarea "x"
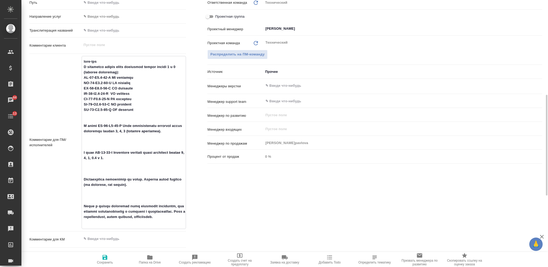
type textarea "x"
type textarea "англ-рус В следующих файлах нужно перевести только пункты 5 и 6 (включая подпун…"
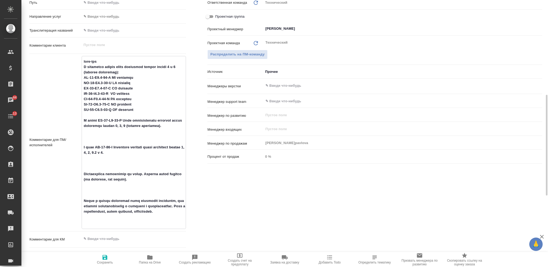
type textarea "x"
click at [86, 129] on textarea at bounding box center [134, 139] width 104 height 164
type textarea "x"
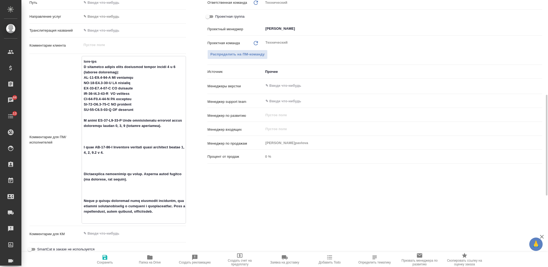
type textarea "англ-рус В следующих файлах нужно перевести только пункты 5 и 6 (включая подпун…"
type textarea "x"
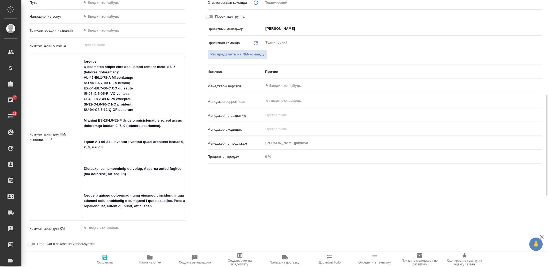
type textarea "x"
type textarea "англ-рус В следующих файлах нужно перевести только пункты 5 и 6 (включая подпун…"
type textarea "x"
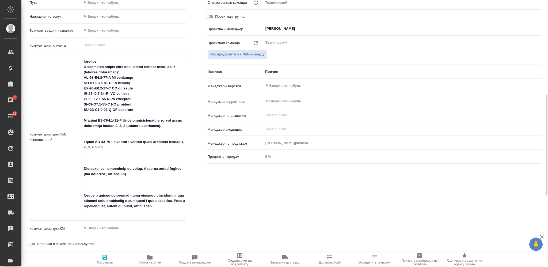
type textarea "англ-рус В следующих файлах нужно перевести только пункты 5 и 6 (включая подпун…"
type textarea "x"
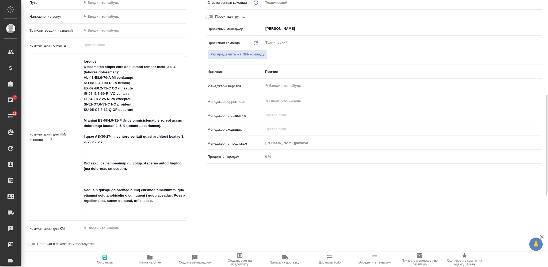
type textarea "x"
click at [86, 146] on textarea at bounding box center [134, 134] width 104 height 154
type textarea "x"
type textarea "англ-рус В следующих файлах нужно перевести только пункты 5 и 6 (включая подпун…"
type textarea "x"
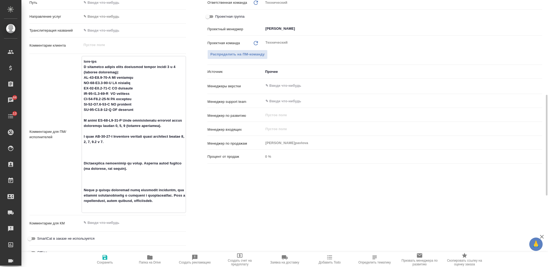
type textarea "x"
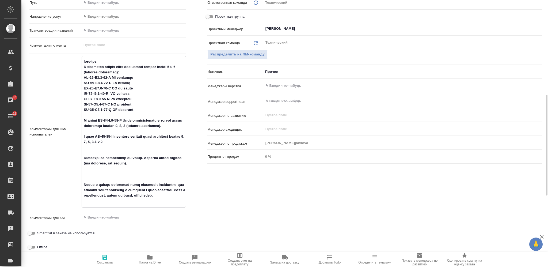
type textarea "x"
type textarea "англ-рус В следующих файлах нужно перевести только пункты 5 и 6 (включая подпун…"
type textarea "x"
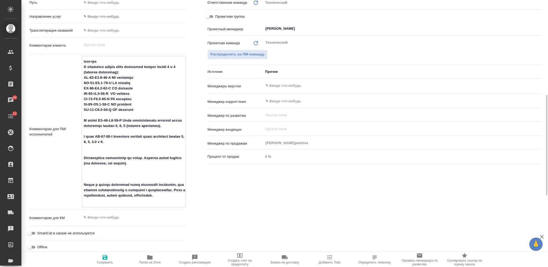
type textarea "англ-рус В следующих файлах нужно перевести только пункты 5 и 6 (включая подпун…"
type textarea "x"
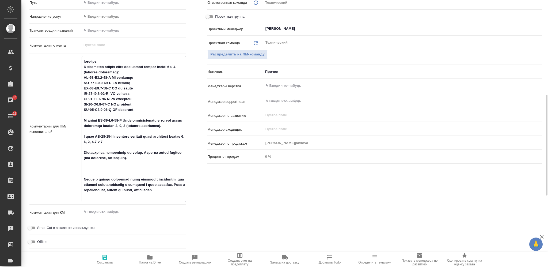
click at [85, 163] on textarea at bounding box center [134, 128] width 104 height 143
type textarea "x"
type textarea "англ-рус В следующих файлах нужно перевести только пункты 5 и 6 (включая подпун…"
type textarea "x"
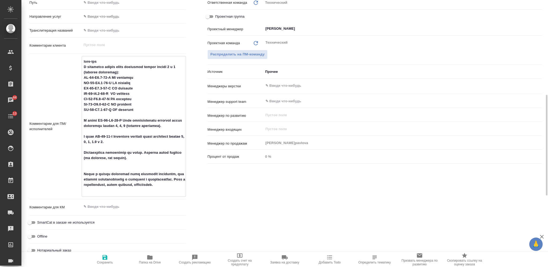
type textarea "x"
type textarea "англ-рус В следующих файлах нужно перевести только пункты 5 и 6 (включая подпун…"
type textarea "x"
type textarea "англ-рус В следующих файлах нужно перевести только пункты 5 и 6 (включая подпун…"
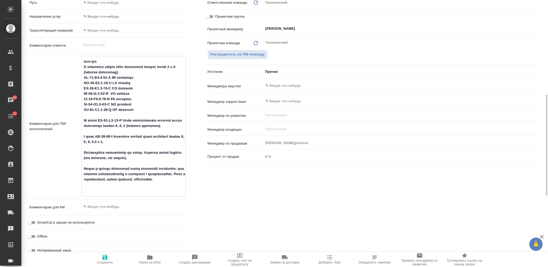
type textarea "x"
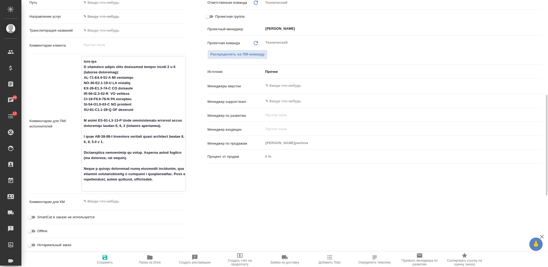
type textarea "англ-рус В следующих файлах нужно перевести только пункты 5 и 6 (включая подпун…"
type textarea "x"
click at [102, 259] on icon "button" at bounding box center [105, 257] width 6 height 6
type textarea "x"
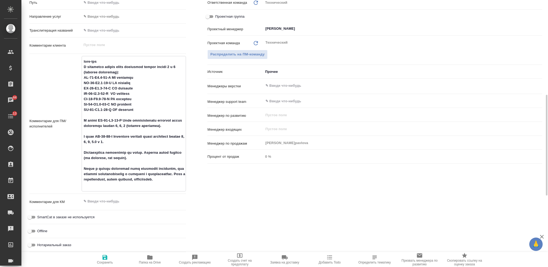
type textarea "x"
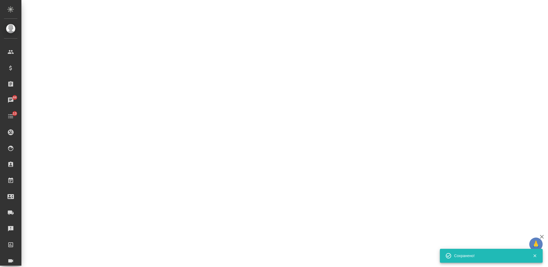
select select "RU"
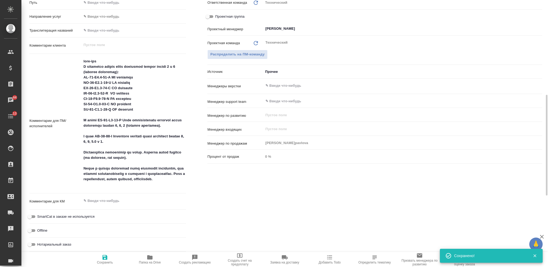
type textarea "x"
click at [133, 202] on textarea at bounding box center [134, 200] width 104 height 9
paste textarea "Перевод документации Complaint handling"
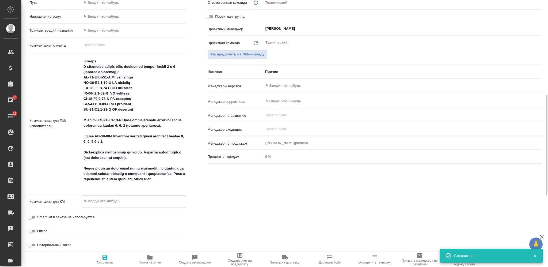
type textarea "Перевод документации Complaint handling"
type textarea "x"
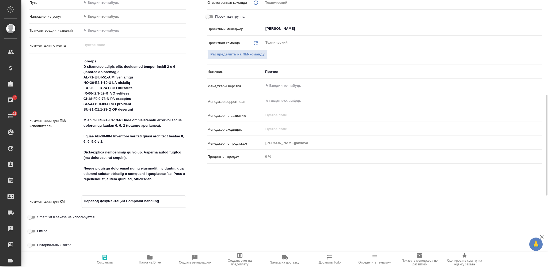
type textarea "Перевод документации Complaint handling"
type textarea "x"
click at [110, 259] on span "Сохранить" at bounding box center [105, 259] width 39 height 10
type textarea "x"
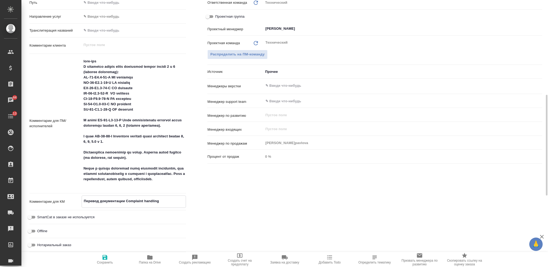
type textarea "x"
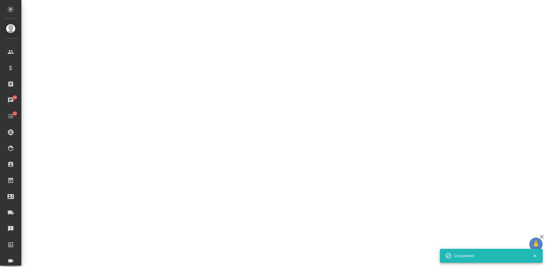
select select "RU"
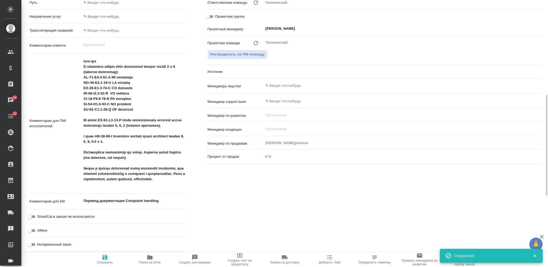
type textarea "x"
click at [443, 190] on div "Ответственные Клиентские менеджеры Никифорова Валерия ​ Ответственная команда О…" at bounding box center [375, 112] width 356 height 304
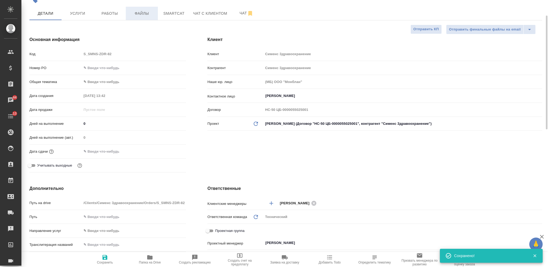
click at [141, 14] on span "Файлы" at bounding box center [142, 13] width 26 height 7
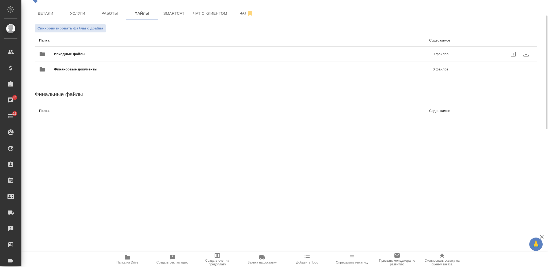
click at [147, 52] on span "Исходные файлы" at bounding box center [156, 53] width 205 height 5
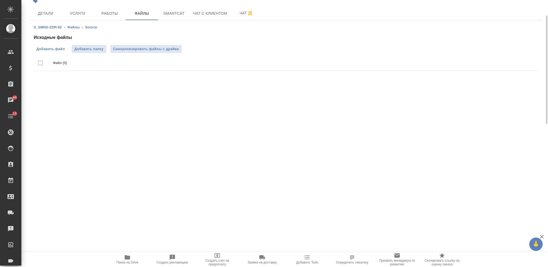
click at [59, 49] on span "Добавить файл" at bounding box center [50, 48] width 28 height 5
click at [0, 0] on input "Добавить файл" at bounding box center [0, 0] width 0 height 0
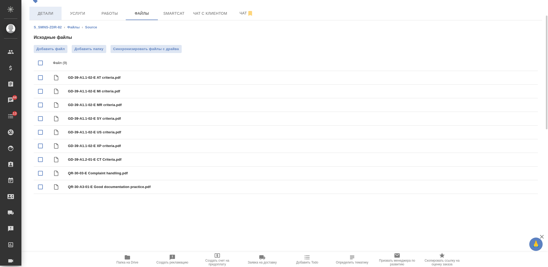
click at [46, 16] on span "Детали" at bounding box center [46, 13] width 26 height 7
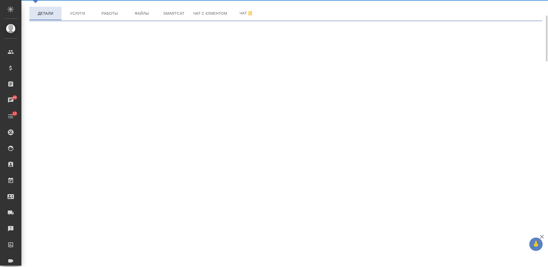
select select "RU"
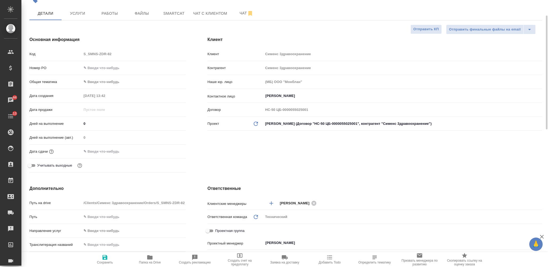
type textarea "x"
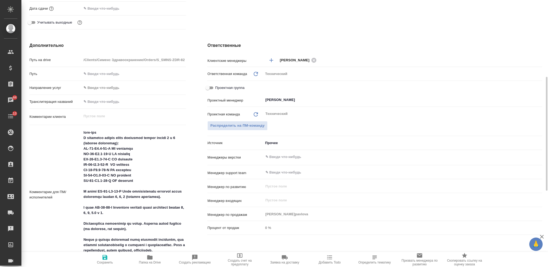
click at [281, 157] on input "text" at bounding box center [394, 157] width 258 height 6
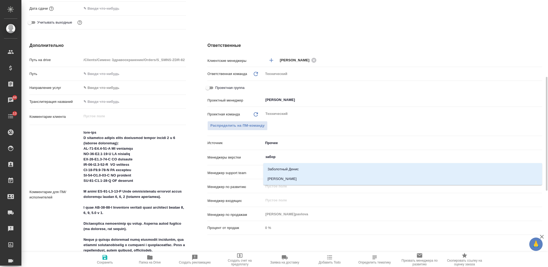
type input "заборо"
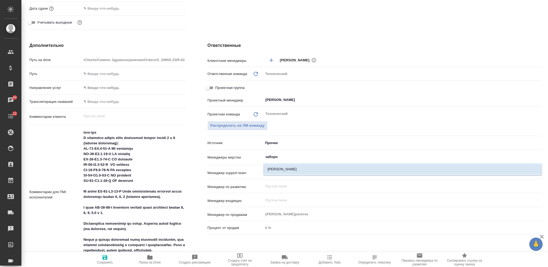
click at [285, 167] on li "[PERSON_NAME]" at bounding box center [402, 169] width 279 height 10
type textarea "x"
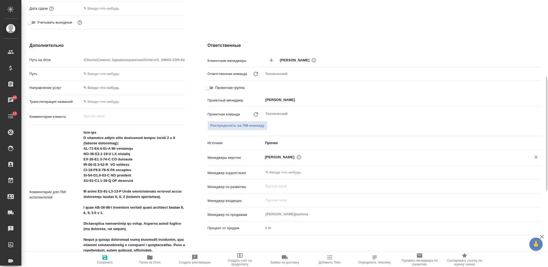
click at [108, 258] on span "Сохранить" at bounding box center [105, 259] width 39 height 10
type textarea "x"
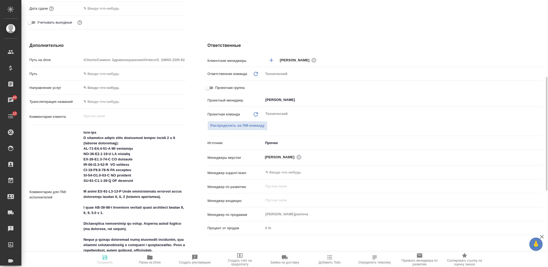
type textarea "x"
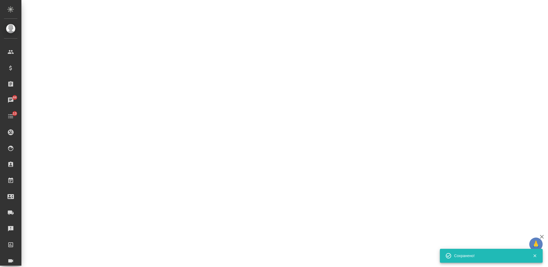
select select "RU"
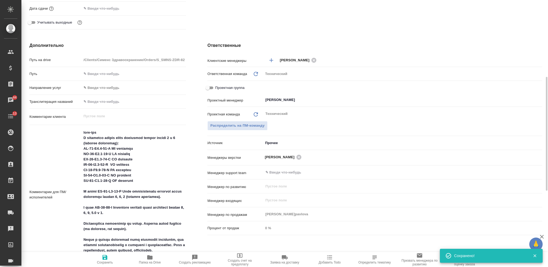
type textarea "x"
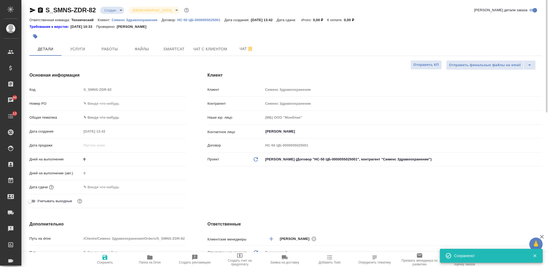
scroll to position [0, 0]
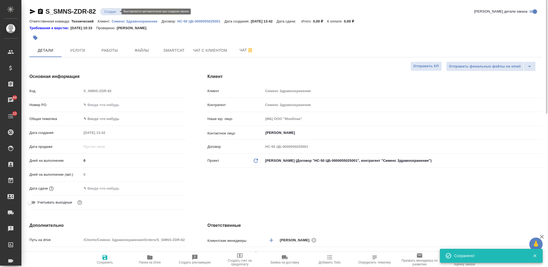
click at [116, 9] on body "🙏 .cls-1 fill:#fff; AWATERA Nikiforova Valeria Клиенты Спецификации Заказы 44 Ч…" at bounding box center [274, 133] width 548 height 267
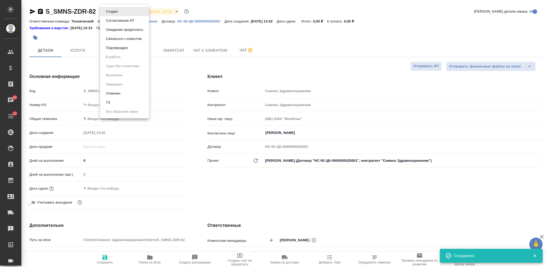
click at [122, 103] on li "ТЗ" at bounding box center [124, 102] width 49 height 9
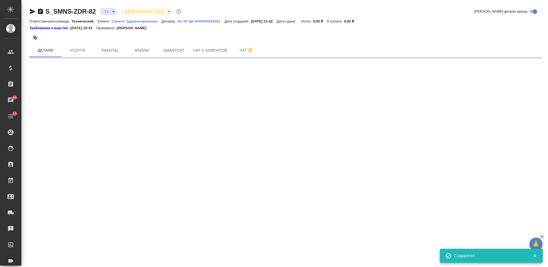
select select "RU"
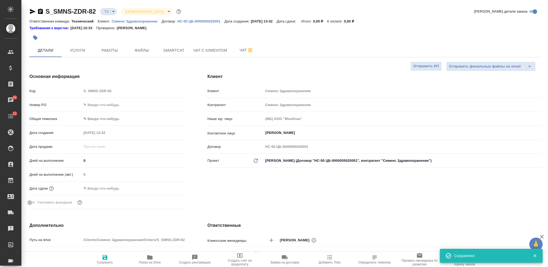
type textarea "x"
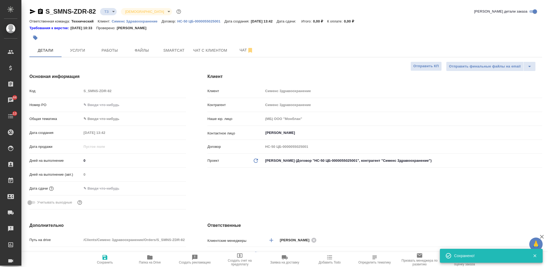
type textarea "x"
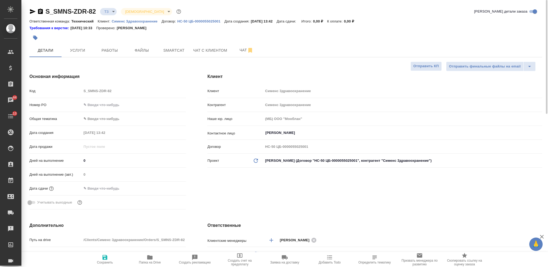
type textarea "x"
click at [83, 51] on span "Услуги" at bounding box center [78, 50] width 26 height 7
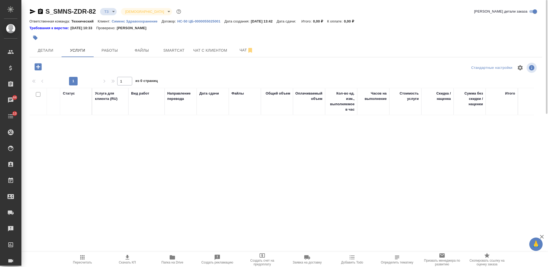
click at [41, 67] on icon "button" at bounding box center [38, 66] width 7 height 7
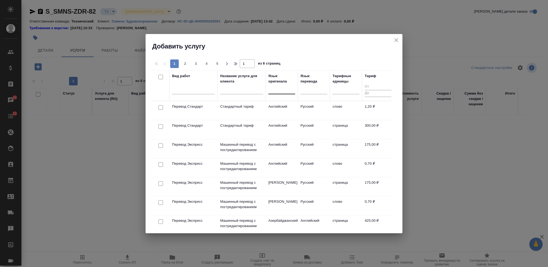
click at [279, 91] on div at bounding box center [281, 89] width 27 height 8
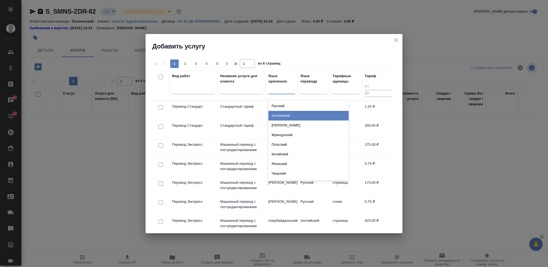
click at [283, 116] on div "Английский" at bounding box center [308, 116] width 80 height 10
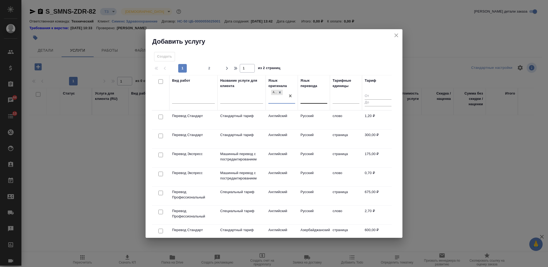
click at [309, 98] on div at bounding box center [313, 98] width 27 height 8
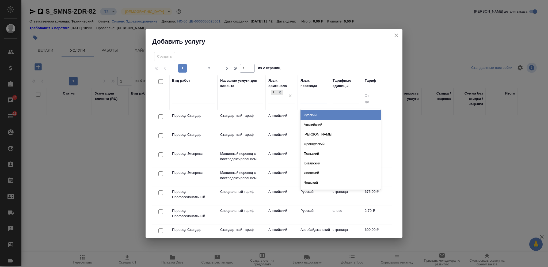
click at [311, 114] on div "Русский" at bounding box center [340, 115] width 80 height 10
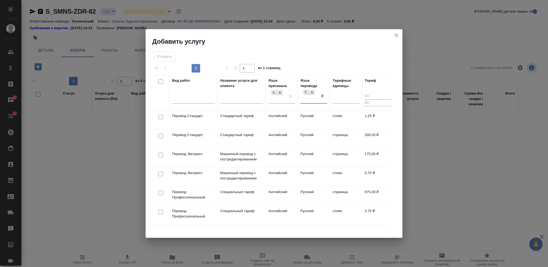
click at [161, 116] on input "checkbox" at bounding box center [160, 116] width 5 height 5
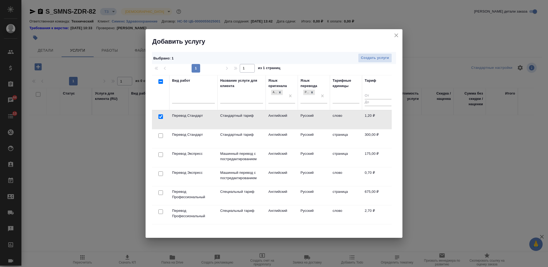
click at [162, 134] on input "checkbox" at bounding box center [160, 135] width 5 height 5
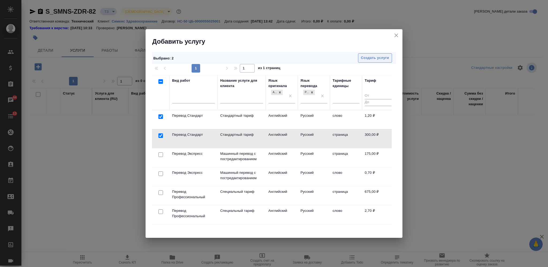
click at [379, 56] on span "Создать услуги" at bounding box center [375, 58] width 28 height 6
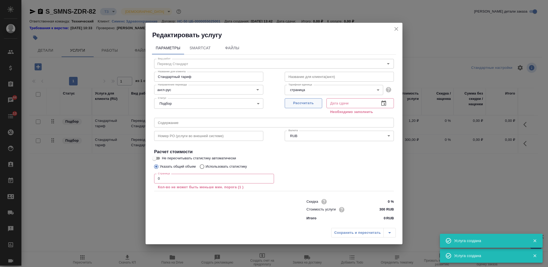
click at [302, 107] on button "Рассчитать" at bounding box center [303, 103] width 37 height 10
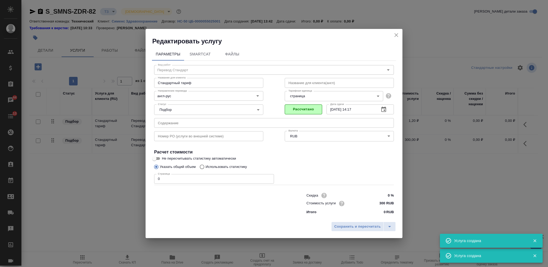
click at [153, 180] on div "Вид работ Перевод Стандарт Вид работ Название для клиента Стандартный тариф Наз…" at bounding box center [274, 139] width 244 height 156
click at [348, 224] on span "Сохранить и пересчитать" at bounding box center [357, 226] width 47 height 6
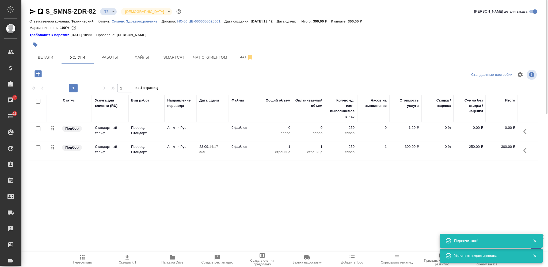
click at [216, 127] on td at bounding box center [213, 131] width 32 height 19
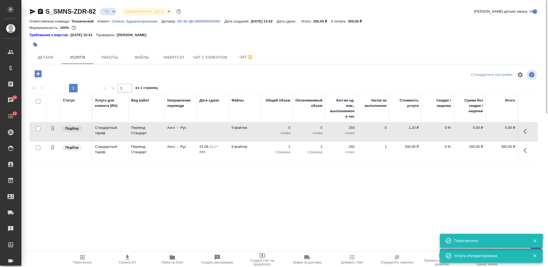
click at [216, 127] on td at bounding box center [213, 131] width 32 height 19
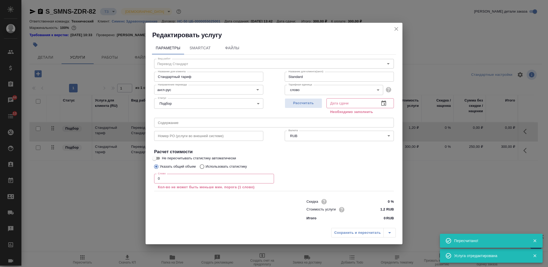
drag, startPoint x: 168, startPoint y: 184, endPoint x: 149, endPoint y: 183, distance: 19.3
click at [151, 184] on div "Параметры SmartCat Файлы Вид работ Перевод Стандарт Вид работ Название для клие…" at bounding box center [273, 132] width 257 height 186
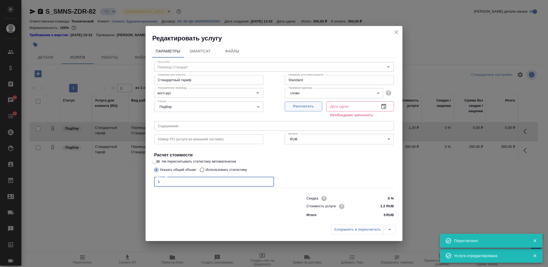
click at [297, 105] on span "Рассчитать" at bounding box center [304, 106] width 32 height 6
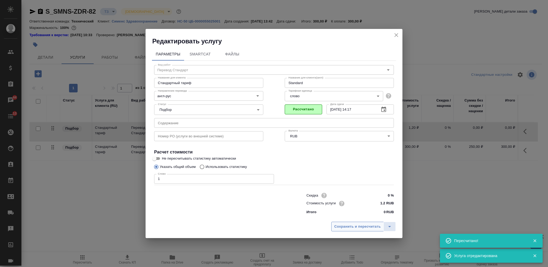
click at [354, 228] on span "Сохранить и пересчитать" at bounding box center [357, 226] width 47 height 6
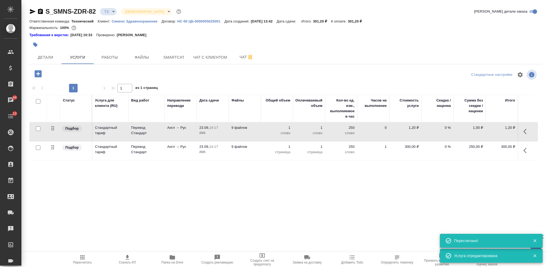
click at [38, 129] on input "checkbox" at bounding box center [38, 128] width 5 height 5
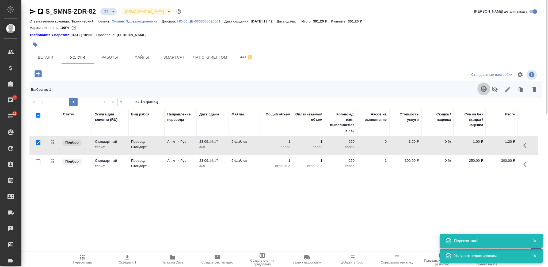
click at [485, 85] on button "button" at bounding box center [483, 88] width 13 height 13
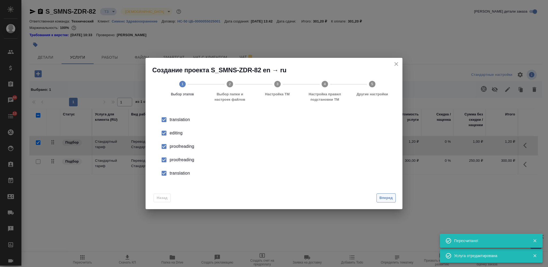
click at [390, 196] on span "Вперед" at bounding box center [385, 198] width 13 height 6
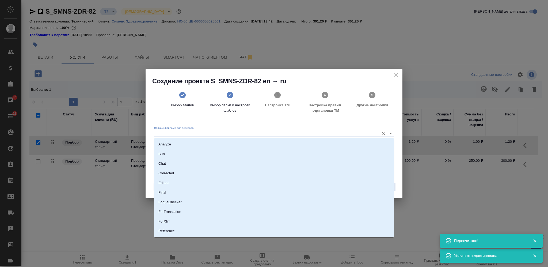
click at [243, 131] on input "Папка с файлами для перевода" at bounding box center [265, 133] width 223 height 6
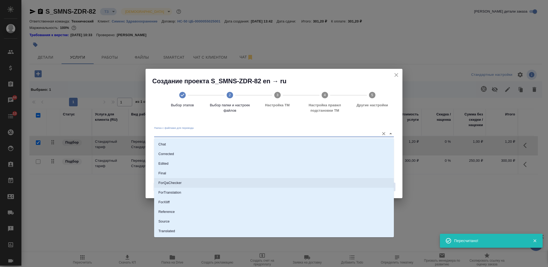
scroll to position [28, 0]
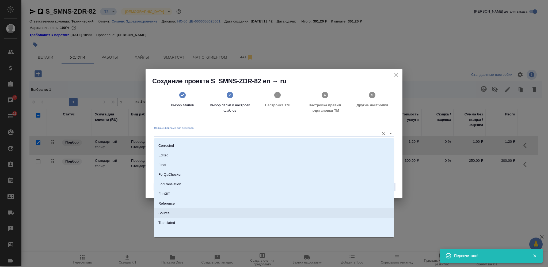
click at [253, 213] on li "Source" at bounding box center [274, 213] width 240 height 10
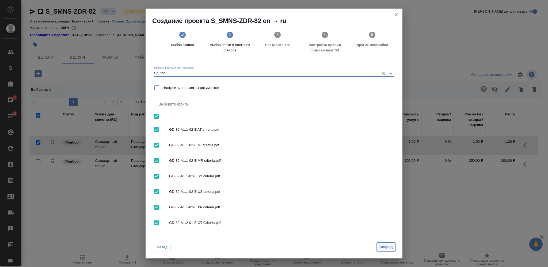
click at [387, 244] on span "Вперед" at bounding box center [385, 247] width 13 height 6
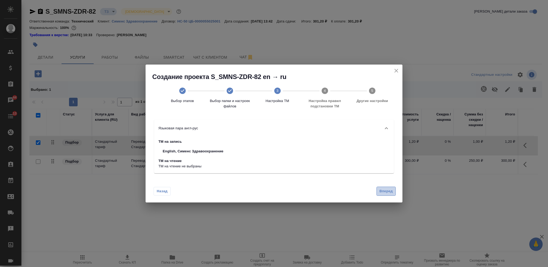
click at [385, 190] on span "Вперед" at bounding box center [385, 191] width 13 height 6
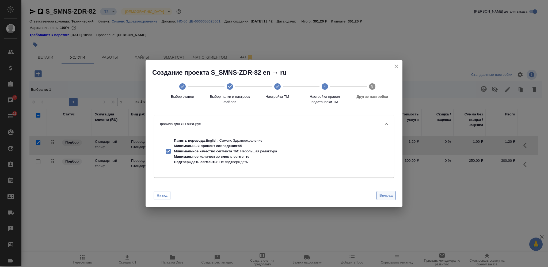
click at [386, 191] on button "Вперед" at bounding box center [385, 195] width 19 height 9
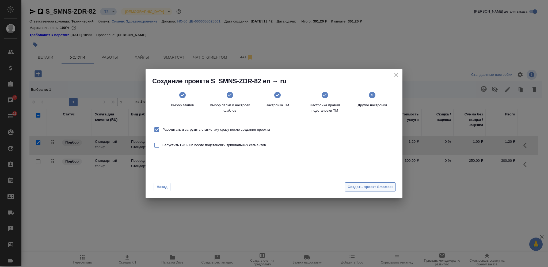
click at [381, 187] on span "Создать проект Smartcat" at bounding box center [369, 187] width 45 height 6
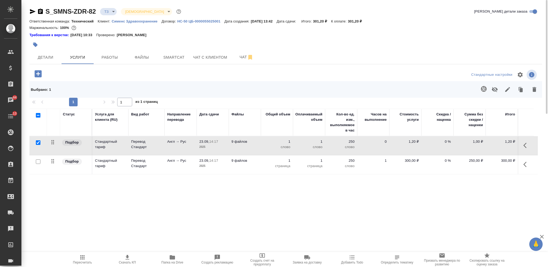
click at [174, 258] on icon "button" at bounding box center [172, 257] width 5 height 4
click at [256, 209] on div "Статус Услуга для клиента (RU) Вид работ Направление перевода Дата сдачи Файлы …" at bounding box center [283, 166] width 508 height 115
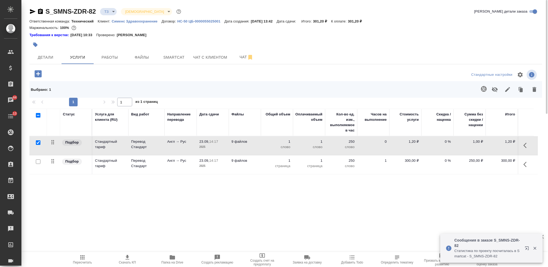
click at [258, 146] on td "9 файлов" at bounding box center [245, 145] width 32 height 19
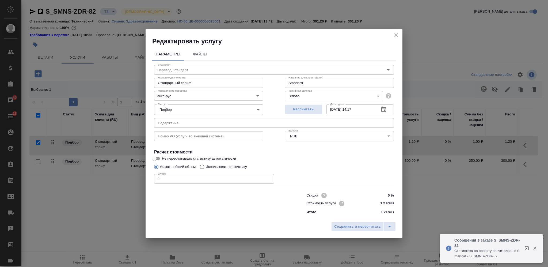
click at [244, 170] on label "Использовать статистику" at bounding box center [222, 167] width 50 height 10
click at [205, 170] on input "Использовать статистику" at bounding box center [201, 167] width 9 height 10
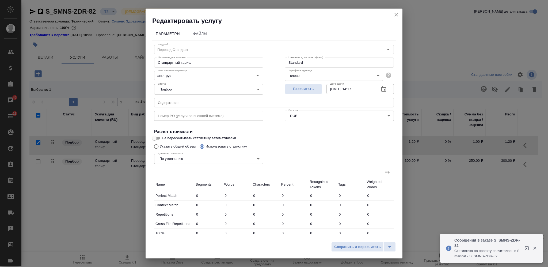
click at [384, 173] on icon at bounding box center [387, 171] width 6 height 6
click at [0, 0] on input "file" at bounding box center [0, 0] width 0 height 0
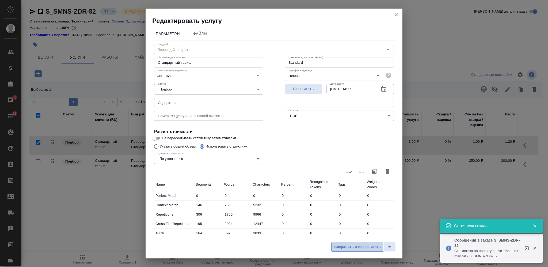
click at [357, 246] on span "Сохранить и пересчитать" at bounding box center [357, 247] width 47 height 6
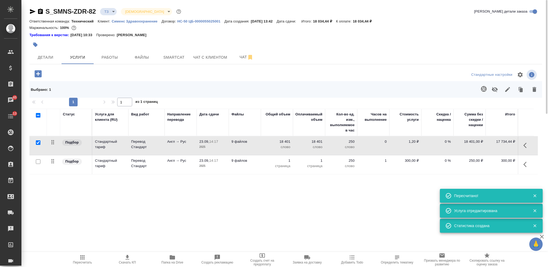
click at [527, 144] on icon "button" at bounding box center [526, 145] width 6 height 6
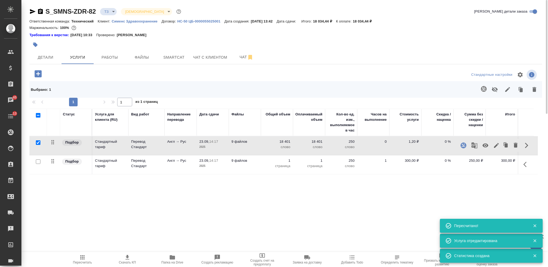
drag, startPoint x: 484, startPoint y: 144, endPoint x: 480, endPoint y: 144, distance: 4.0
click at [486, 144] on icon "button" at bounding box center [485, 145] width 6 height 6
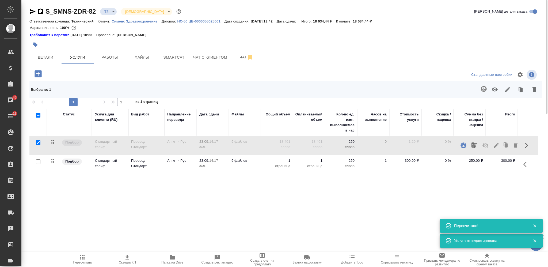
click at [266, 164] on p "страница" at bounding box center [276, 165] width 27 height 5
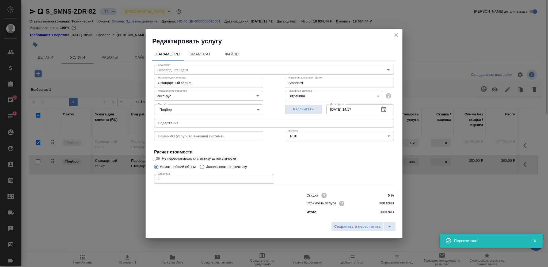
drag, startPoint x: 165, startPoint y: 181, endPoint x: 145, endPoint y: 177, distance: 20.4
click at [152, 180] on div "Вид работ Перевод Стандарт Вид работ Название для клиента Стандартный тариф Наз…" at bounding box center [274, 139] width 244 height 156
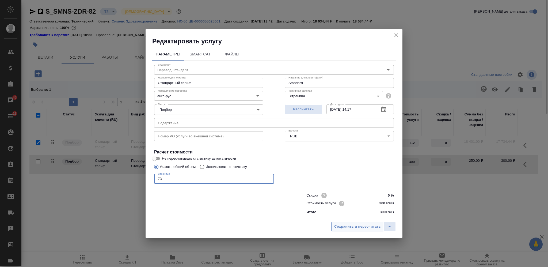
click at [337, 223] on span "Сохранить и пересчитать" at bounding box center [357, 226] width 47 height 6
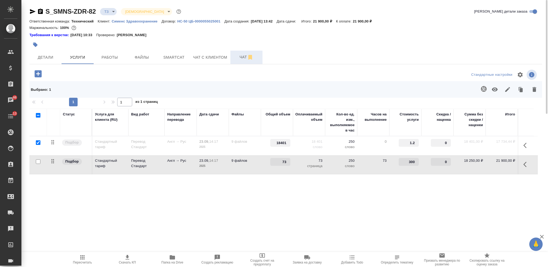
click at [242, 56] on span "Чат" at bounding box center [246, 57] width 26 height 7
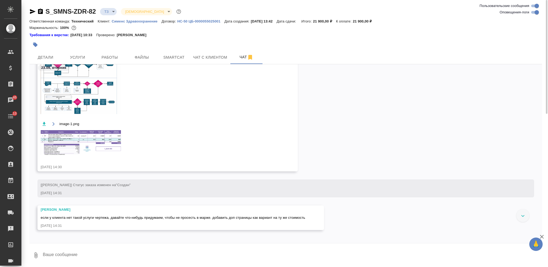
scroll to position [575, 0]
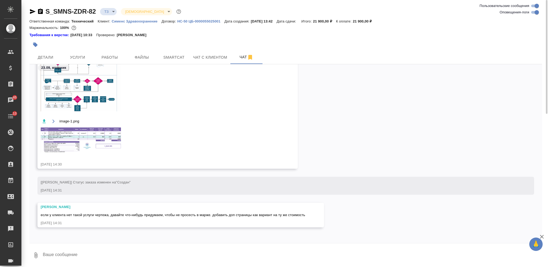
click at [91, 144] on img at bounding box center [81, 139] width 80 height 25
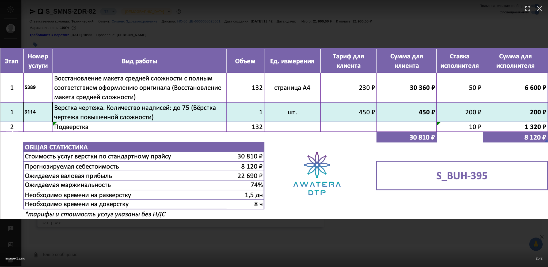
click at [167, 238] on div at bounding box center [-1, 133] width 1095 height 545
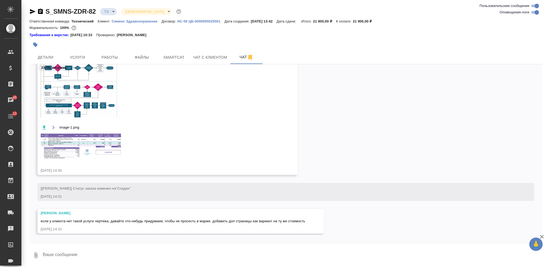
scroll to position [426, 0]
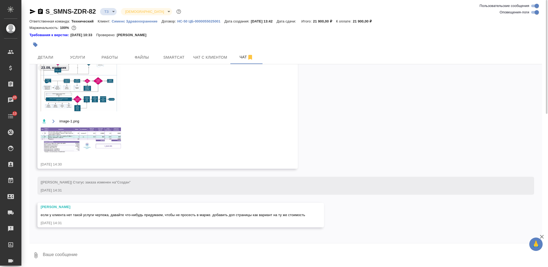
click at [136, 253] on textarea at bounding box center [292, 255] width 500 height 18
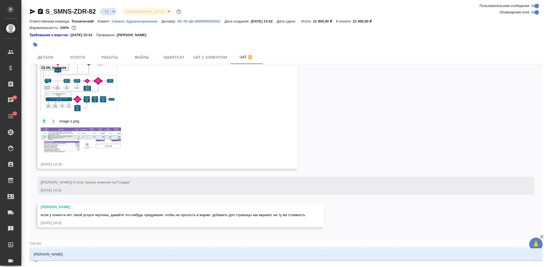
click at [140, 254] on li "[PERSON_NAME]" at bounding box center [285, 254] width 512 height 10
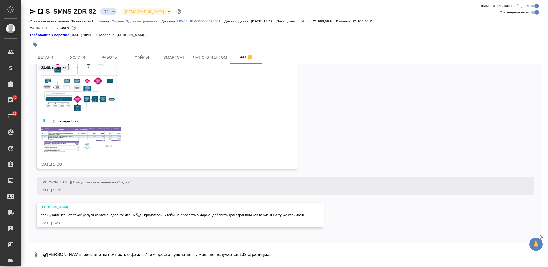
scroll to position [451, 0]
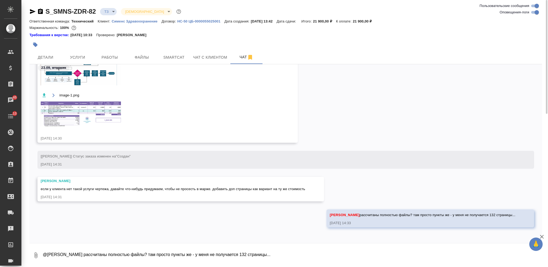
click at [73, 81] on img at bounding box center [81, 32] width 80 height 105
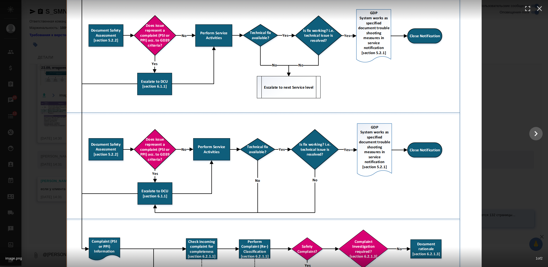
click at [474, 122] on img at bounding box center [273, 133] width 415 height 545
click at [506, 154] on div at bounding box center [274, 133] width 548 height 545
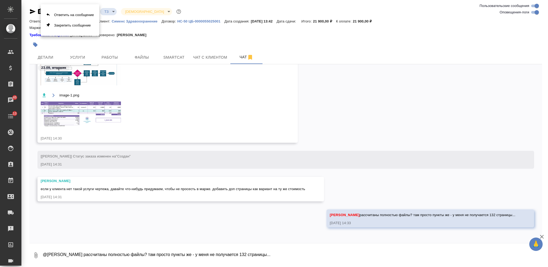
click at [170, 239] on div at bounding box center [274, 133] width 548 height 267
click at [168, 254] on textarea "@Заборова Александра рассчитаны полностью файлы? там просто пункты же - у меня …" at bounding box center [292, 255] width 500 height 18
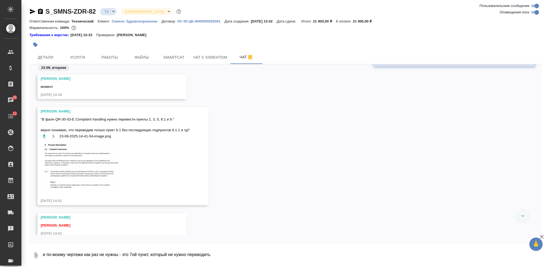
scroll to position [649, 0]
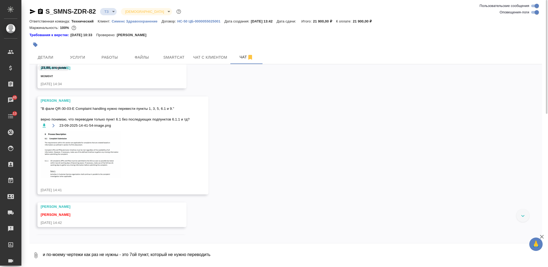
click at [105, 159] on img at bounding box center [81, 154] width 80 height 47
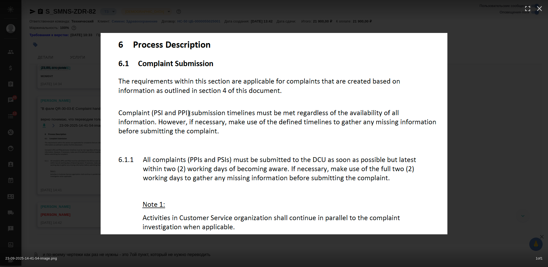
click at [466, 166] on div "23-09-2025-14-41-54-image.png 1 of 1" at bounding box center [274, 133] width 548 height 267
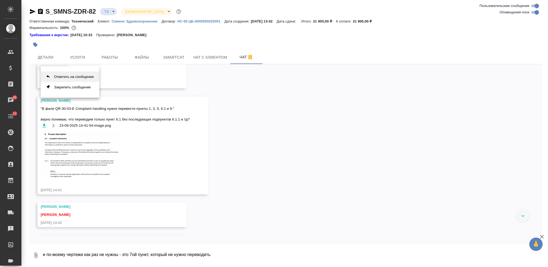
click at [72, 75] on button "Ответить на сообщение" at bounding box center [70, 76] width 59 height 10
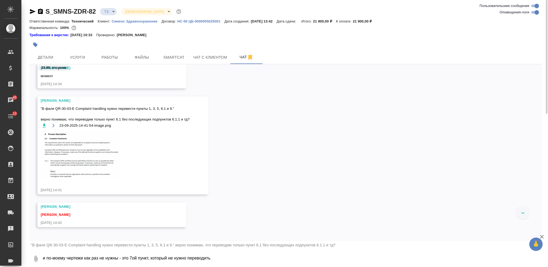
click at [182, 259] on textarea "и по-моему чертежи как раз не нужны - это 7ой пункт, который не нужно переводить" at bounding box center [292, 258] width 500 height 18
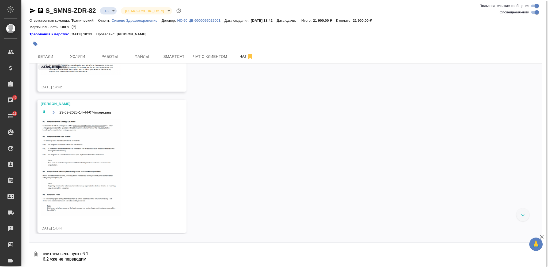
scroll to position [994, 0]
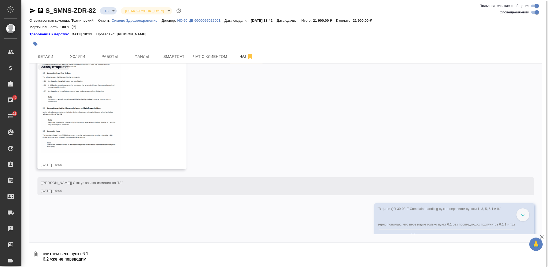
click at [122, 255] on textarea "считаем весь пункт 6.1 6.2 уже не переводим" at bounding box center [292, 254] width 500 height 18
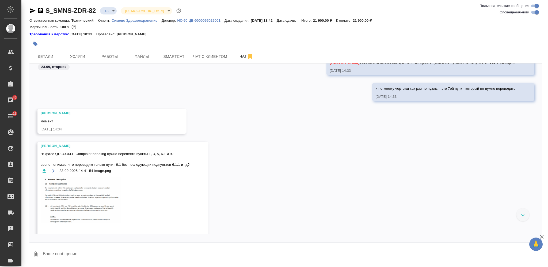
scroll to position [602, 0]
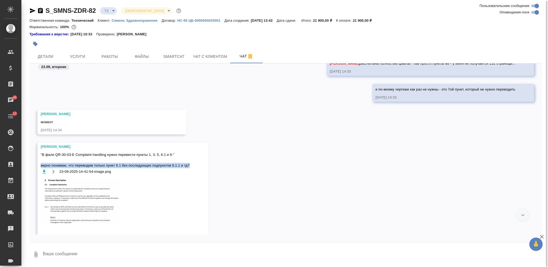
drag, startPoint x: 41, startPoint y: 164, endPoint x: 193, endPoint y: 166, distance: 152.2
click at [193, 166] on div "Заборова Александра "В фале QR-30-03-E Complaint handling нужно перевести пункт…" at bounding box center [122, 191] width 171 height 98
click at [41, 153] on span ""В фале QR-30-03-E Complaint handling нужно перевести пункты 1, 3, 5, 6.1 и 9."…" at bounding box center [115, 160] width 149 height 16
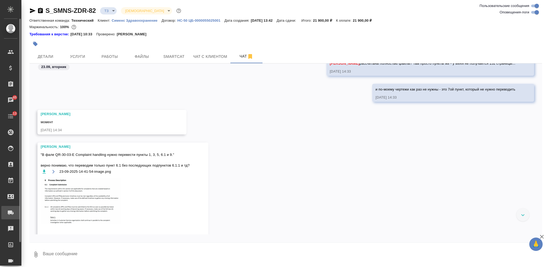
scroll to position [1, 0]
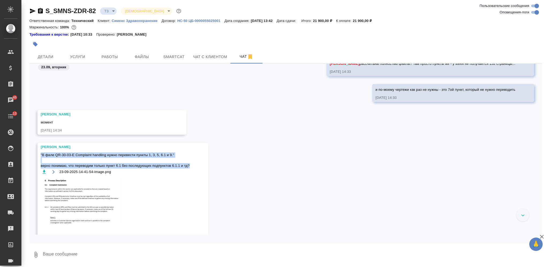
drag, startPoint x: 41, startPoint y: 153, endPoint x: 199, endPoint y: 166, distance: 158.6
click at [199, 166] on div "Заборова Александра "В фале QR-30-03-E Complaint handling нужно перевести пункт…" at bounding box center [122, 192] width 171 height 98
copy span ""В фале QR-30-03-E Complaint handling нужно перевести пункты 1, 3, 5, 6.1 и 9."…"
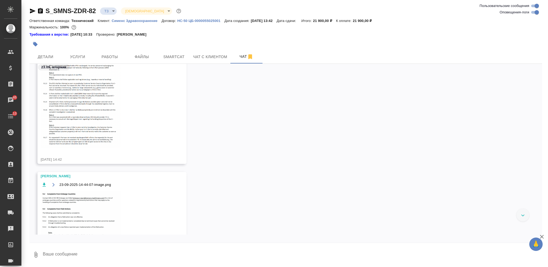
scroll to position [816, 0]
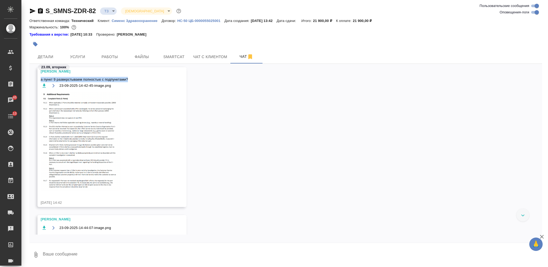
drag, startPoint x: 41, startPoint y: 79, endPoint x: 134, endPoint y: 79, distance: 93.1
click at [134, 79] on span "а пункт 9 разверстываем полностью с подпунктами?" at bounding box center [104, 79] width 127 height 5
copy span "а пункт 9 разверстываем полностью с подпунктами?"
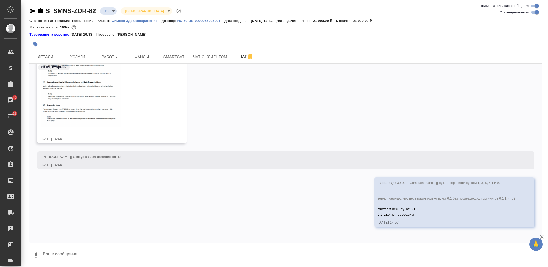
scroll to position [1021, 0]
click at [134, 249] on textarea at bounding box center [292, 254] width 500 height 18
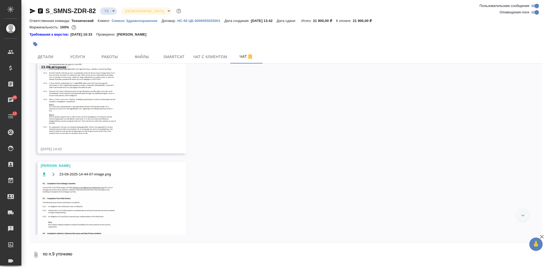
scroll to position [868, 0]
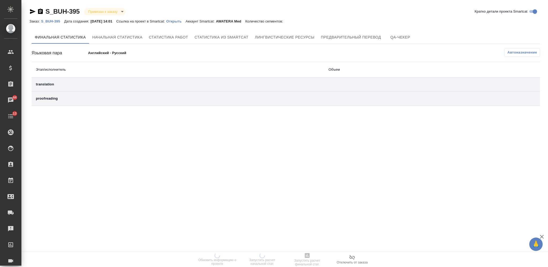
click at [180, 21] on p "Открыть" at bounding box center [175, 21] width 19 height 4
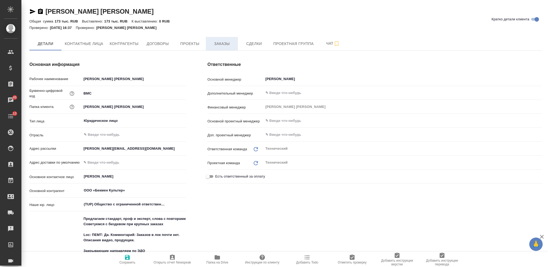
click at [209, 44] on span "Заказы" at bounding box center [222, 43] width 26 height 7
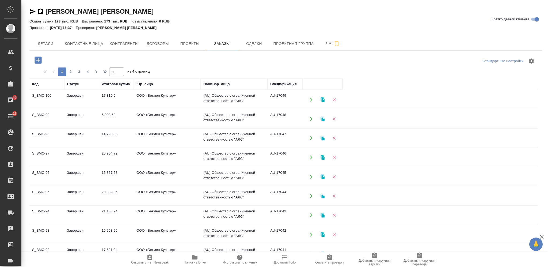
click at [191, 259] on span "Папка на Drive" at bounding box center [194, 259] width 39 height 10
click at [37, 60] on icon "button" at bounding box center [37, 59] width 9 height 9
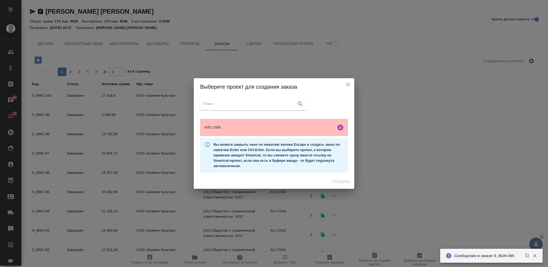
click at [304, 127] on span "АЛС-1505" at bounding box center [268, 127] width 129 height 5
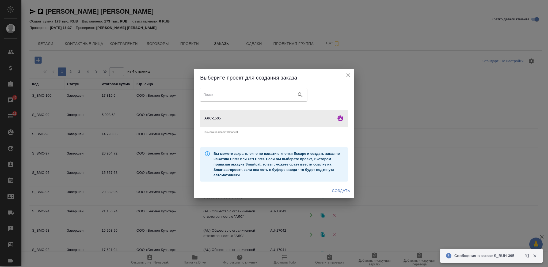
click at [344, 185] on div "Создать" at bounding box center [274, 190] width 160 height 14
click at [345, 188] on span "Создать" at bounding box center [341, 190] width 18 height 7
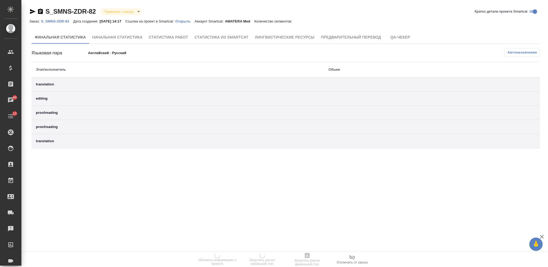
click at [193, 20] on p "Открыть" at bounding box center [184, 21] width 19 height 4
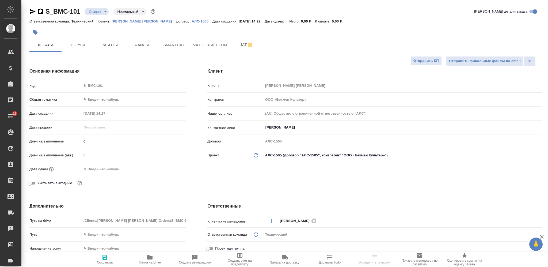
select select "RU"
type textarea "x"
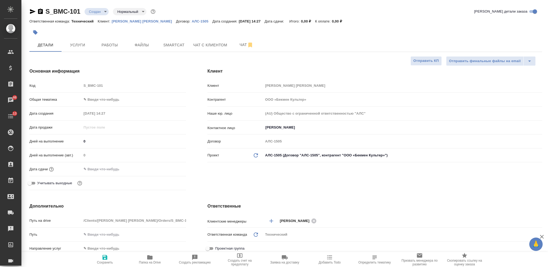
type textarea "x"
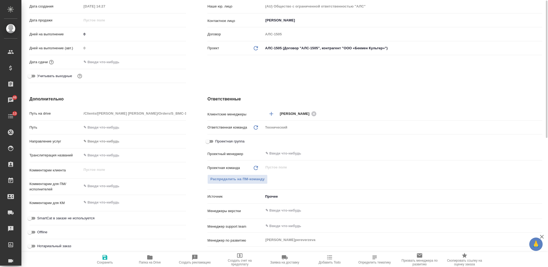
scroll to position [143, 0]
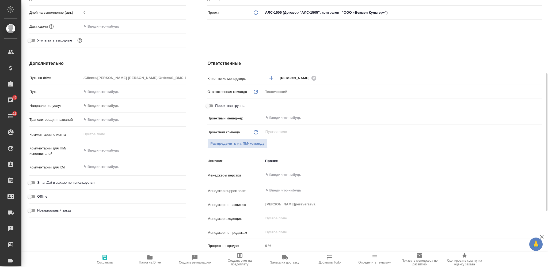
type textarea "x"
click at [102, 149] on textarea at bounding box center [134, 150] width 104 height 9
paste textarea "извлечь текст аудиодорожки видео, перевести, затем озвучить видео на русском яз…"
type textarea "x"
type textarea "извлечь текст аудиодорожки видео, перевести, затем озвучить видео на русском яз…"
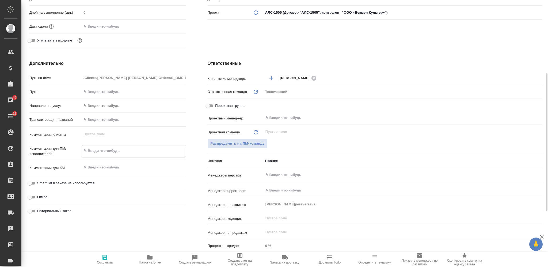
type textarea "x"
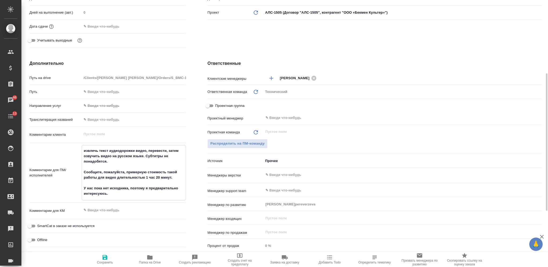
click at [84, 187] on textarea "извлечь текст аудиодорожки видео, перевести, затем озвучить видео на русском яз…" at bounding box center [134, 172] width 104 height 52
click at [94, 189] on textarea "извлечь текст аудиодорожки видео, перевести, затем озвучить видео на русском яз…" at bounding box center [134, 172] width 104 height 52
type textarea "извлечь текст аудиодорожки видео, перевести, затем озвучить видео на русском яз…"
type textarea "x"
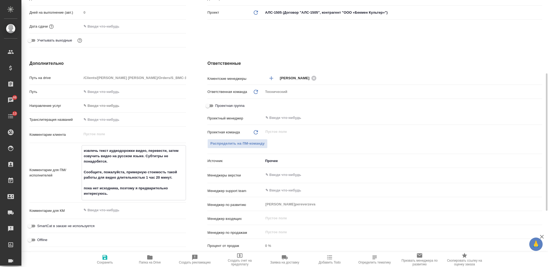
type textarea "x"
click at [129, 187] on textarea "извлечь текст аудиодорожки видео, перевести, затем озвучить видео на русском яз…" at bounding box center [134, 172] width 104 height 52
click at [139, 189] on textarea "извлечь текст аудиодорожки видео, перевести, затем озвучить видео на русском яз…" at bounding box center [134, 172] width 104 height 52
click at [136, 187] on textarea "извлечь текст аудиодорожки видео, перевести, затем озвучить видео на русском яз…" at bounding box center [134, 172] width 104 height 52
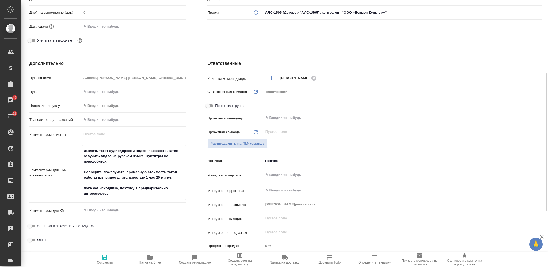
type textarea "извлечь текст аудиодорожки видео, перевести, затем озвучить видео на русском яз…"
type textarea "x"
type textarea "извлечь текст аудиодорожки видео, перевести, затем озвучить видео на русском яз…"
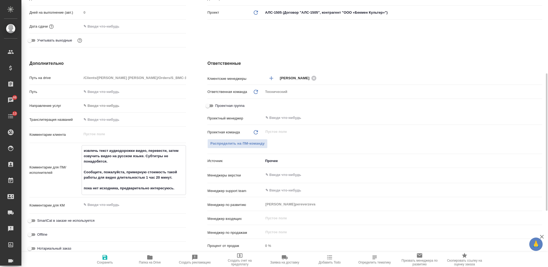
type textarea "x"
click at [157, 186] on textarea "извлечь текст аудиодорожки видео, перевести, затем озвучить видео на русском яз…" at bounding box center [134, 169] width 104 height 47
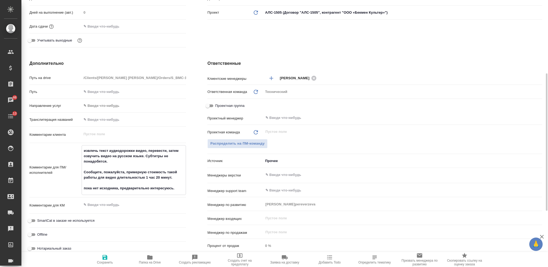
type textarea "извлечь текст аудиодорожки видео, перевести, затем озвучить видео на русском яз…"
type textarea "x"
type textarea "извлечь текст аудиодорожки видео, перевести, затем озвучить видео на русском яз…"
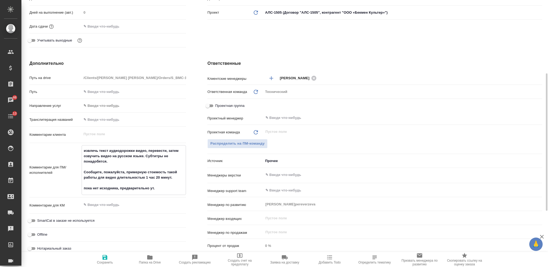
type textarea "x"
type textarea "извлечь текст аудиодорожки видео, перевести, затем озвучить видео на русском яз…"
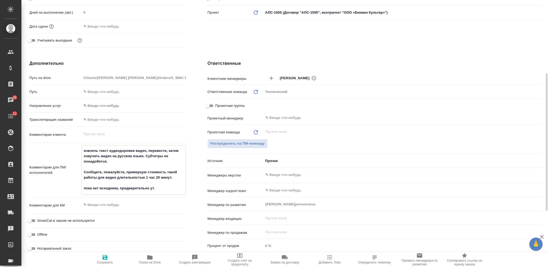
type textarea "x"
type textarea "извлечь текст аудиодорожки видео, перевести, затем озвучить видео на русском яз…"
type textarea "x"
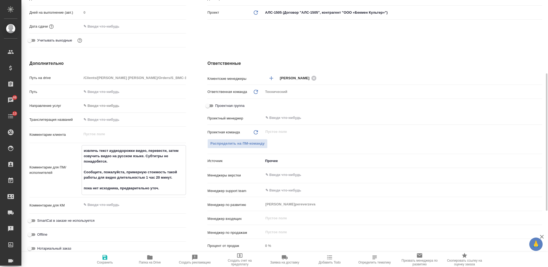
type textarea "x"
type textarea "извлечь текст аудиодорожки видео, перевести, затем озвучить видео на русском яз…"
type textarea "x"
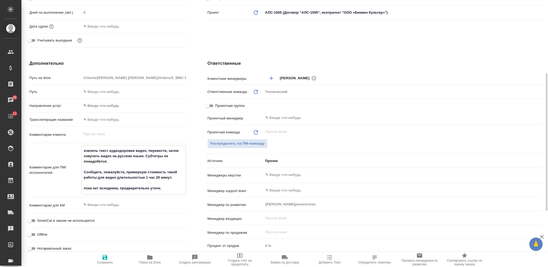
type textarea "x"
type textarea "извлечь текст аудиодорожки видео, перевести, затем озвучить видео на русском яз…"
type textarea "x"
type textarea "извлечь текст аудиодорожки видео, перевести, затем озвучить видео на русском яз…"
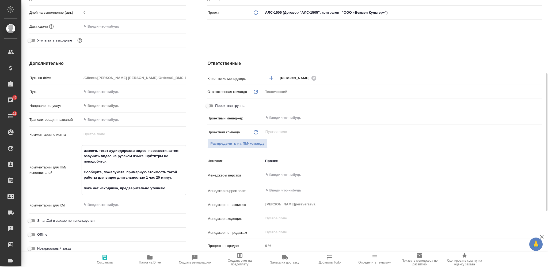
type textarea "x"
type textarea "извлечь текст аудиодорожки видео, перевести, затем озвучить видео на русском яз…"
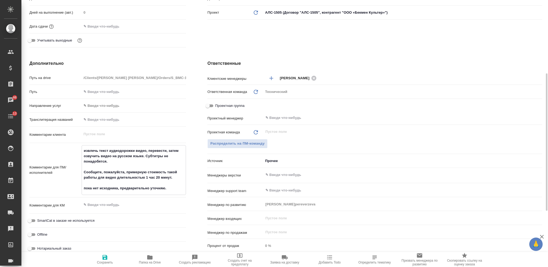
type textarea "x"
type textarea "извлечь текст аудиодорожки видео, перевести, затем озвучить видео на русском яз…"
type textarea "x"
click at [104, 260] on icon "button" at bounding box center [105, 257] width 6 height 6
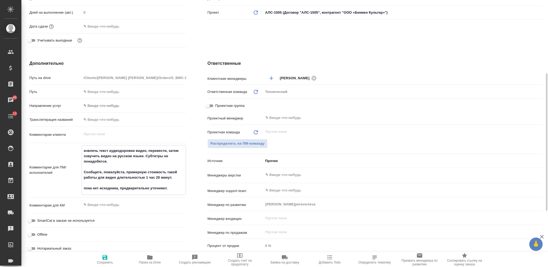
type textarea "x"
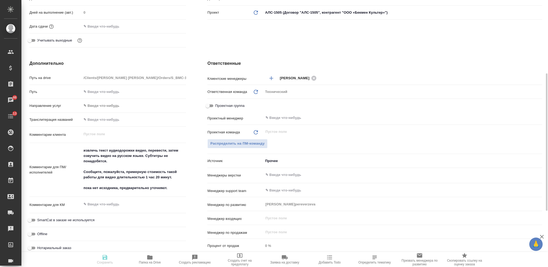
type textarea "x"
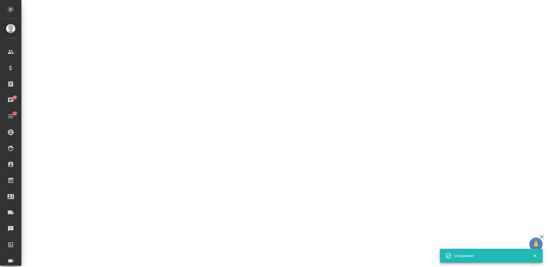
select select "RU"
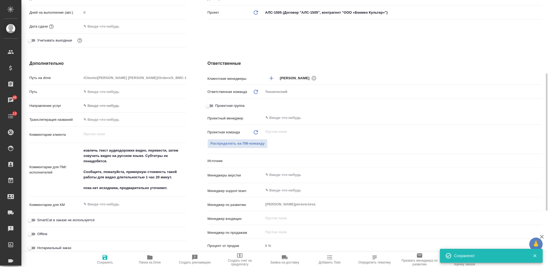
type textarea "x"
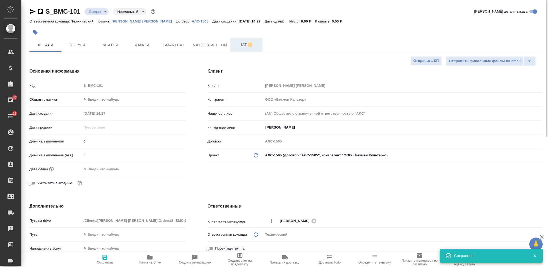
click at [239, 45] on span "Чат" at bounding box center [246, 44] width 26 height 7
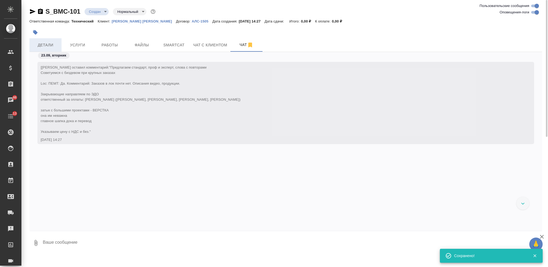
click at [48, 45] on span "Детали" at bounding box center [46, 45] width 26 height 7
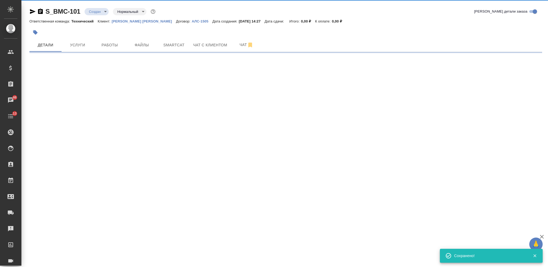
select select "RU"
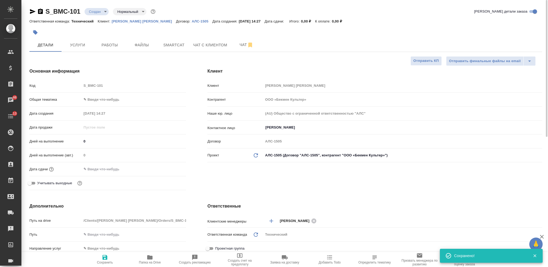
type textarea "x"
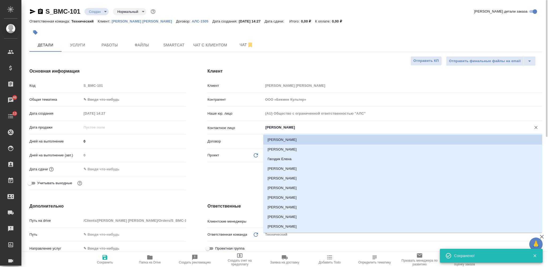
click at [290, 126] on input "Кошеленко Владимир" at bounding box center [394, 127] width 258 height 6
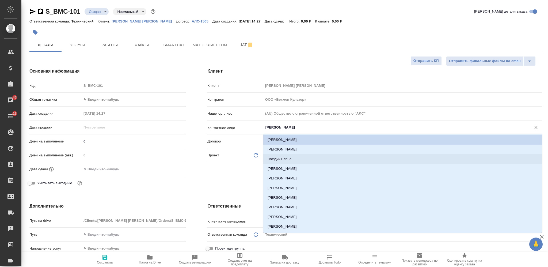
click at [295, 160] on li "Гвоздик Елена" at bounding box center [402, 159] width 279 height 10
type input "Гвоздик Елена"
type textarea "x"
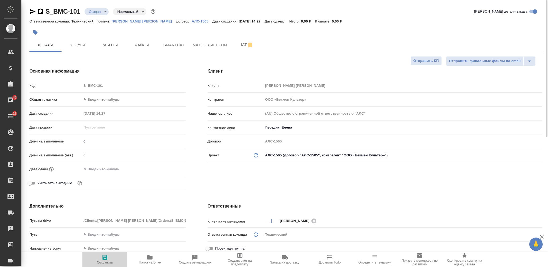
click at [107, 258] on icon "button" at bounding box center [104, 257] width 5 height 5
type textarea "x"
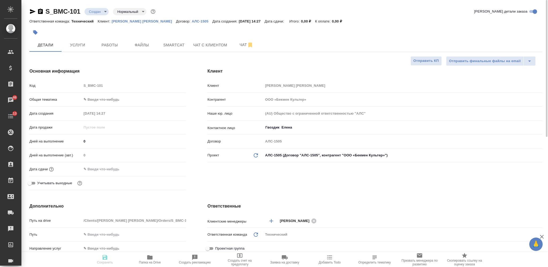
type textarea "x"
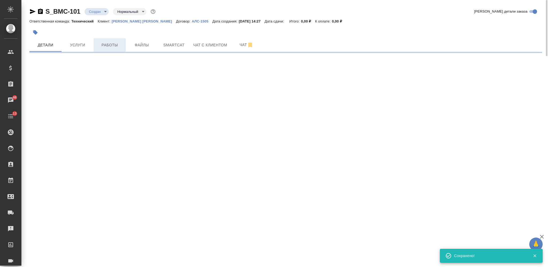
select select "RU"
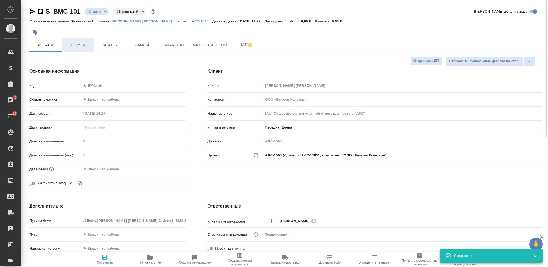
type textarea "x"
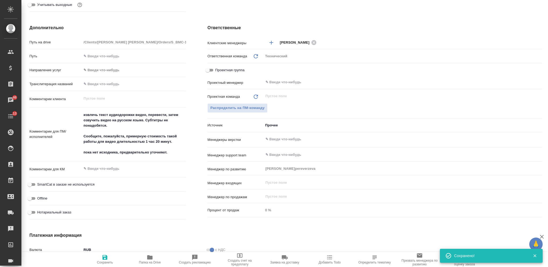
type textarea "x"
click at [113, 168] on textarea at bounding box center [134, 168] width 104 height 9
type textarea "x"
type textarea "р"
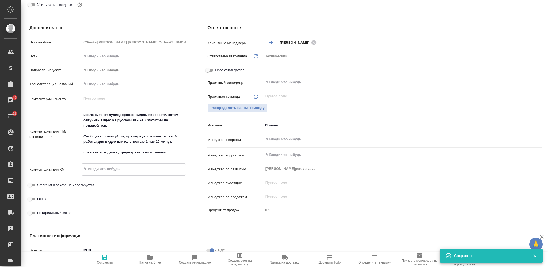
type textarea "x"
type textarea "ра"
type textarea "x"
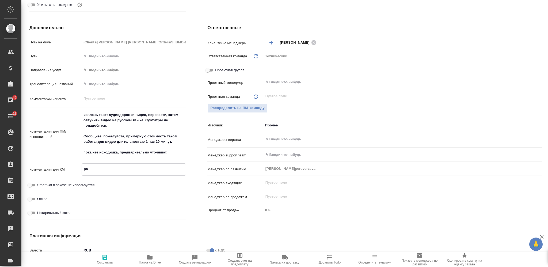
type textarea "x"
type textarea "рас"
type textarea "x"
type textarea "расче"
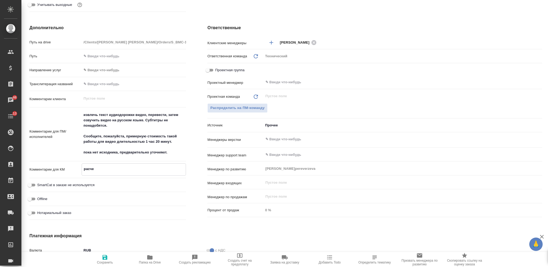
type textarea "x"
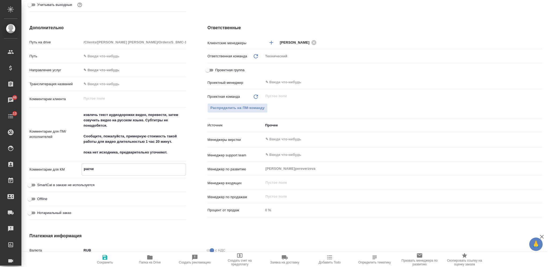
type textarea "расчет"
type textarea "x"
type textarea "расчет п"
type textarea "x"
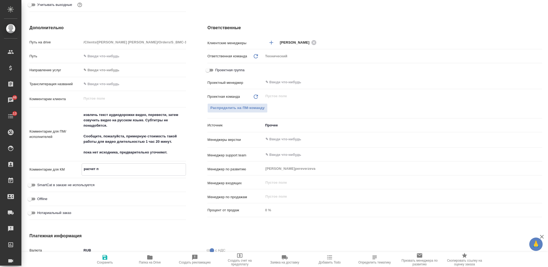
type textarea "x"
type textarea "расчет пр"
type textarea "x"
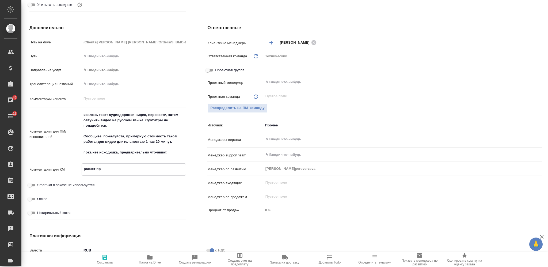
type textarea "x"
type textarea "расчет при"
type textarea "x"
type textarea "расчет прим"
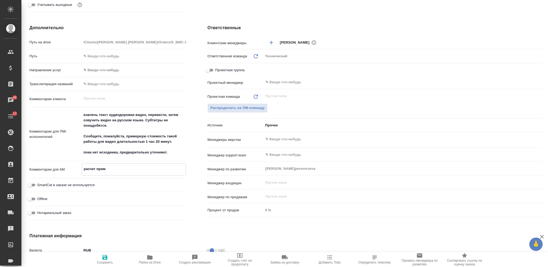
type textarea "x"
type textarea "расчет пример"
type textarea "x"
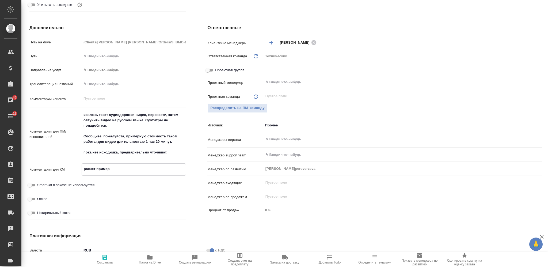
type textarea "x"
type textarea "расчет примерн"
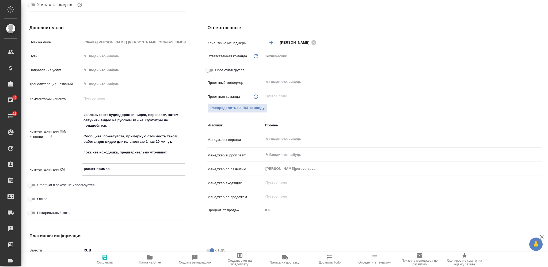
type textarea "x"
type textarea "расчет примерны"
type textarea "x"
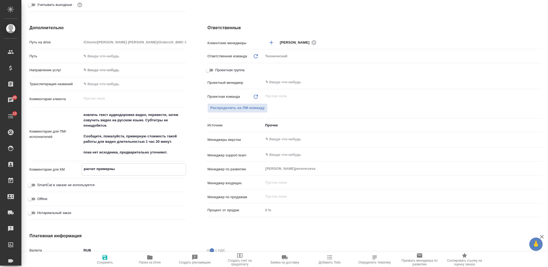
type textarea "расчет примерный"
type textarea "x"
type textarea "расчет примерный"
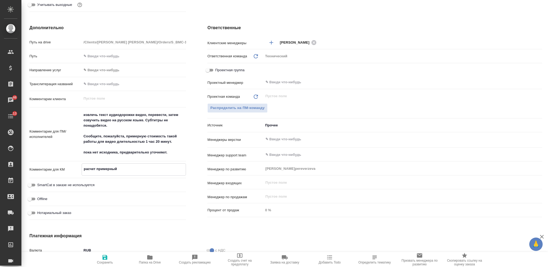
type textarea "x"
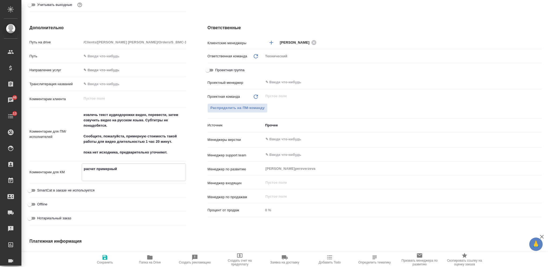
type textarea "расчет примерный р"
type textarea "x"
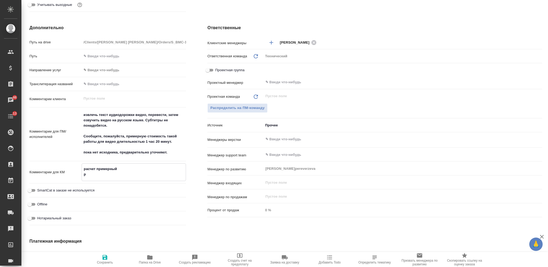
type textarea "x"
type textarea "расчет примерный ра"
type textarea "x"
type textarea "расчет примерный рас"
type textarea "x"
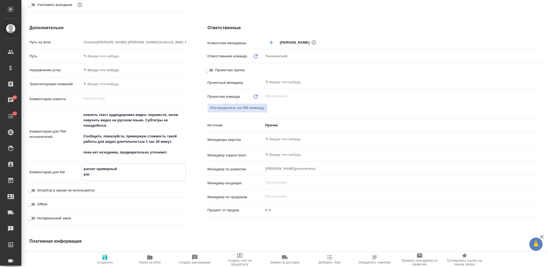
type textarea "x"
type textarea "расчет примерный расш"
type textarea "x"
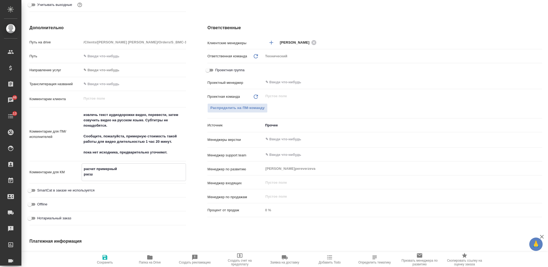
type textarea "x"
type textarea "расчет примерный расши"
type textarea "x"
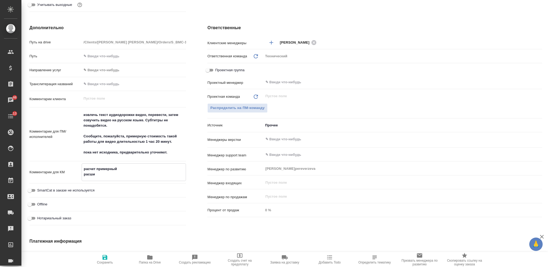
type textarea "расчет примерный расшиф"
type textarea "x"
type textarea "расчет примерный расшифр"
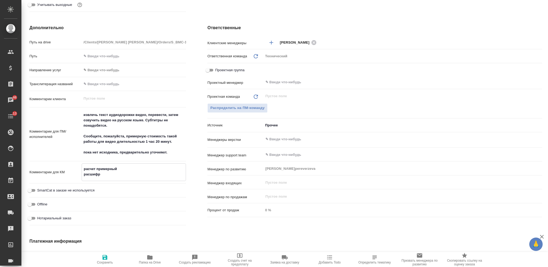
type textarea "x"
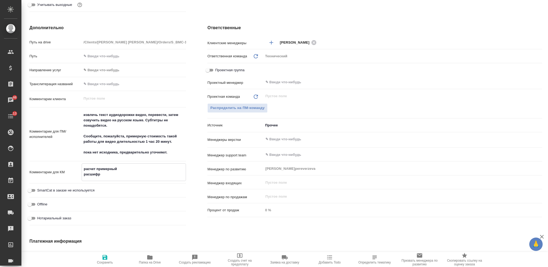
type textarea "расчет примерный расшифр"
type textarea "x"
type textarea "расчет примерный расшифр а"
type textarea "x"
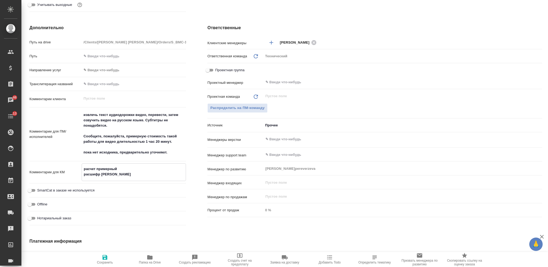
type textarea "x"
type textarea "расчет примерный расшифр ау"
type textarea "x"
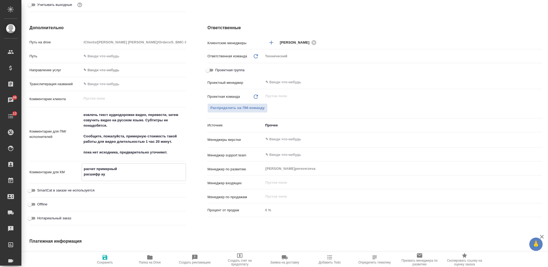
type textarea "расчет примерный расшифр ауд"
type textarea "x"
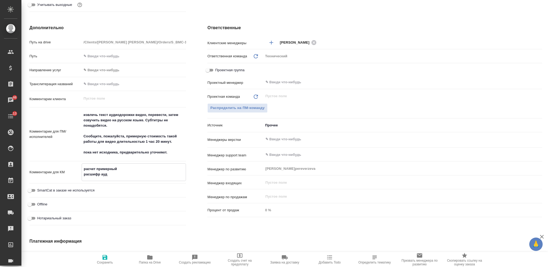
type textarea "x"
type textarea "расчет примерный расшифр ауди"
type textarea "x"
type textarea "расчет примерный расшифр аудио"
type textarea "x"
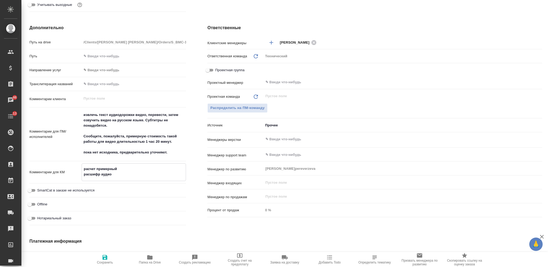
type textarea "x"
type textarea "расчет примерный расшифр аудиор"
type textarea "x"
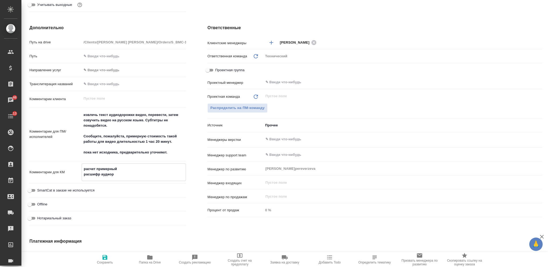
type textarea "x"
click at [146, 172] on textarea "расчет примерный расшифр аудиоряда 150*80 -" at bounding box center [134, 171] width 104 height 14
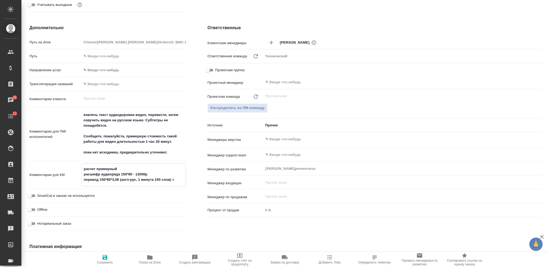
click at [133, 176] on textarea "расчет примерный расшифр аудиоряда 150*80 - 12000р перевод 150*80*3,06 (англ-ру…" at bounding box center [134, 174] width 104 height 20
click at [176, 178] on textarea "расчет примерный расшифр аудиоряда 150*80 = 12000р перевод 150*80*3,06 (англ-ру…" at bounding box center [134, 174] width 104 height 20
click at [181, 177] on textarea "расчет примерный расшифр аудиоряда 150*80 = 12000р перевод 150*80*3,06 (англ-ру…" at bounding box center [134, 174] width 104 height 20
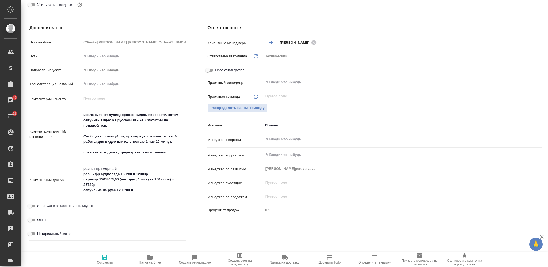
click at [136, 192] on textarea "расчет примерный расшифр аудиоряда 150*80 = 12000р перевод 150*80*3,06 (англ-ру…" at bounding box center [134, 179] width 104 height 30
click at [103, 259] on icon "button" at bounding box center [104, 257] width 5 height 5
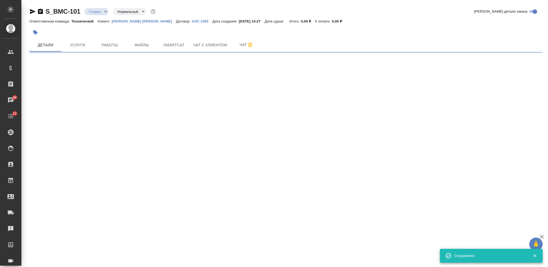
scroll to position [0, 0]
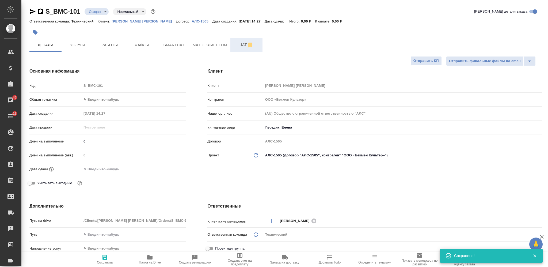
click at [239, 44] on span "Чат" at bounding box center [246, 44] width 26 height 7
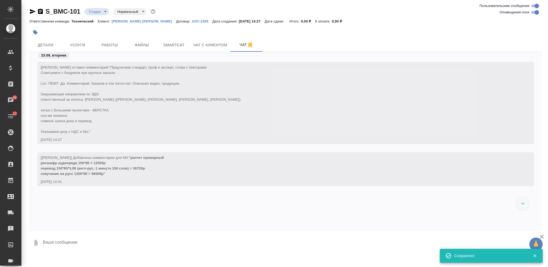
click at [172, 242] on textarea at bounding box center [292, 242] width 500 height 18
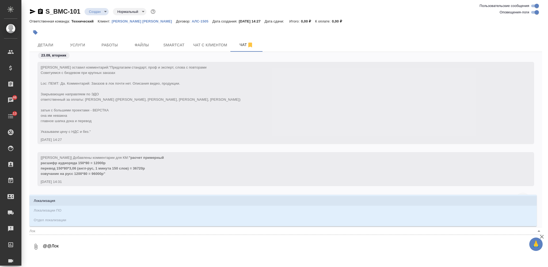
click at [152, 202] on li "Локализация" at bounding box center [282, 201] width 507 height 10
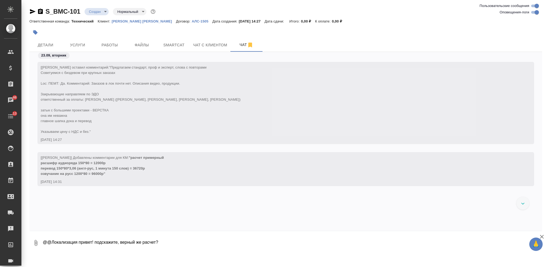
paste textarea "расчет примерный расшифр аудиоряда 150*80 = 12000р перевод 150*80*3,06 (англ-ру…"
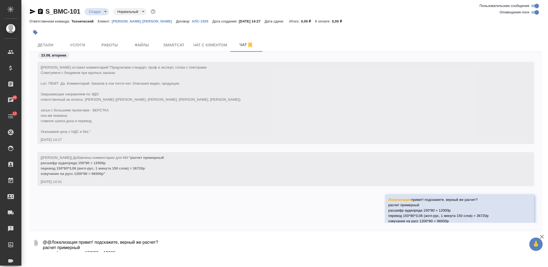
scroll to position [19, 0]
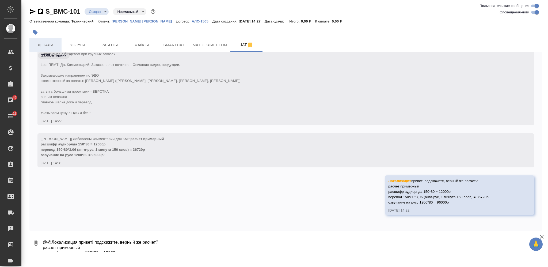
click at [50, 45] on span "Детали" at bounding box center [46, 45] width 26 height 7
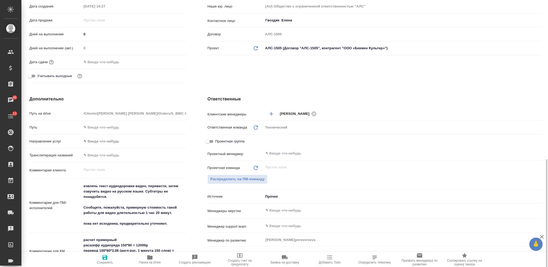
scroll to position [178, 0]
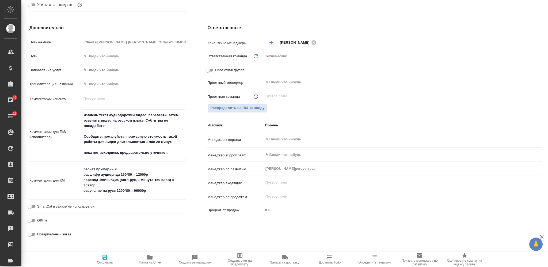
drag, startPoint x: 86, startPoint y: 116, endPoint x: 141, endPoint y: 130, distance: 57.0
click at [141, 130] on textarea "извлечь текст аудиодорожки видео, перевести, затем озвучить видео на русском яз…" at bounding box center [134, 133] width 104 height 47
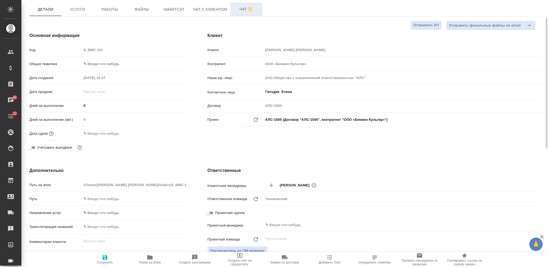
click at [236, 12] on span "Чат" at bounding box center [246, 9] width 26 height 7
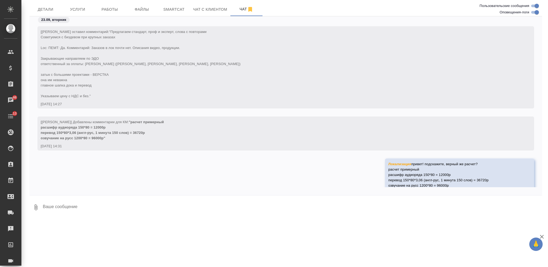
scroll to position [19, 0]
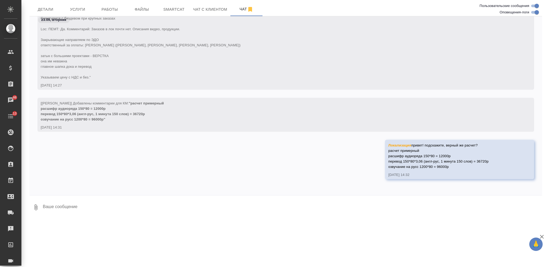
click at [174, 209] on textarea at bounding box center [292, 207] width 500 height 18
paste textarea "извлечь текст аудиодорожки видео, перевести, затем озвучить видео на русском яз…"
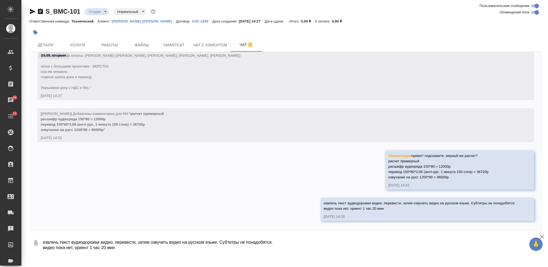
scroll to position [50, 0]
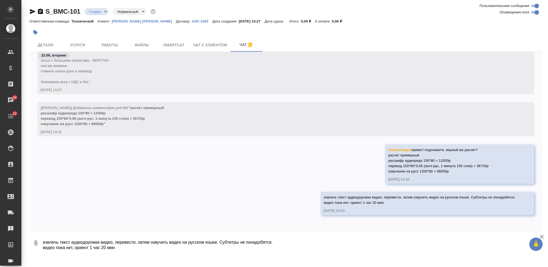
click at [229, 239] on textarea "извлечь текст аудиодорожки видео, перевести, затем озвучить видео на русском яз…" at bounding box center [292, 242] width 500 height 18
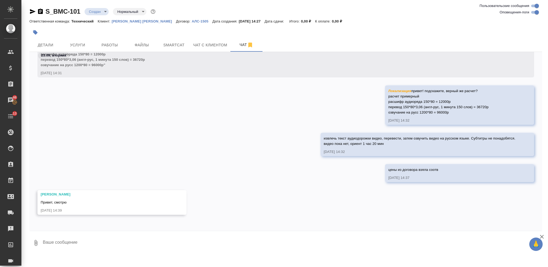
scroll to position [147, 0]
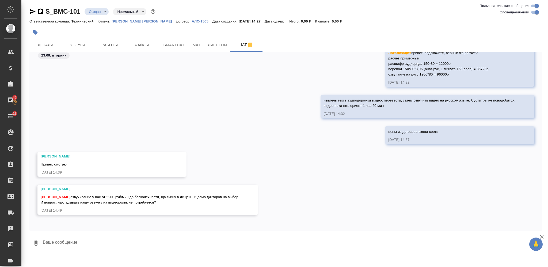
click at [217, 238] on textarea at bounding box center [292, 242] width 500 height 18
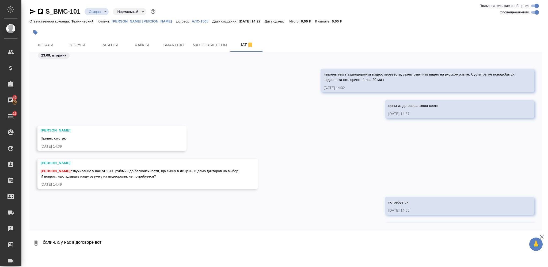
scroll to position [198, 0]
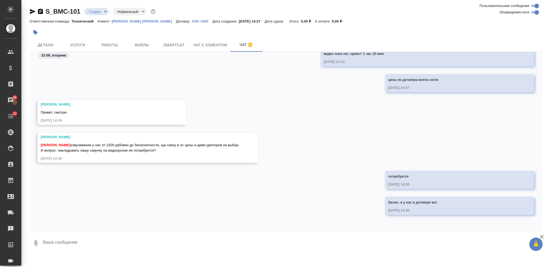
paste textarea
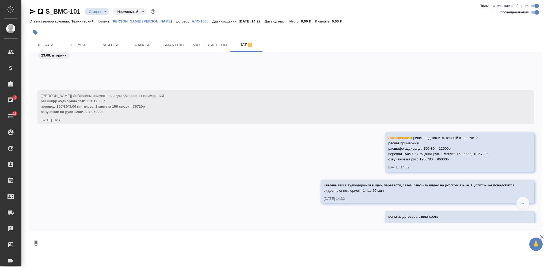
scroll to position [61, 0]
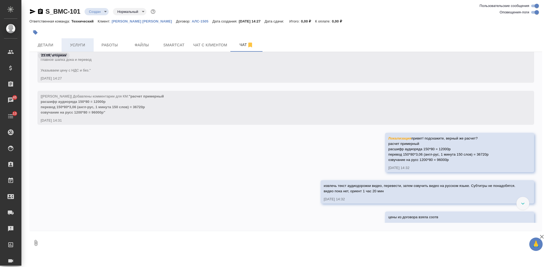
click at [69, 43] on span "Услуги" at bounding box center [78, 45] width 26 height 7
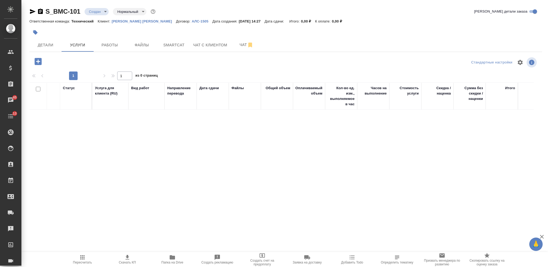
click at [37, 58] on icon "button" at bounding box center [38, 61] width 7 height 7
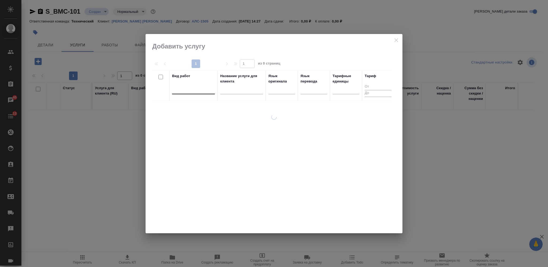
click at [192, 89] on div at bounding box center [193, 89] width 43 height 8
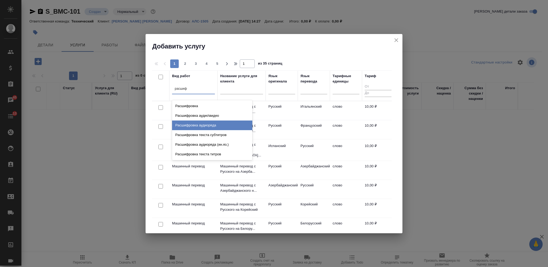
click at [205, 124] on div "Расшифровка аудиоряда" at bounding box center [212, 125] width 80 height 10
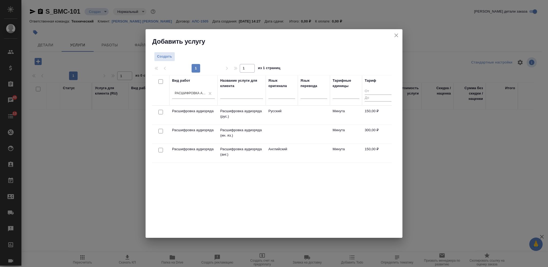
click at [168, 182] on div "Вид работ Расшифровка аудиоряда Название услуги для клиента Язык оригинала Язык…" at bounding box center [272, 155] width 240 height 160
drag, startPoint x: 159, startPoint y: 149, endPoint x: 173, endPoint y: 141, distance: 16.1
click at [159, 150] on input "checkbox" at bounding box center [160, 150] width 5 height 5
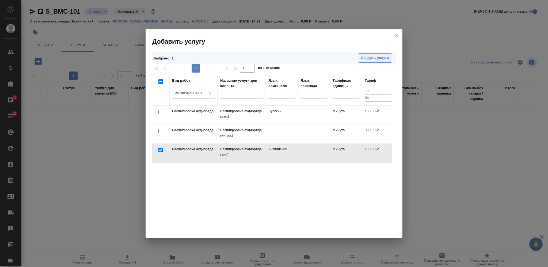
click at [367, 56] on span "Создать услуги" at bounding box center [375, 58] width 28 height 6
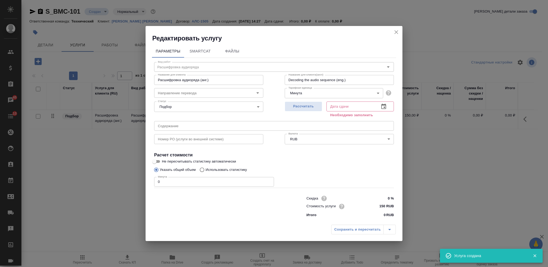
click at [157, 181] on input "0" at bounding box center [214, 182] width 120 height 10
click at [297, 103] on button "Рассчитать" at bounding box center [303, 106] width 37 height 10
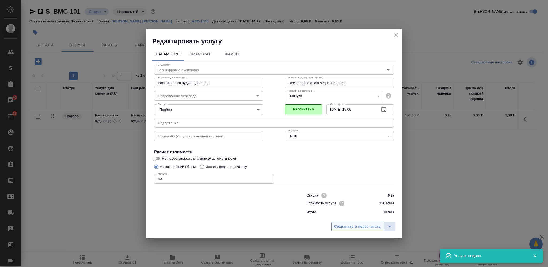
click at [347, 227] on span "Сохранить и пересчитать" at bounding box center [357, 226] width 47 height 6
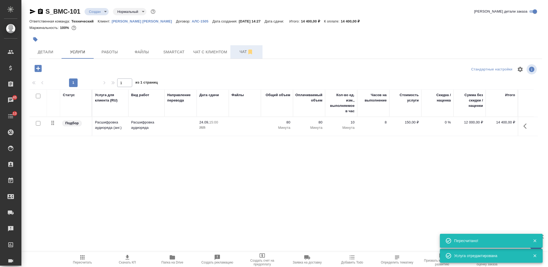
click at [242, 50] on span "Чат" at bounding box center [246, 51] width 26 height 7
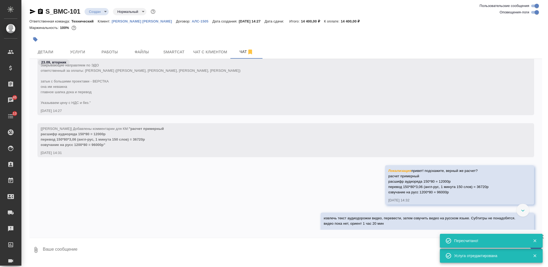
scroll to position [21, 0]
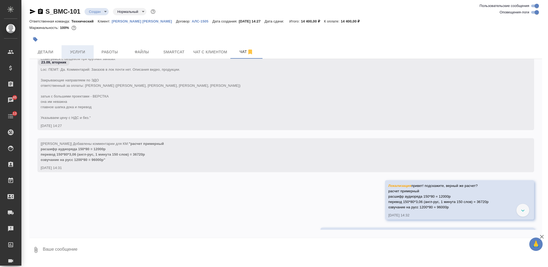
click at [85, 52] on span "Услуги" at bounding box center [78, 52] width 26 height 7
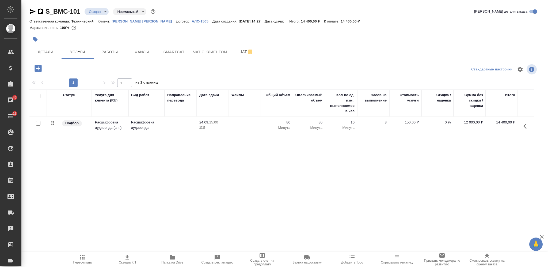
click at [36, 72] on icon "button" at bounding box center [37, 68] width 9 height 9
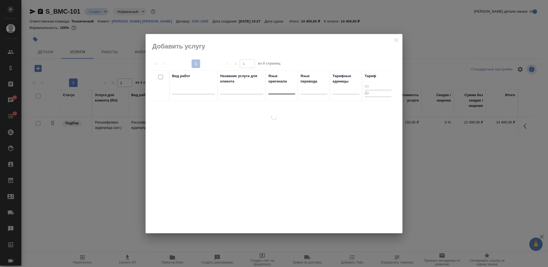
click at [275, 88] on div at bounding box center [281, 89] width 27 height 8
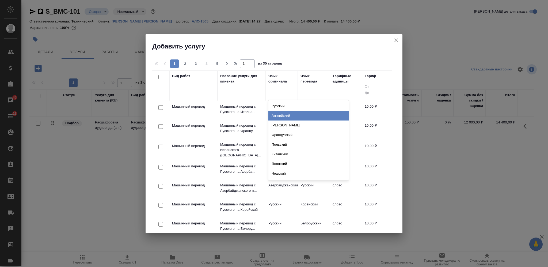
click at [281, 111] on div "Английский" at bounding box center [308, 116] width 80 height 10
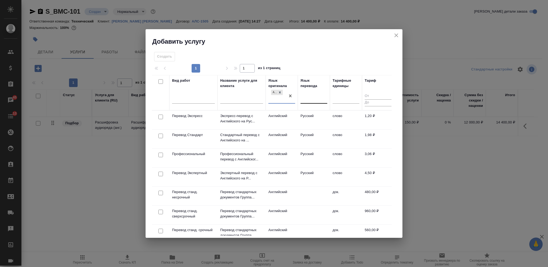
click at [311, 100] on div at bounding box center [313, 98] width 27 height 8
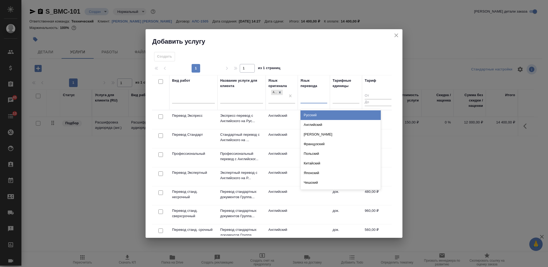
click at [313, 114] on div "Русский" at bounding box center [340, 115] width 80 height 10
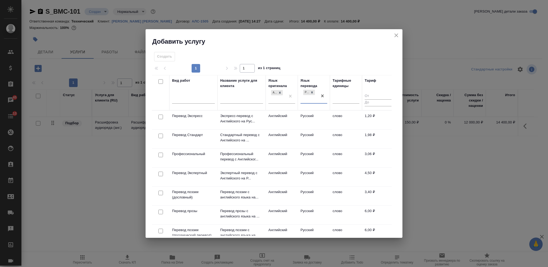
click at [161, 153] on input "checkbox" at bounding box center [160, 154] width 5 height 5
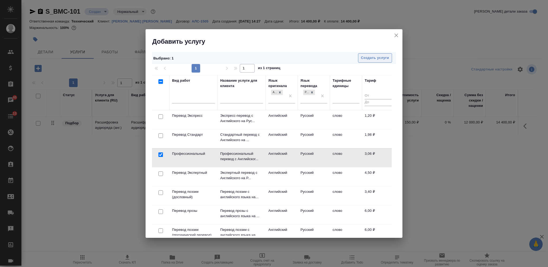
click at [366, 56] on span "Создать услуги" at bounding box center [375, 58] width 28 height 6
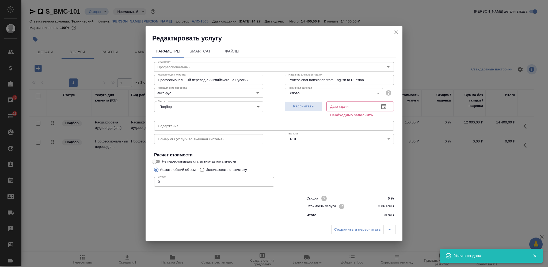
click at [150, 182] on div "Параметры SmartCat Файлы Вид работ Профессиональный Вид работ Название для клие…" at bounding box center [273, 132] width 257 height 179
click at [309, 106] on span "Рассчитать" at bounding box center [304, 106] width 32 height 6
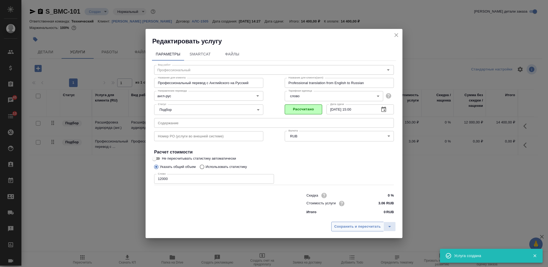
click at [359, 224] on span "Сохранить и пересчитать" at bounding box center [357, 226] width 47 height 6
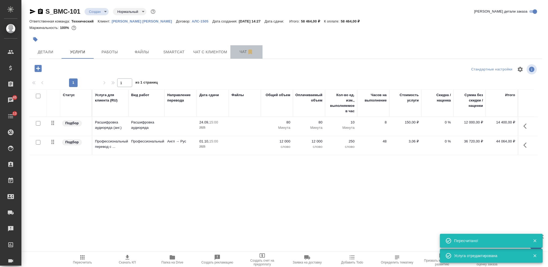
click at [242, 48] on button "Чат" at bounding box center [246, 51] width 32 height 13
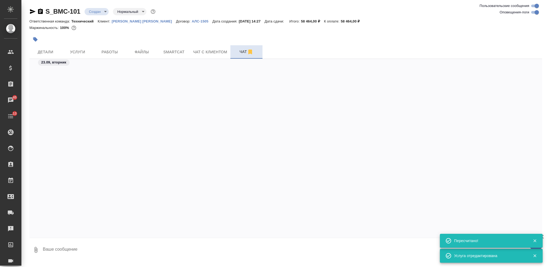
scroll to position [385, 0]
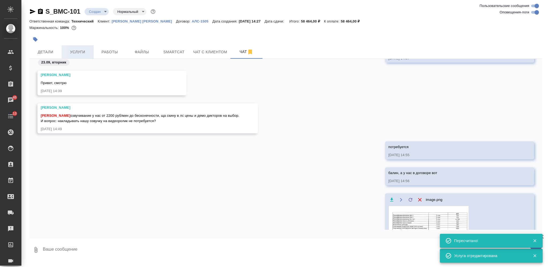
click at [80, 53] on span "Услуги" at bounding box center [78, 52] width 26 height 7
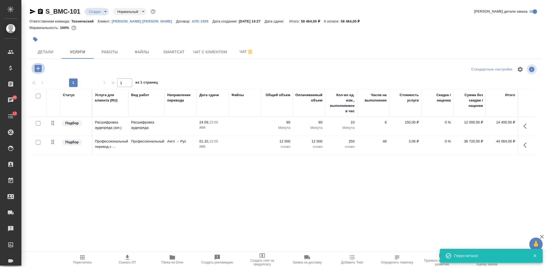
click at [39, 67] on icon "button" at bounding box center [38, 68] width 7 height 7
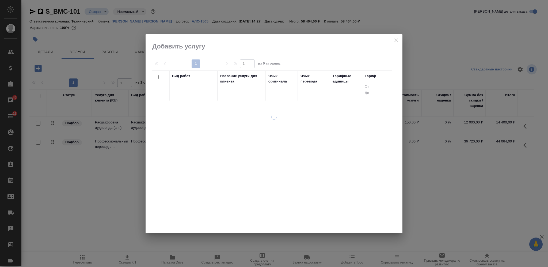
click at [180, 88] on div at bounding box center [193, 89] width 43 height 8
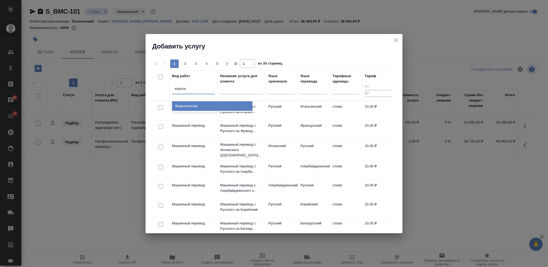
click at [182, 103] on div "Видеомонтаж" at bounding box center [212, 106] width 80 height 10
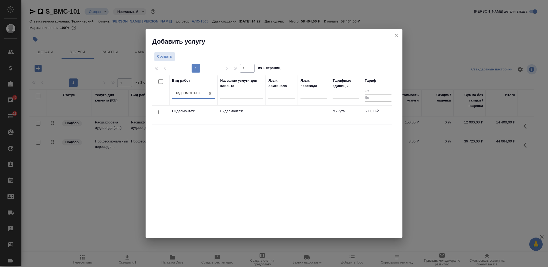
click at [161, 112] on input "checkbox" at bounding box center [160, 112] width 5 height 5
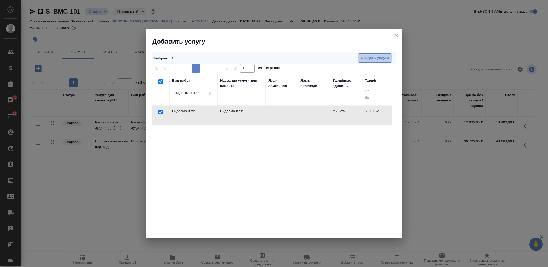
click at [363, 59] on span "Создать услуги" at bounding box center [375, 58] width 28 height 6
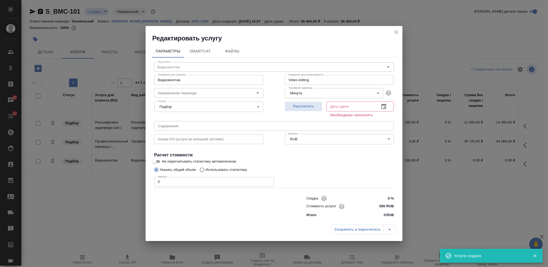
click at [156, 182] on input "0" at bounding box center [214, 182] width 120 height 10
click at [310, 108] on span "Рассчитать" at bounding box center [304, 106] width 32 height 6
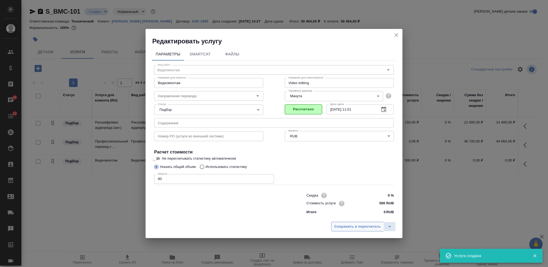
click at [349, 229] on button "Сохранить и пересчитать" at bounding box center [357, 226] width 52 height 10
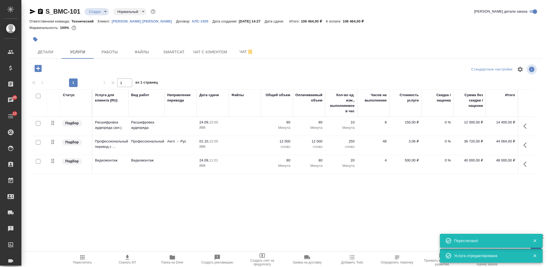
click at [37, 97] on input "checkbox" at bounding box center [38, 96] width 5 height 5
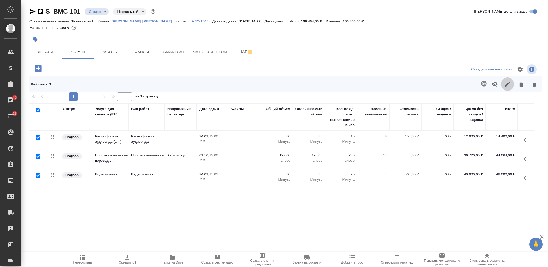
click at [509, 86] on icon "button" at bounding box center [507, 84] width 6 height 6
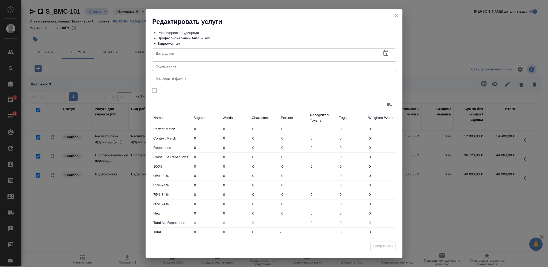
click at [253, 66] on textarea "Содержание" at bounding box center [274, 66] width 236 height 4
click at [382, 245] on span "Сохранить" at bounding box center [383, 246] width 20 height 6
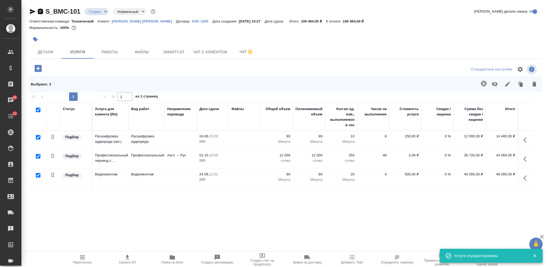
click at [41, 11] on icon "button" at bounding box center [40, 11] width 5 height 5
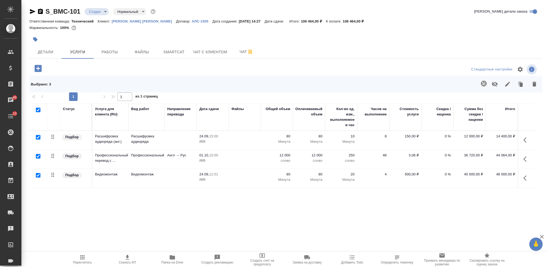
click at [493, 83] on icon "button" at bounding box center [495, 84] width 6 height 5
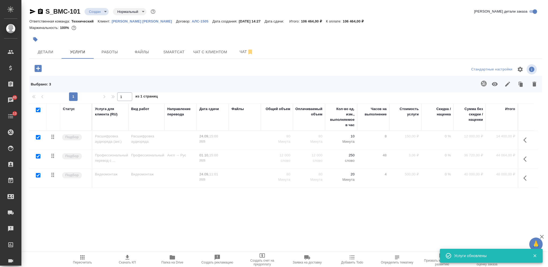
click at [87, 256] on span "Пересчитать" at bounding box center [82, 259] width 39 height 10
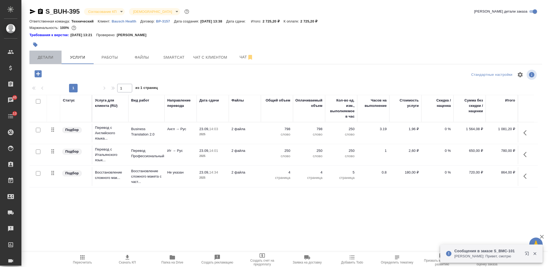
click at [41, 58] on span "Детали" at bounding box center [46, 57] width 26 height 7
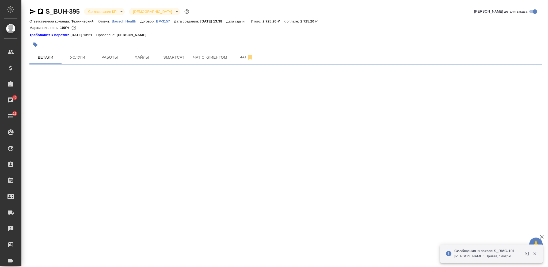
select select "RU"
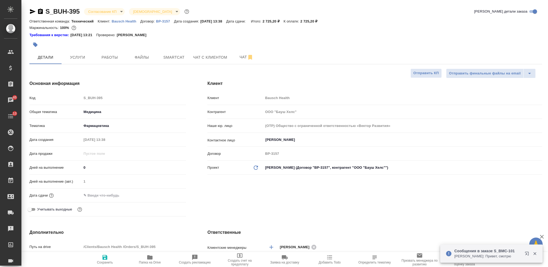
type textarea "x"
click at [100, 190] on div "Дата сдачи" at bounding box center [107, 194] width 156 height 9
click at [100, 194] on input "text" at bounding box center [105, 195] width 47 height 8
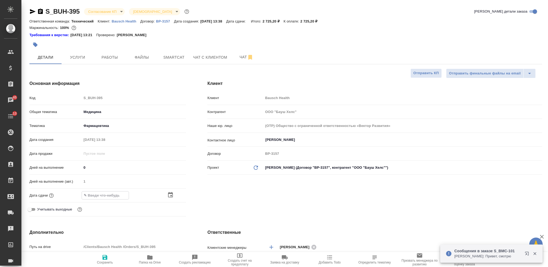
type input "2_.__.____ __:__"
type textarea "x"
type input "24.__.____ __:__"
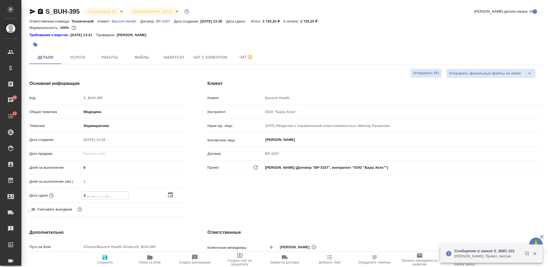
type textarea "x"
type input "24.0_.____ __:__"
type textarea "x"
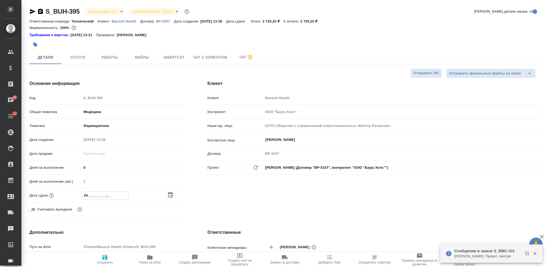
type textarea "x"
type input "24.09.____ __:__"
type textarea "x"
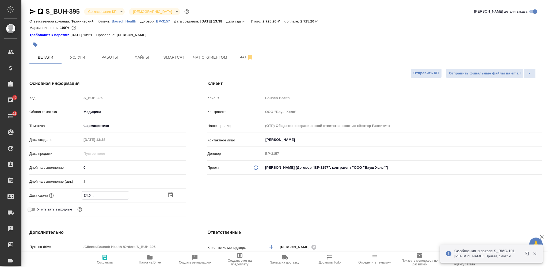
type textarea "x"
type input "24.09.2___ __:__"
type textarea "x"
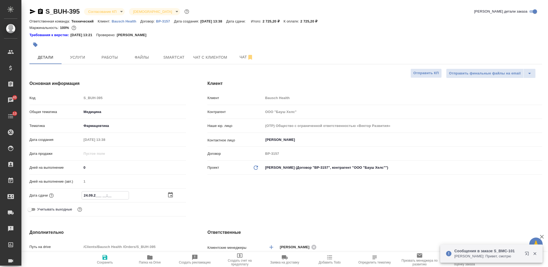
type input "[DATE]__ __:__"
type textarea "x"
type input "[DATE]_ __:__"
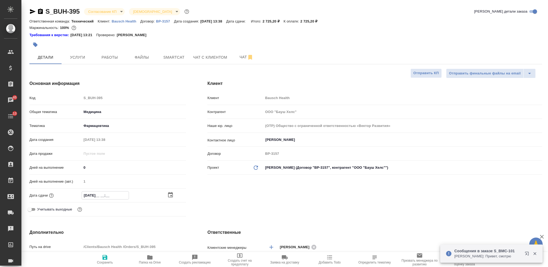
type textarea "x"
type input "[DATE] __:__"
type textarea "x"
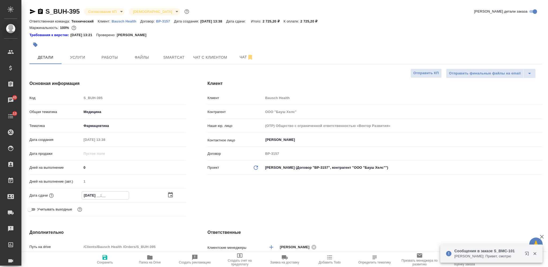
type textarea "x"
type input "[DATE] 1_:__"
type textarea "x"
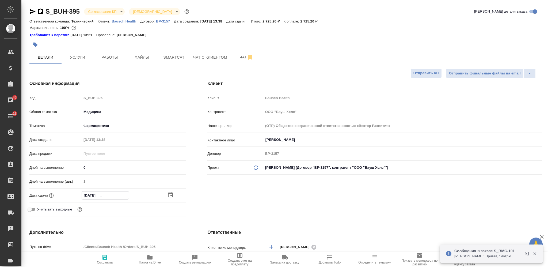
type textarea "x"
type input "[DATE] 17:__"
type textarea "x"
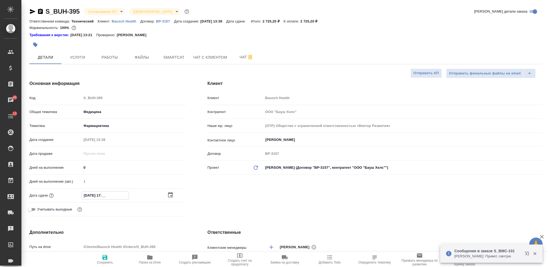
type input "[DATE] 17:0_"
type textarea "x"
type input "[DATE] 17:00"
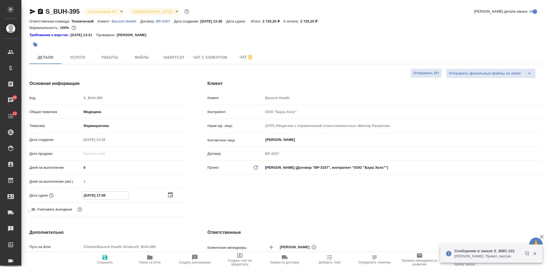
type textarea "x"
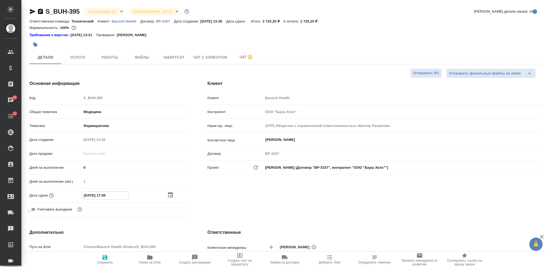
type input "[DATE] 17:00"
click at [105, 257] on icon "button" at bounding box center [104, 257] width 5 height 5
type textarea "x"
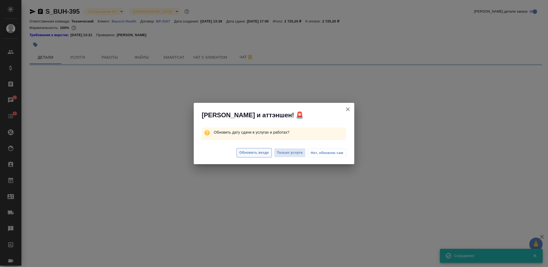
select select "RU"
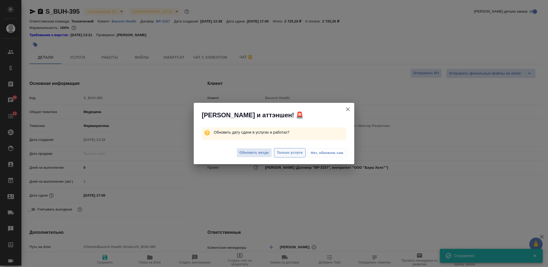
type textarea "x"
click at [284, 155] on span "Только услуги" at bounding box center [290, 153] width 26 height 6
type textarea "x"
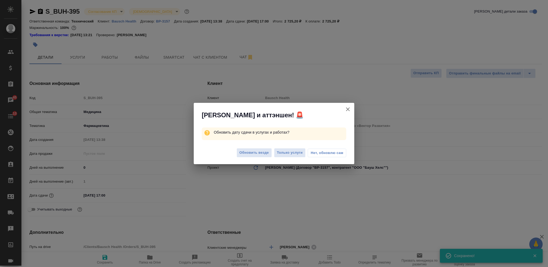
type textarea "x"
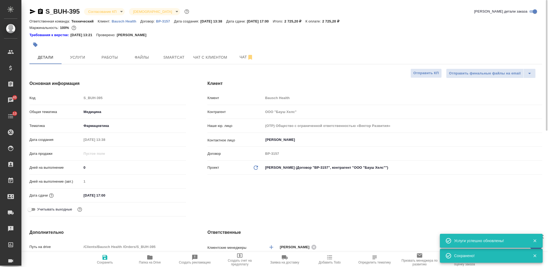
click at [104, 14] on body "🙏 .cls-1 fill:#fff; AWATERA [PERSON_NAME] Спецификации Заказы 45 Чаты 13 Todo П…" at bounding box center [274, 133] width 548 height 267
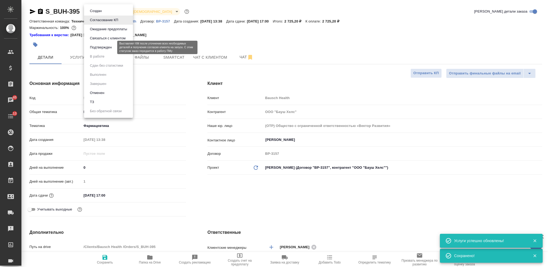
click at [98, 48] on button "Подтвержден" at bounding box center [100, 47] width 25 height 6
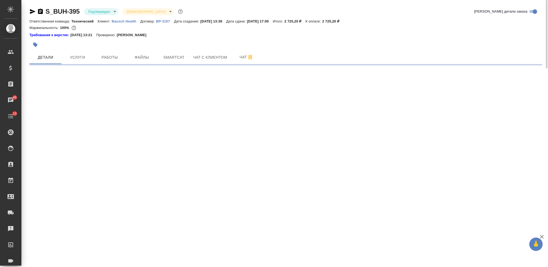
select select "RU"
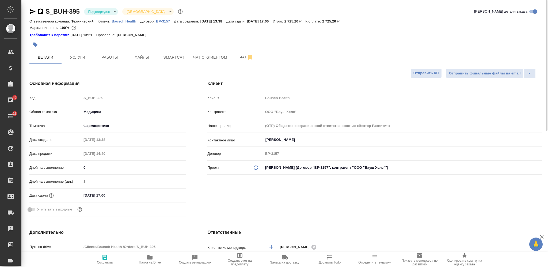
type textarea "x"
